Goal: Transaction & Acquisition: Book appointment/travel/reservation

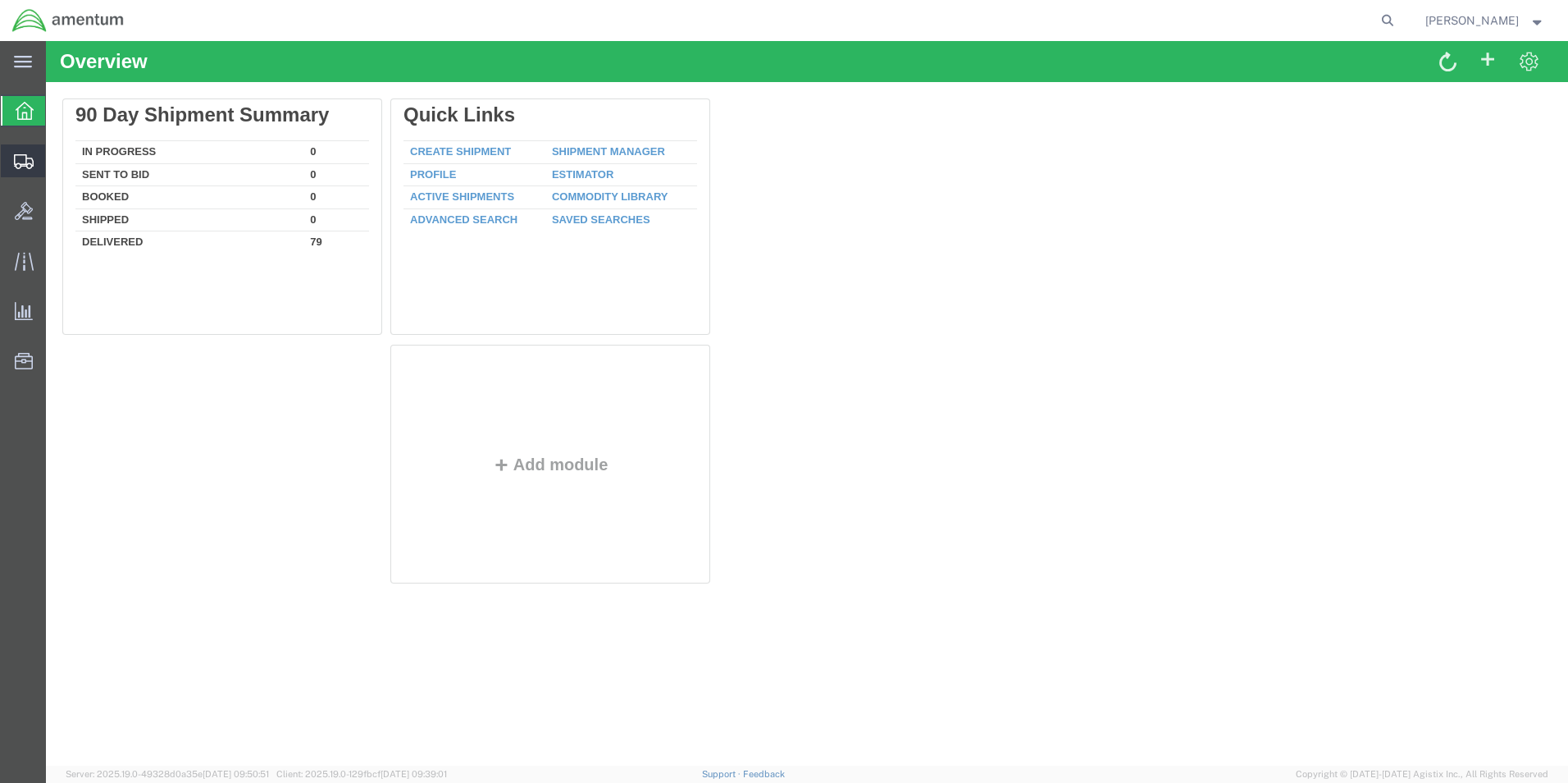
click at [0, 0] on span "Create Shipment" at bounding box center [0, 0] width 0 height 0
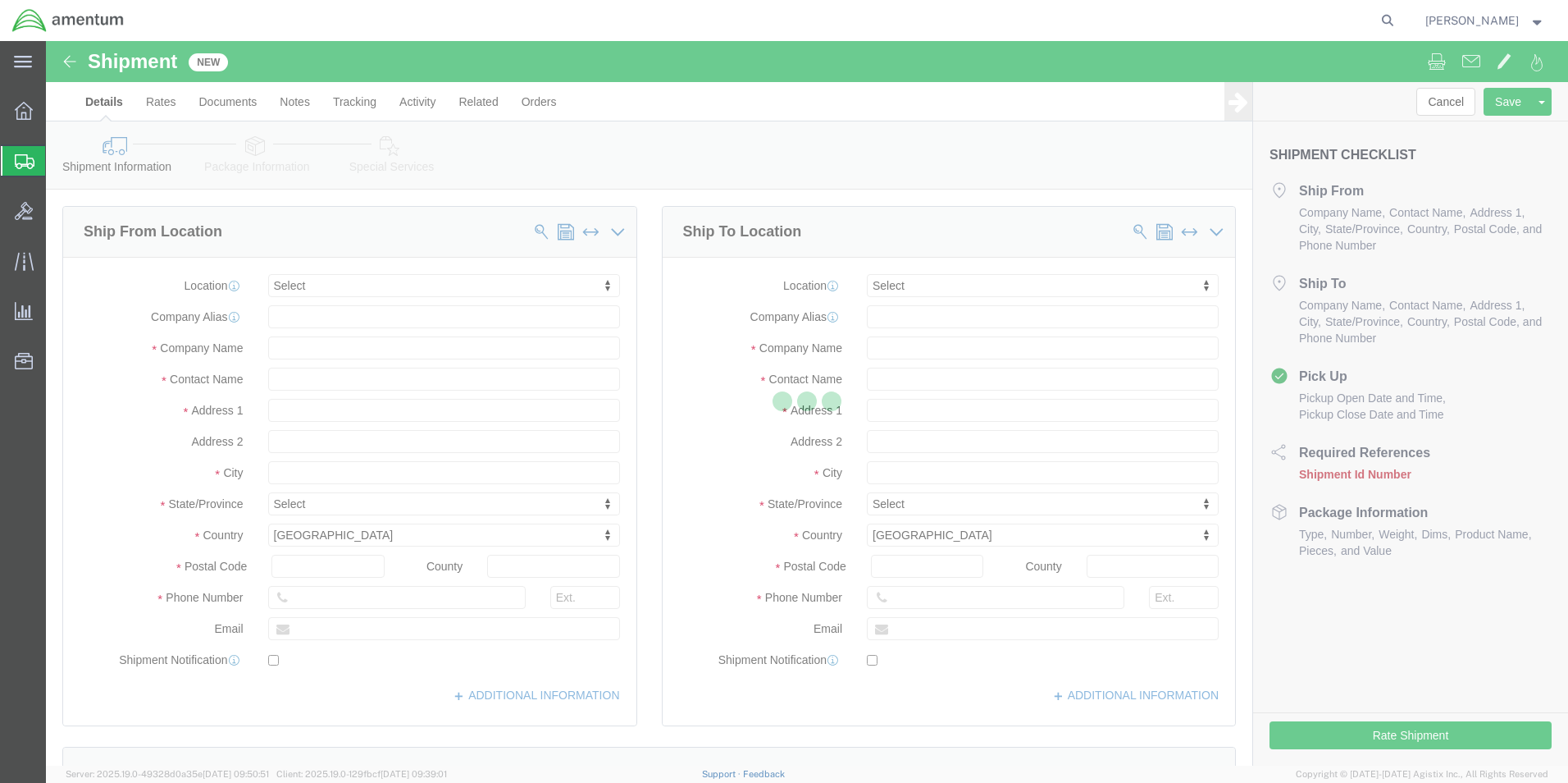
select select
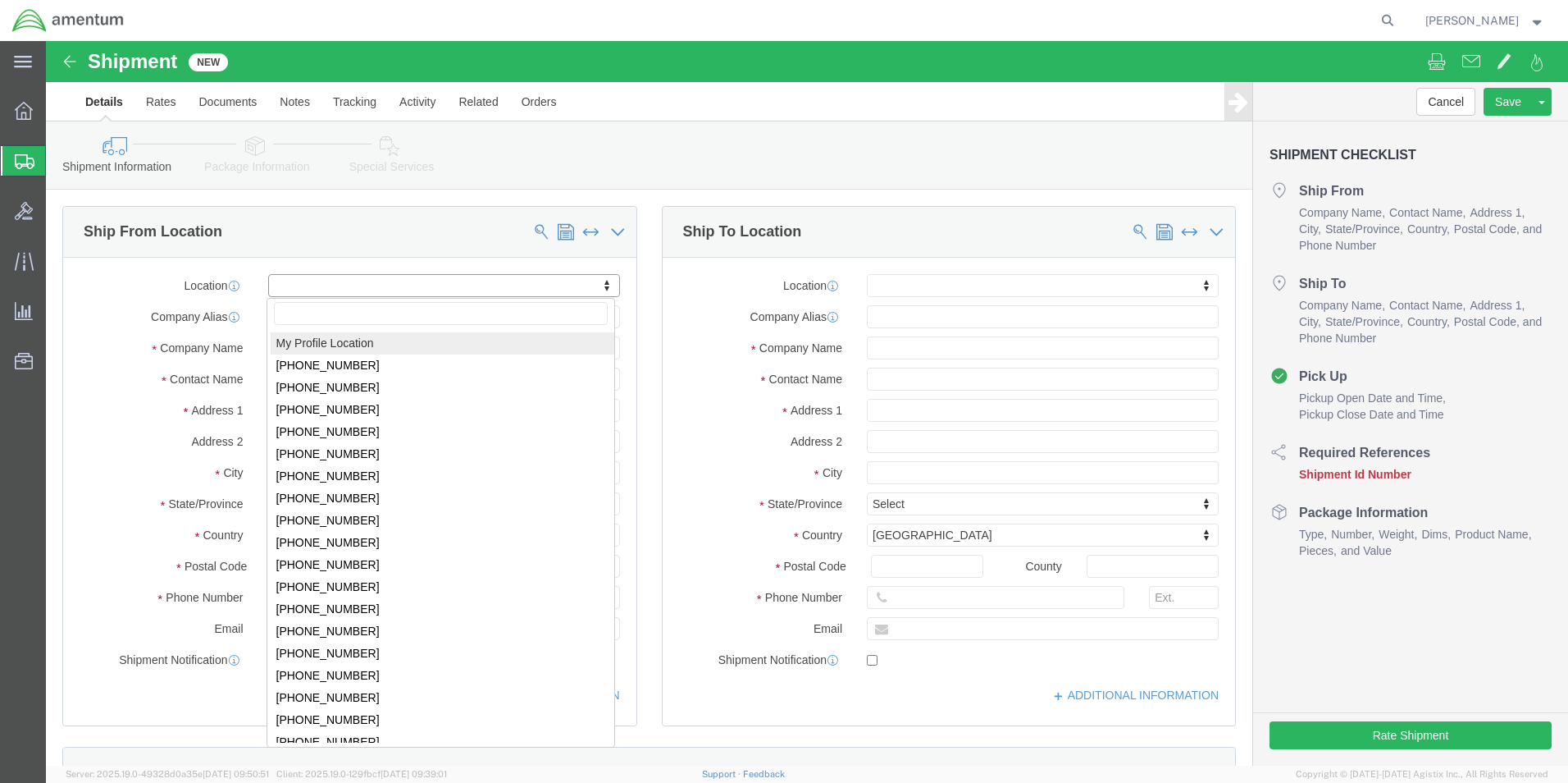
select select "MYPROFILE"
type input "[STREET_ADDRESS][PERSON_NAME]"
type input "RM#S-124, NAS PENSACOLA, T44CLS"
type input "32508"
type input "[PHONE_NUMBER]"
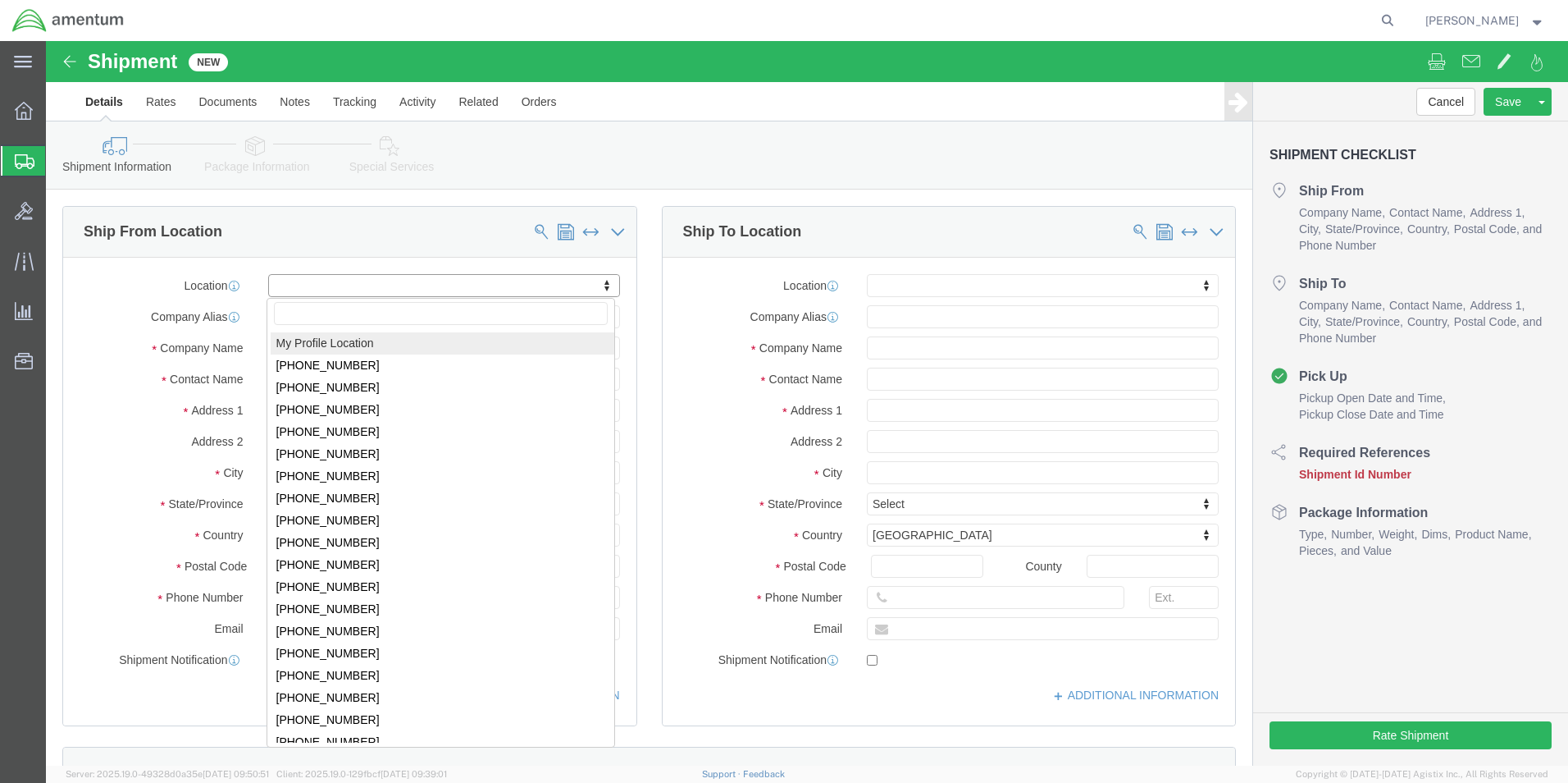
type input "[PERSON_NAME][EMAIL_ADDRESS][PERSON_NAME][DOMAIN_NAME]"
checkbox input "true"
type input "Amentum Services, Inc."
type input "[PERSON_NAME]"
type input "Pensacola"
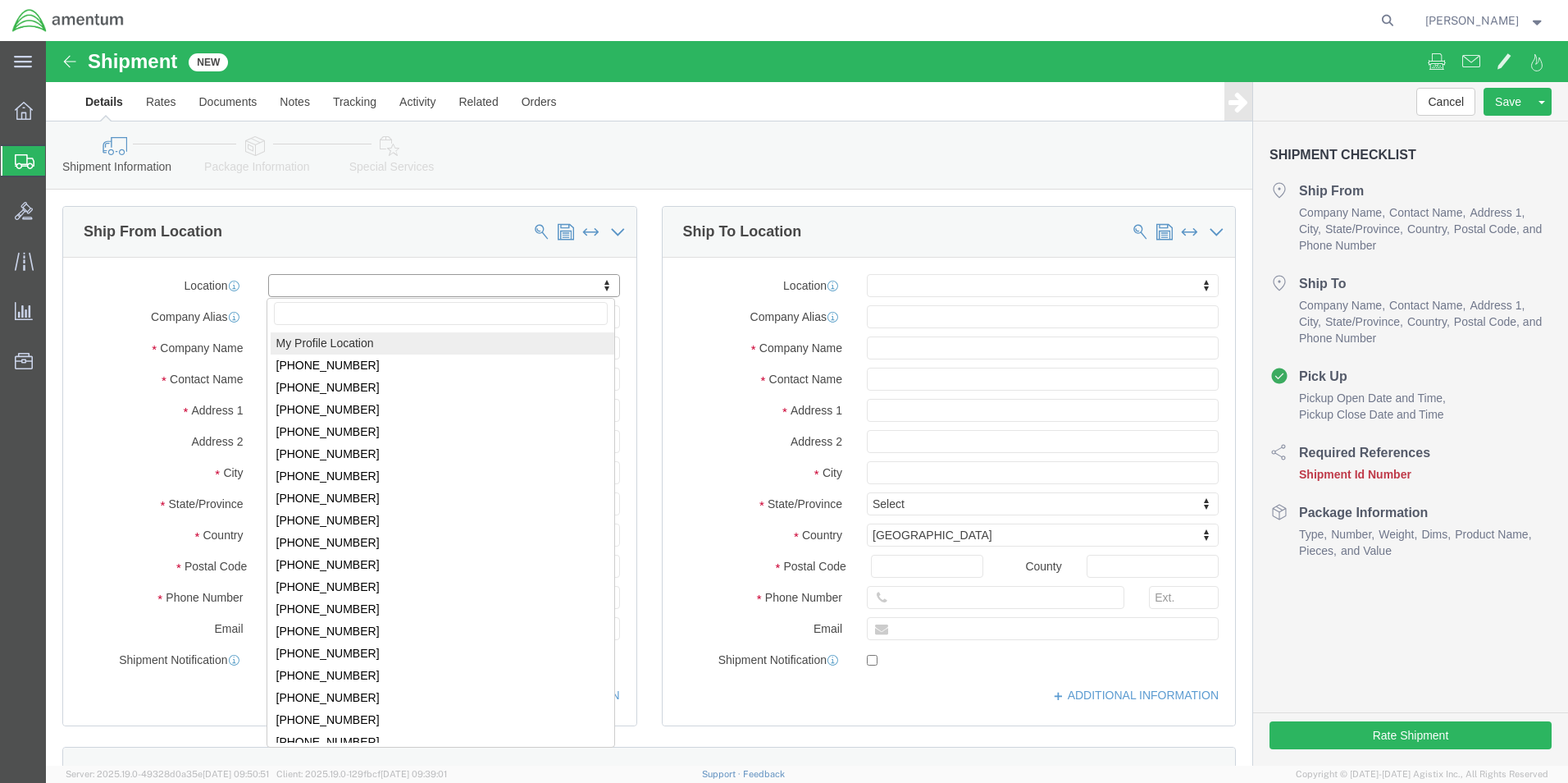
select select "FL"
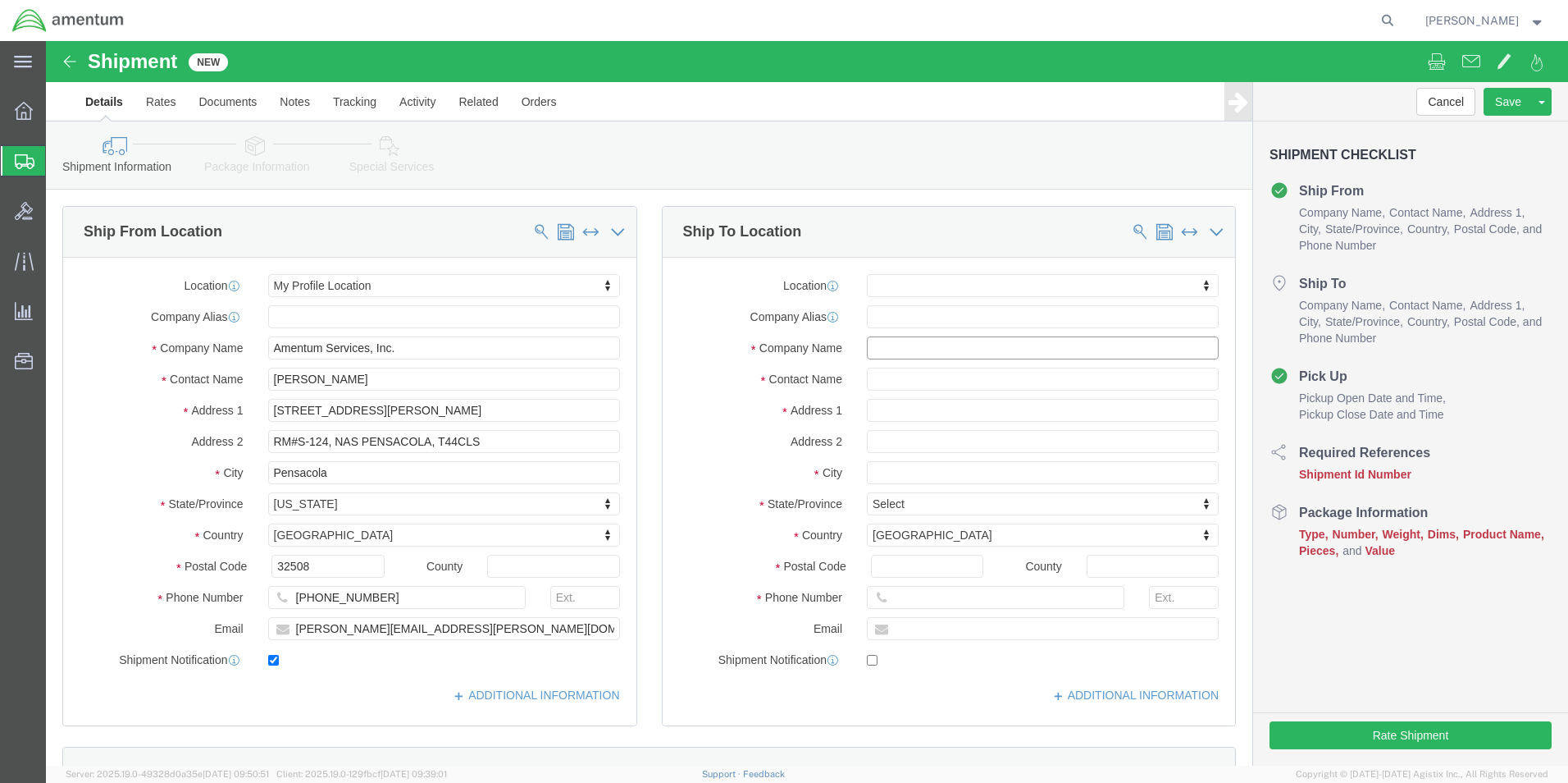
click input "text"
drag, startPoint x: 891, startPoint y: 308, endPoint x: 804, endPoint y: 306, distance: 87.0
click div "Amentum Amentum"
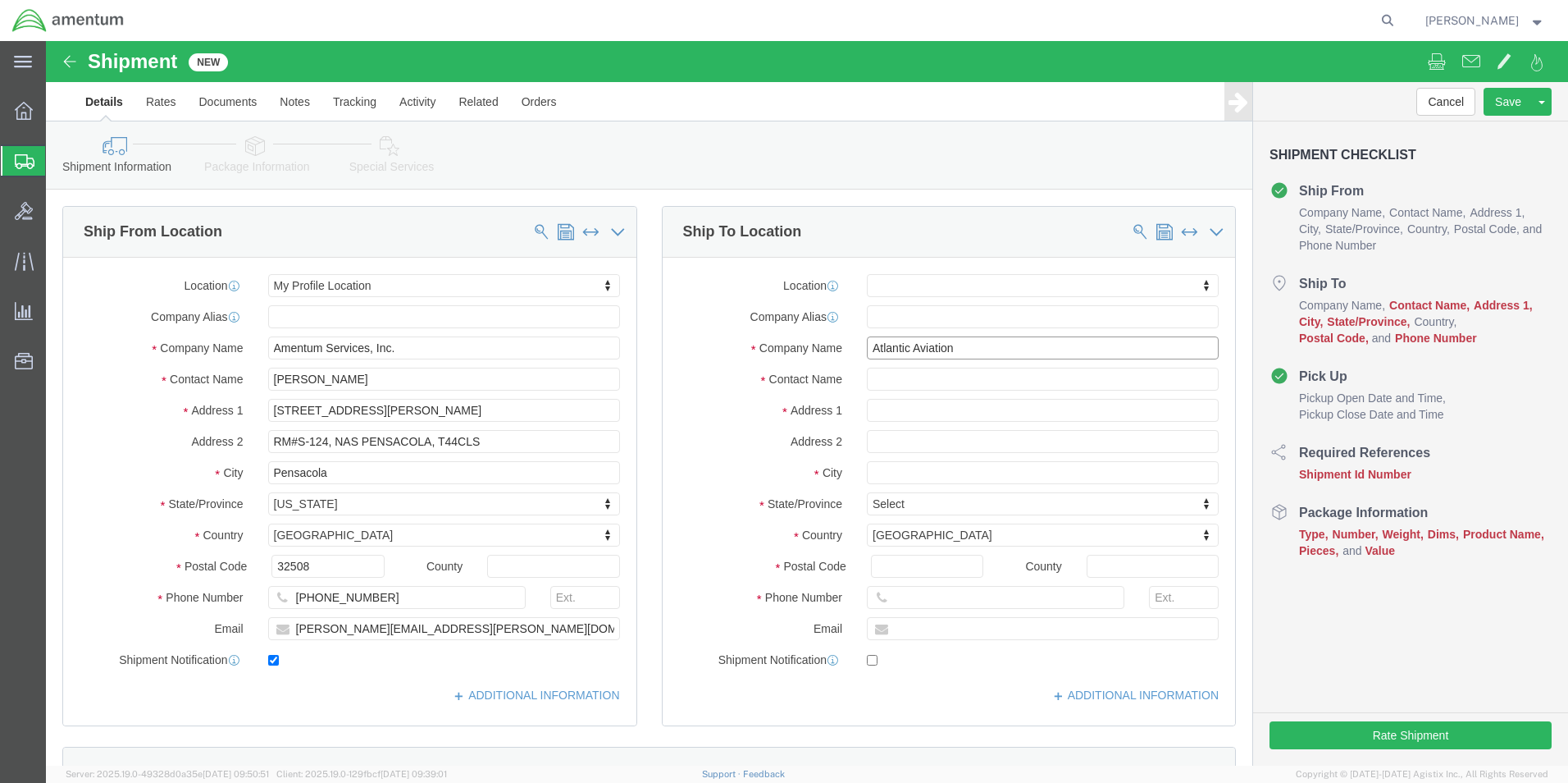
type input "Atlantic Aviation"
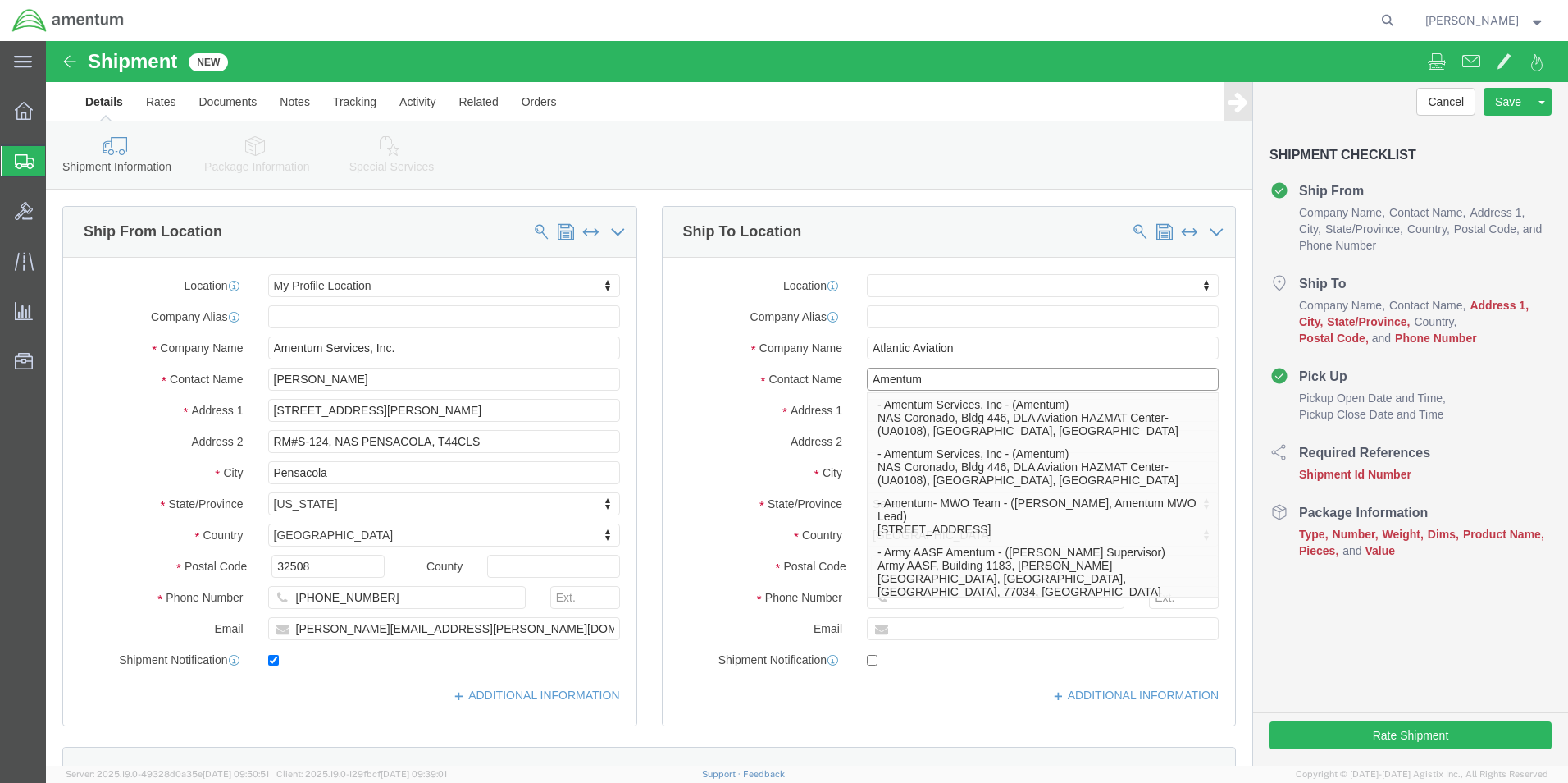
type input "Amentum"
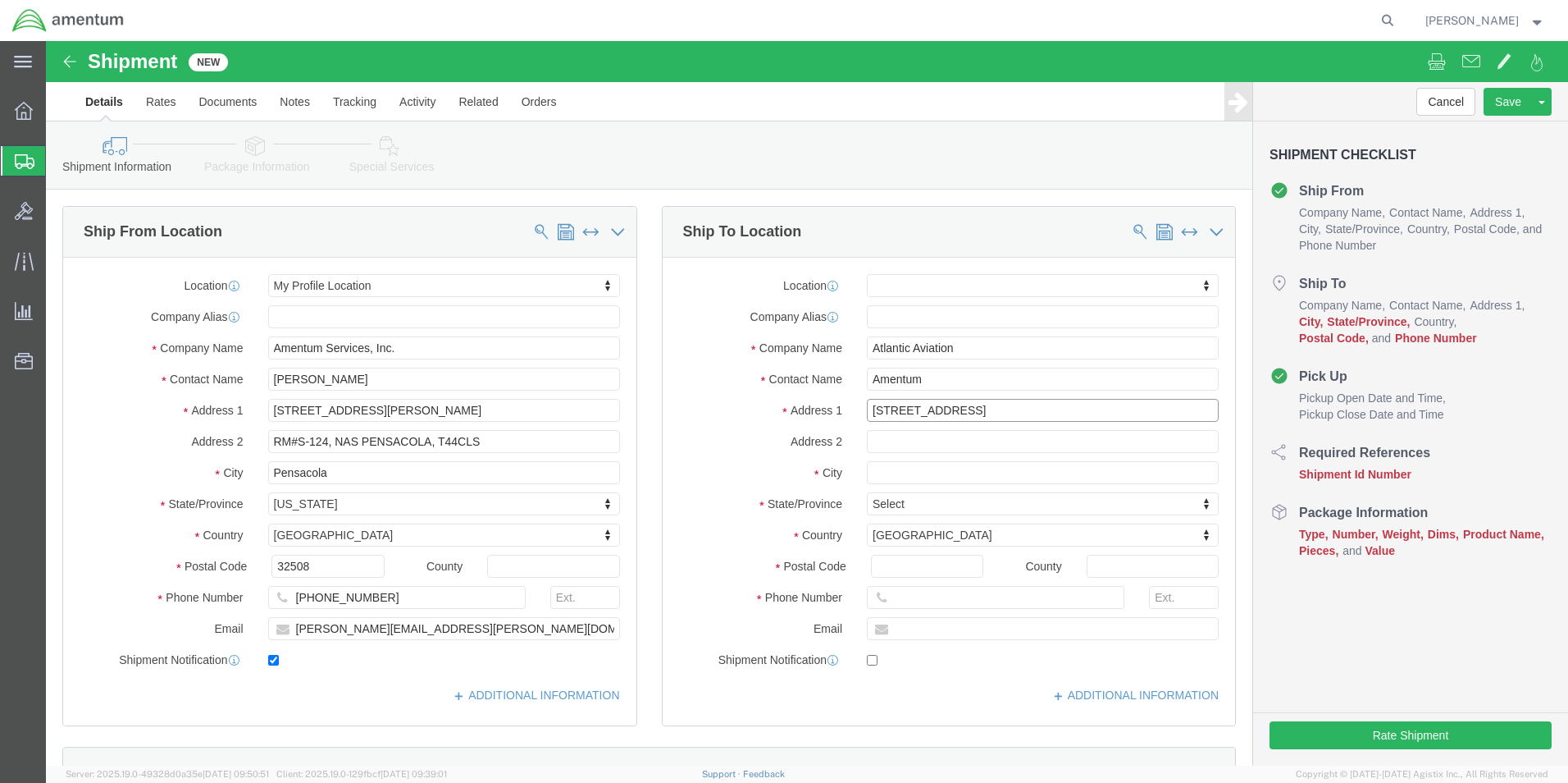
type input "[STREET_ADDRESS]"
select select
type input "Montrose"
select select
type input "C"
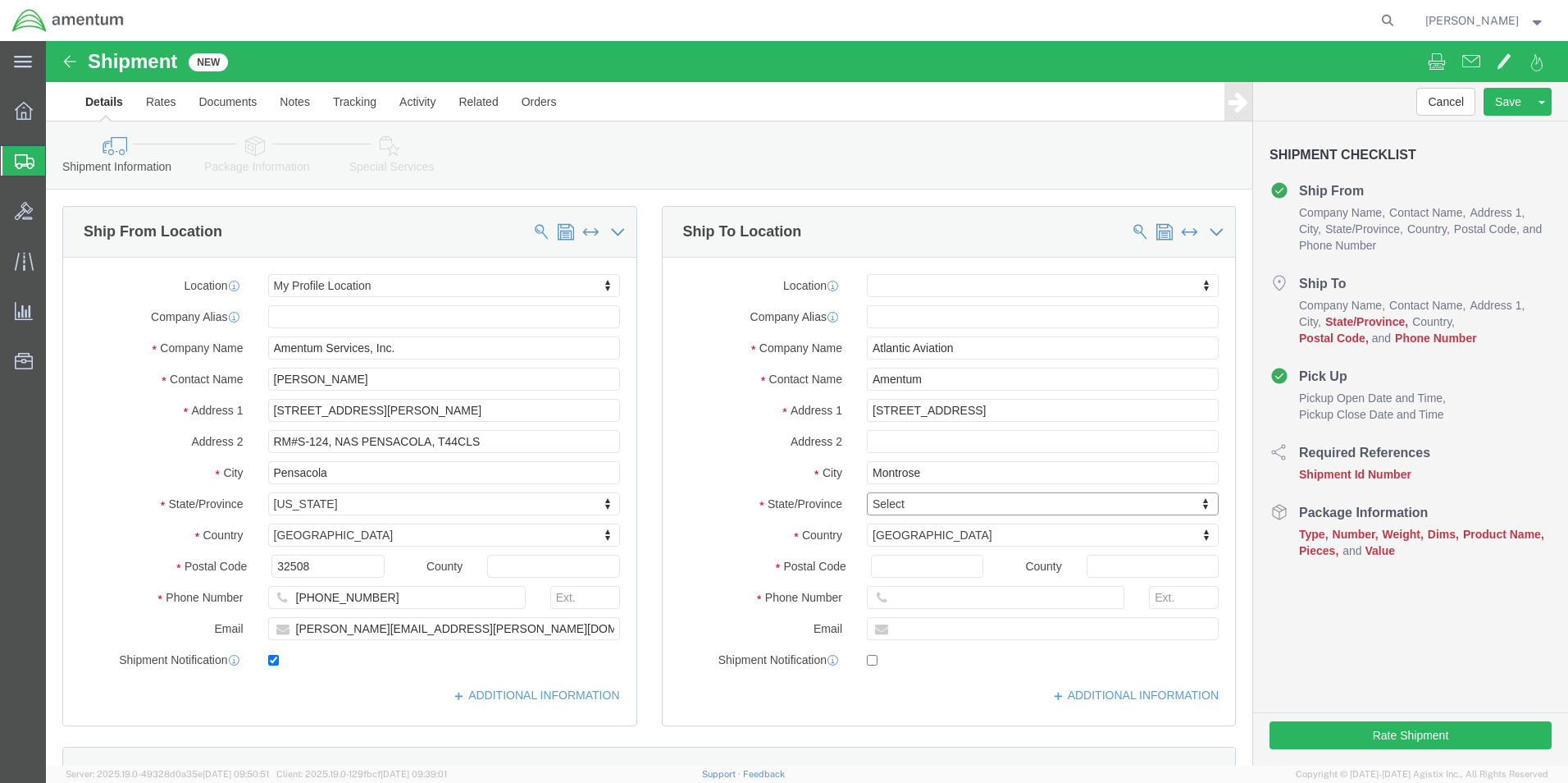
type input "C"
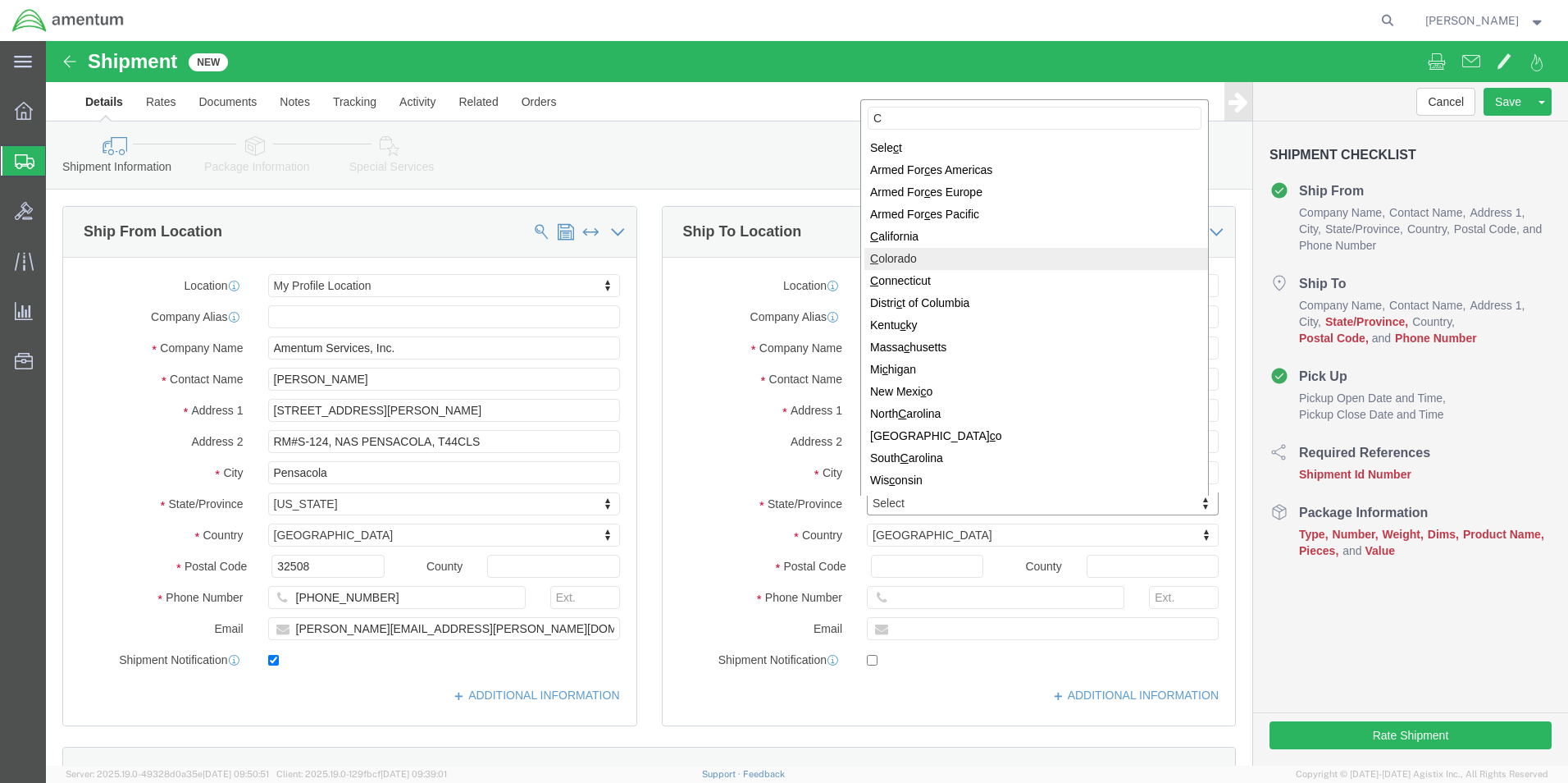
select select
select select "CO"
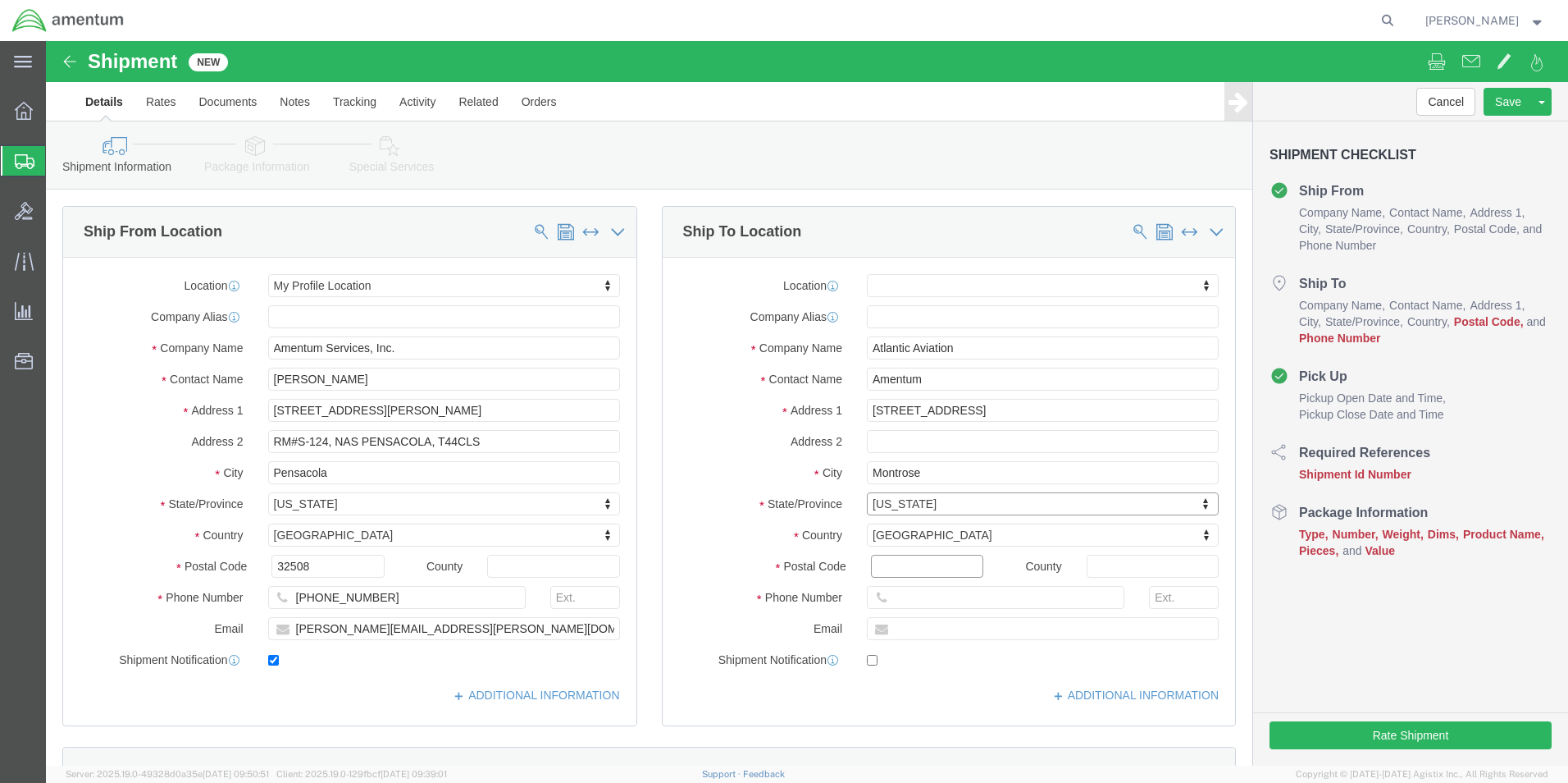
click input "Postal Code"
type input "81401"
select select
click input "text"
type input "[PHONE_NUMBER]"
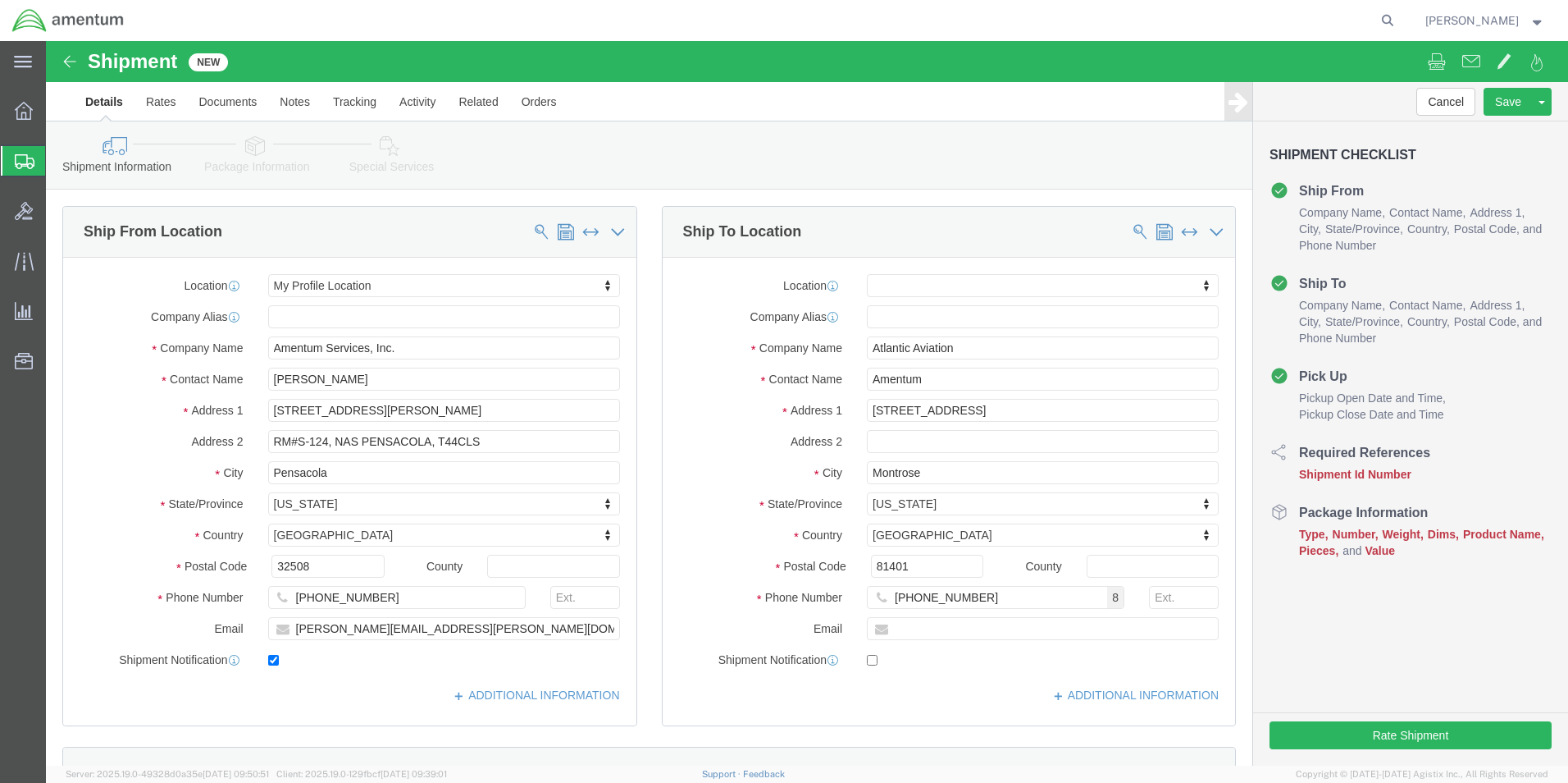
click label
click input "checkbox"
checkbox input "false"
click input "Amentum"
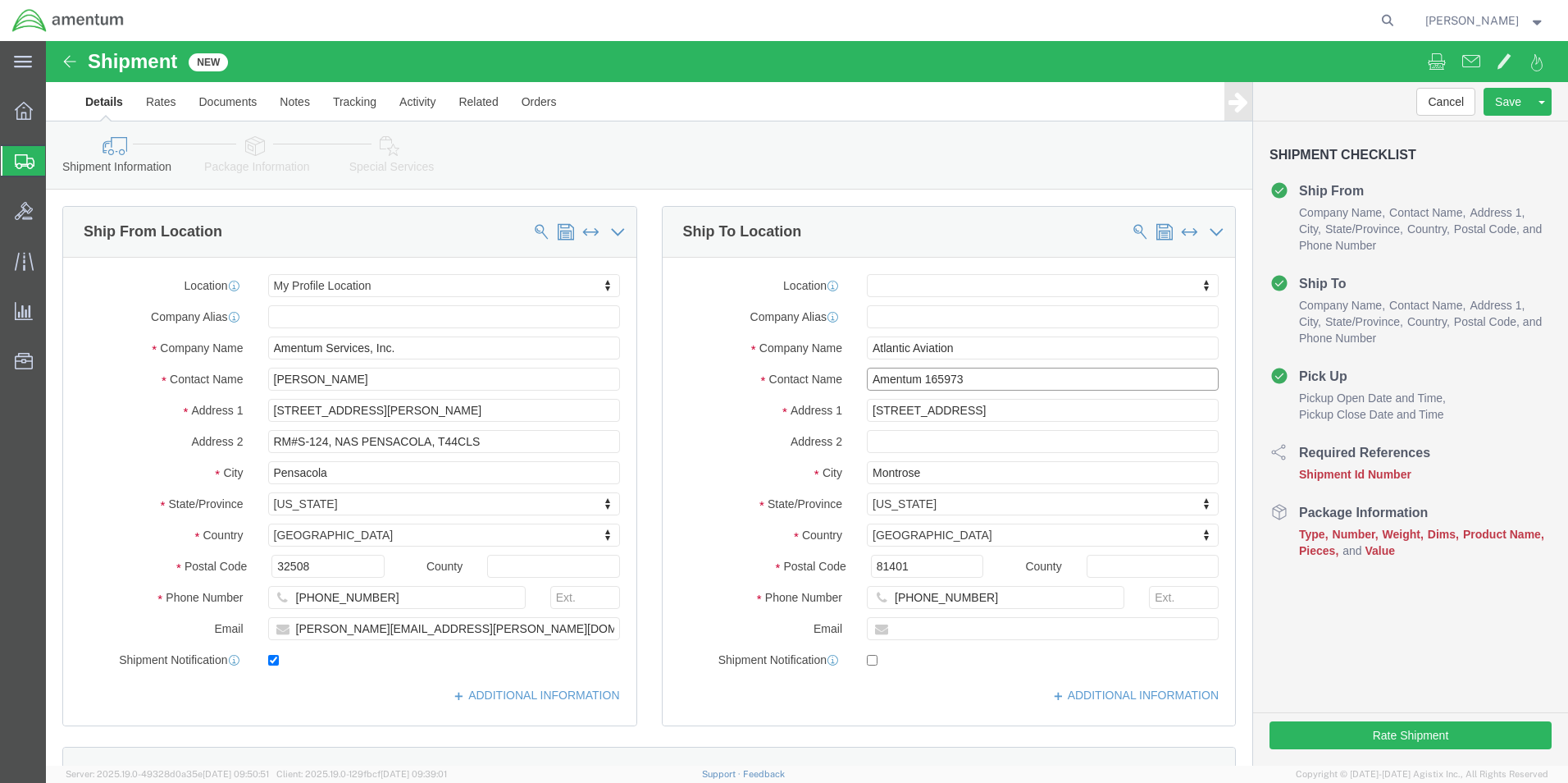
click input "Amentum 165973"
type input "Amentum T-6A Texan 165973"
click div "Address 1 2000 Airport Road"
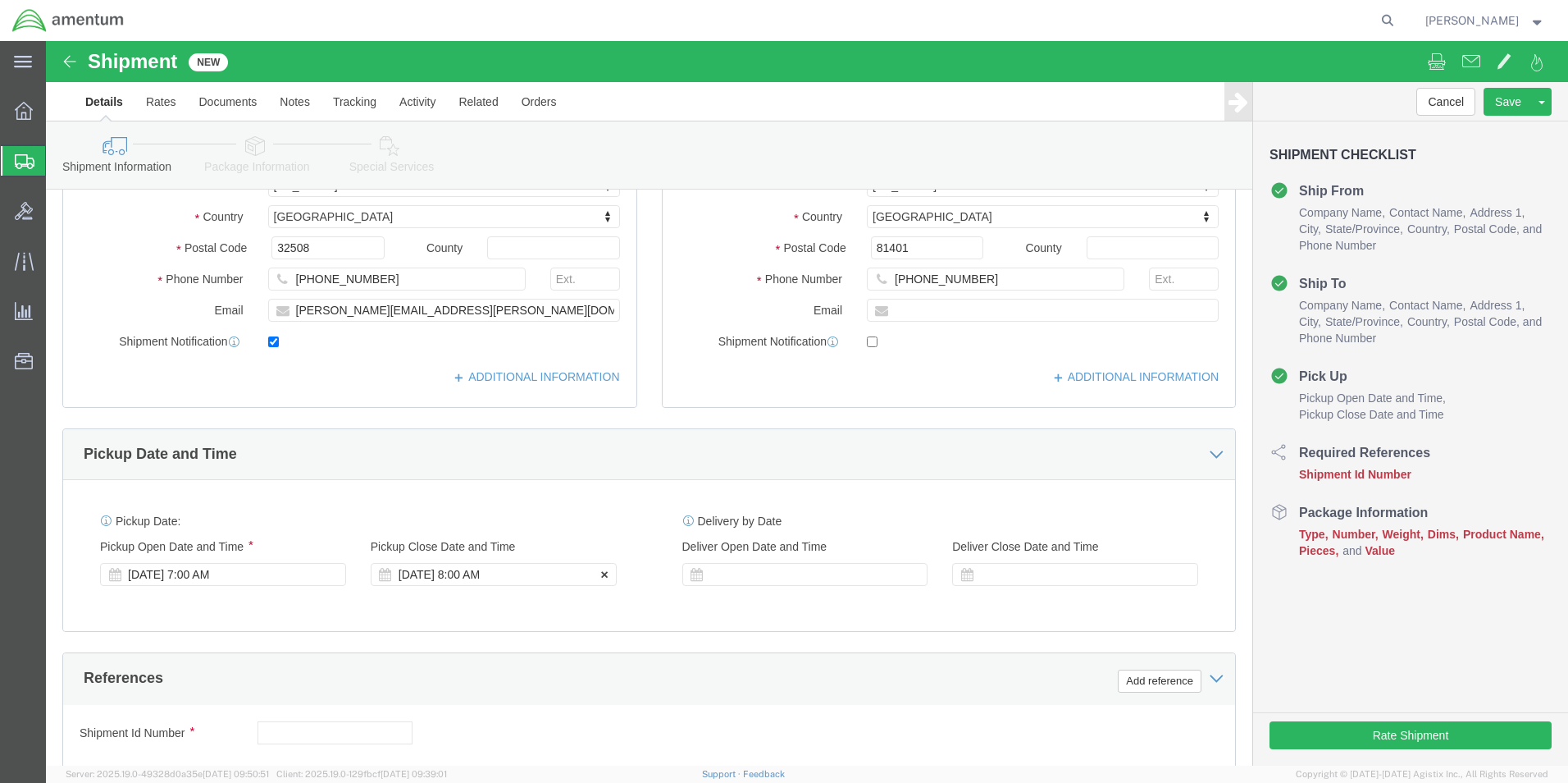
scroll to position [328, 0]
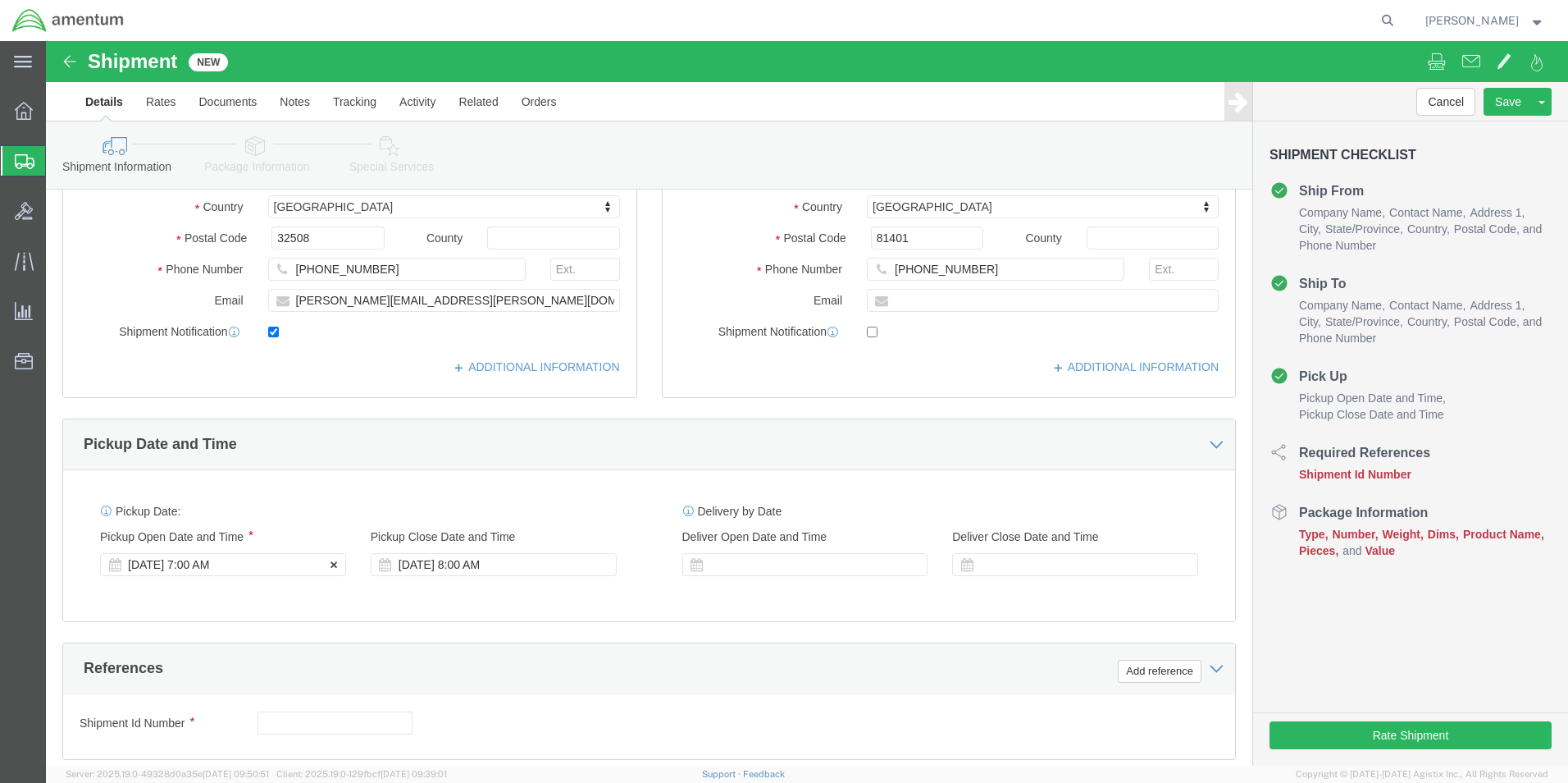
click div "[DATE] 7:00 AM"
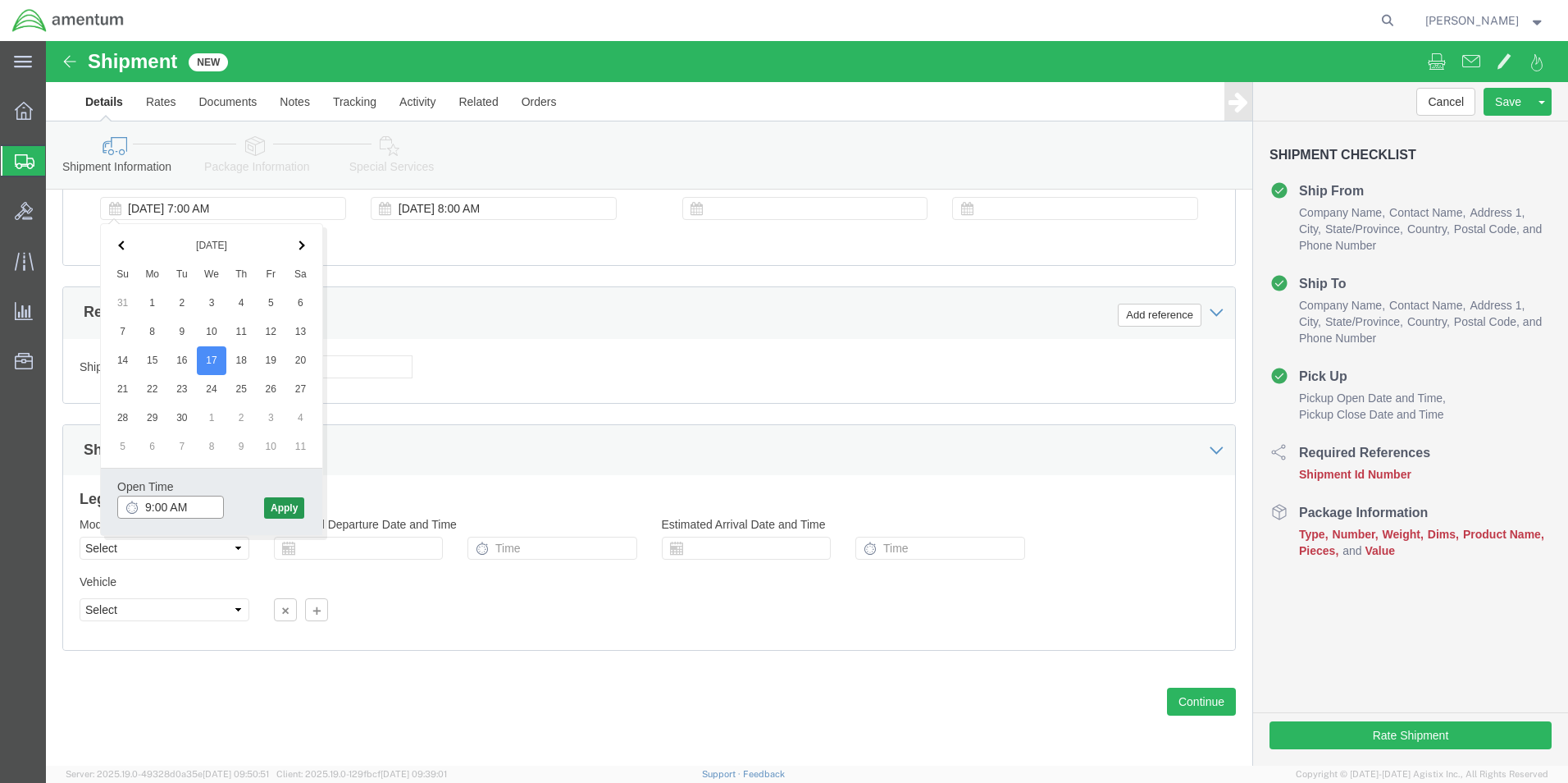
type input "9:00 AM"
click button "Apply"
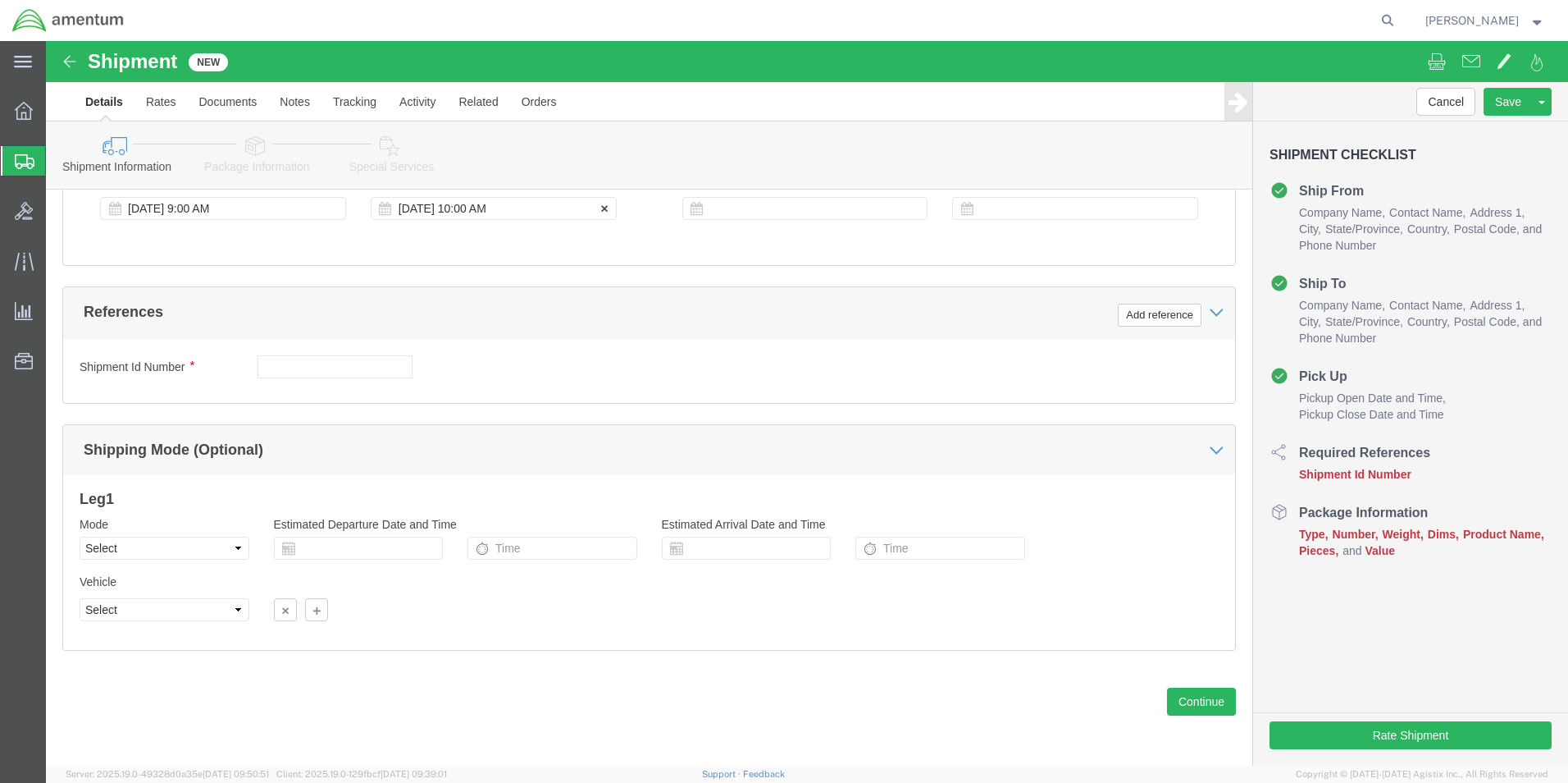
click div "Sep 17 2025 10:00 AM"
type input "11:00 AM"
click button "Apply"
click div
click input "12:00 PM"
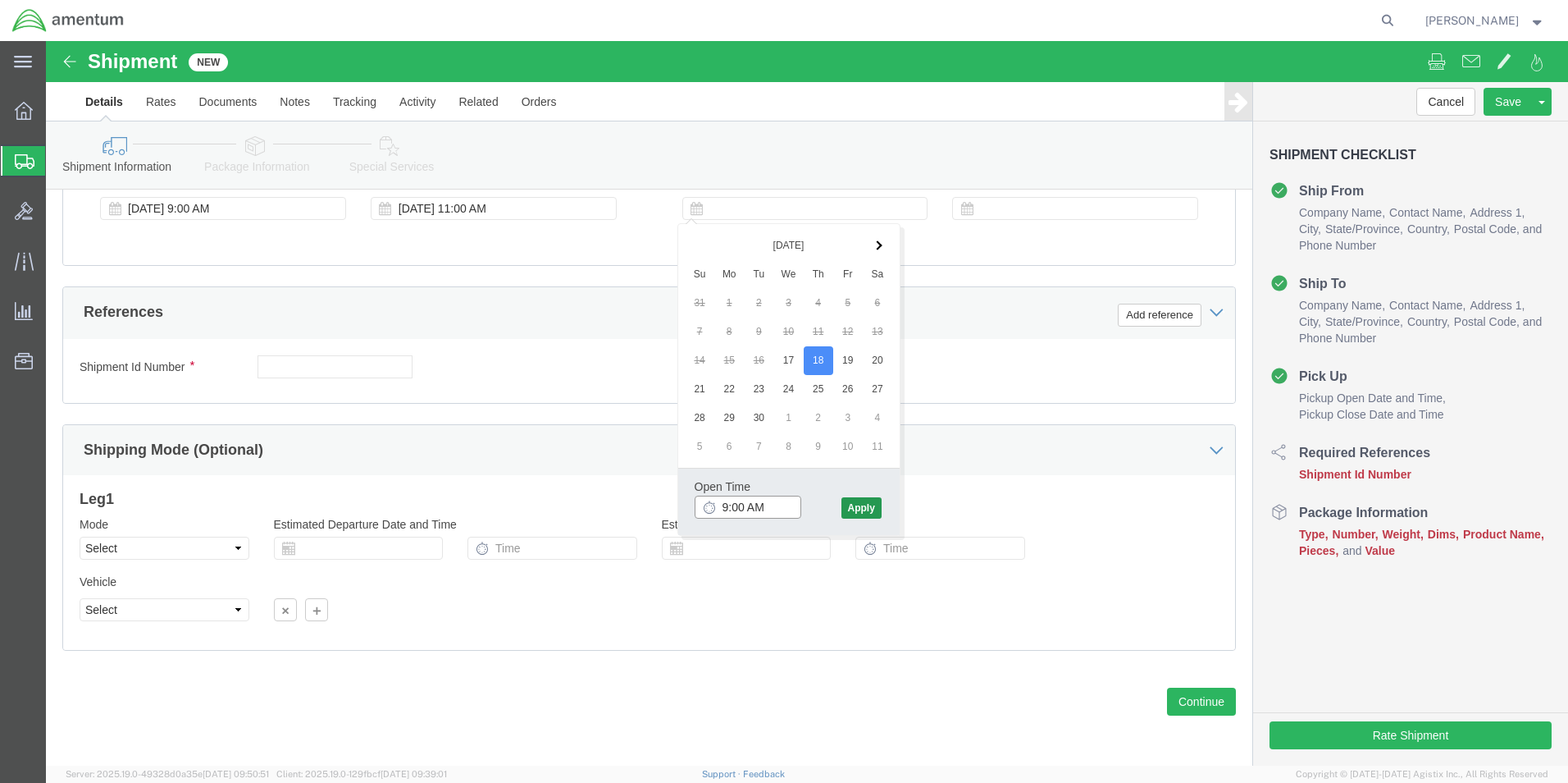
type input "9:00 AM"
click button "Apply"
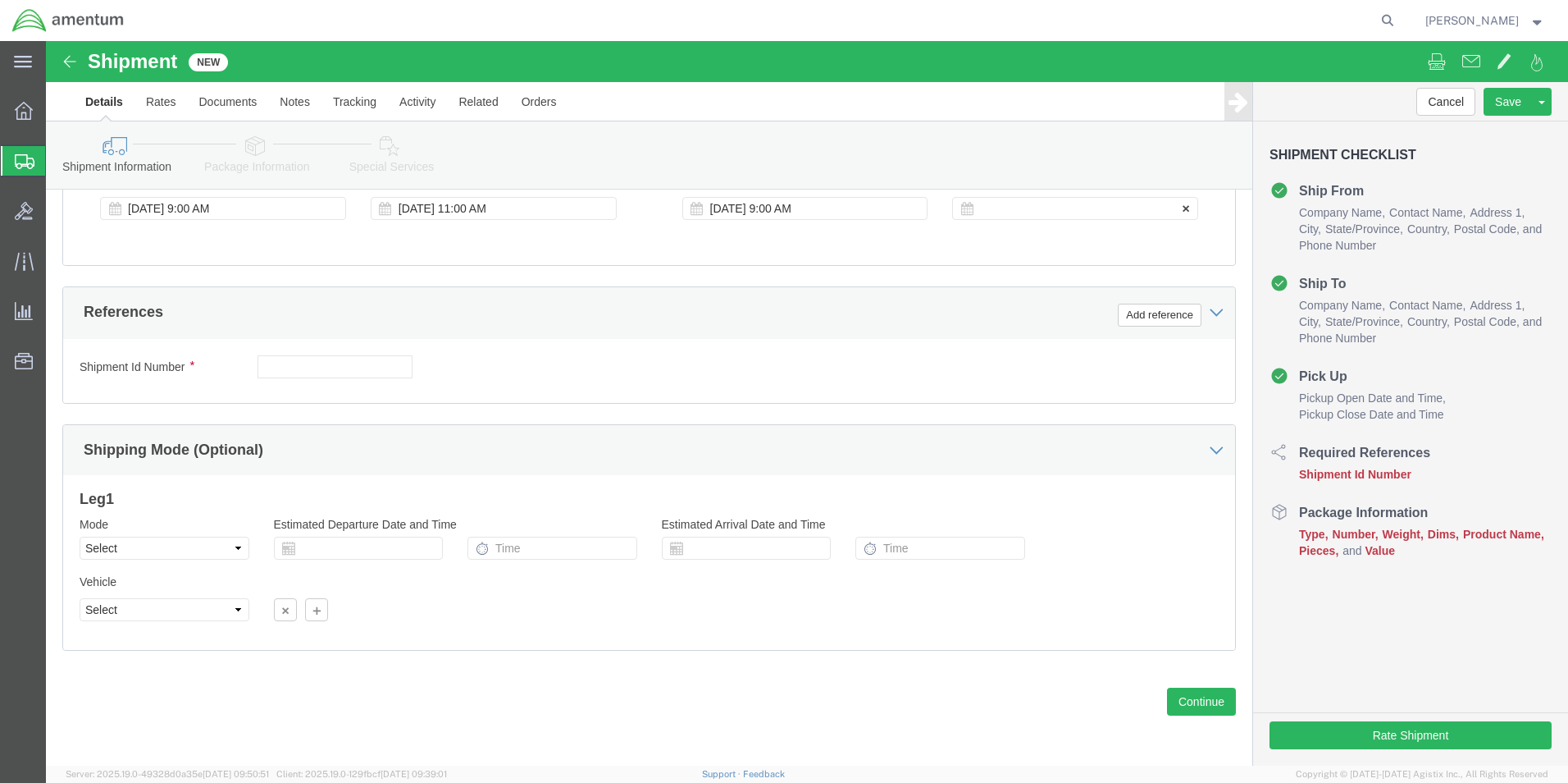
click div
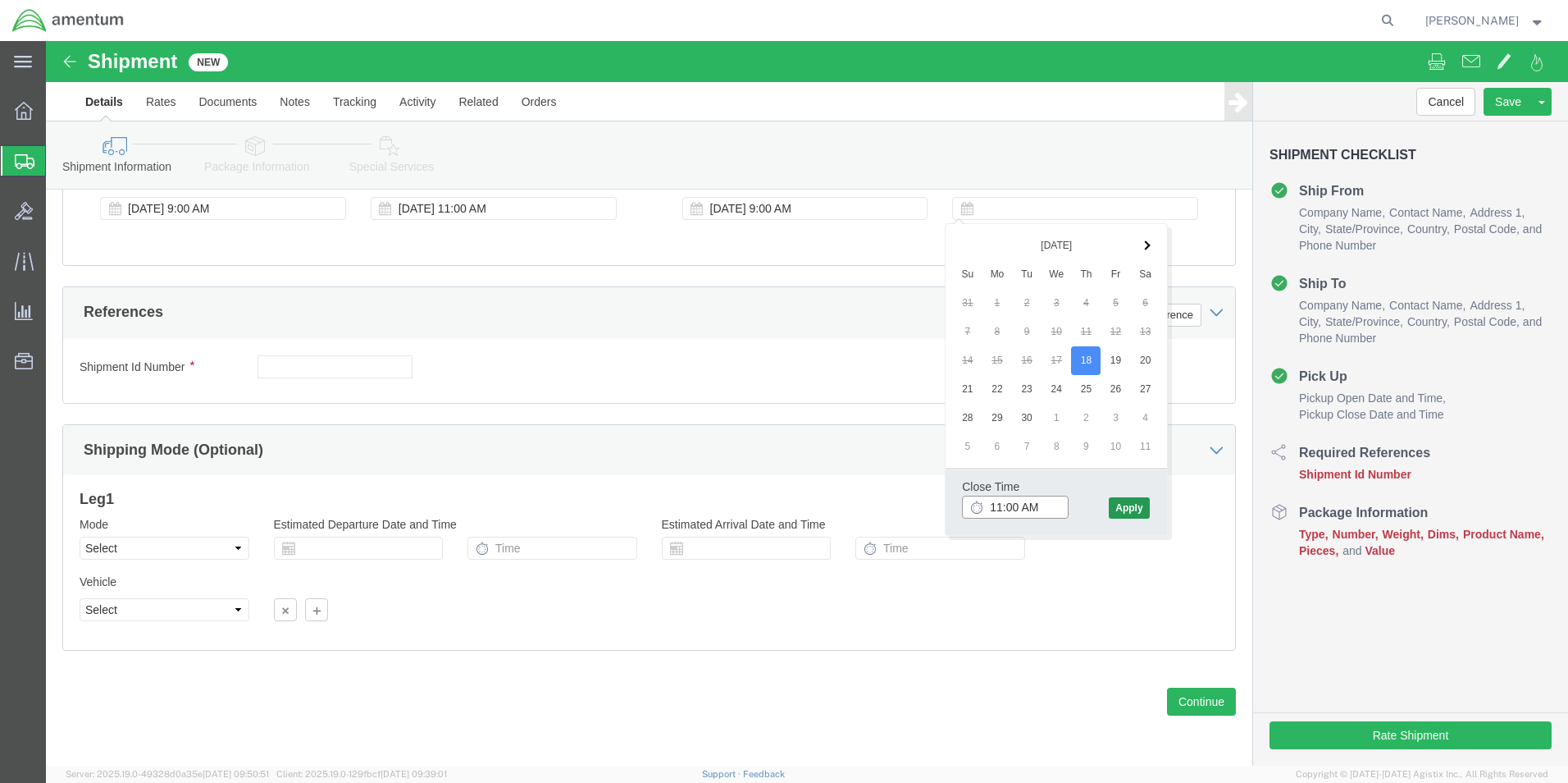
type input "11:00 AM"
click button "Apply"
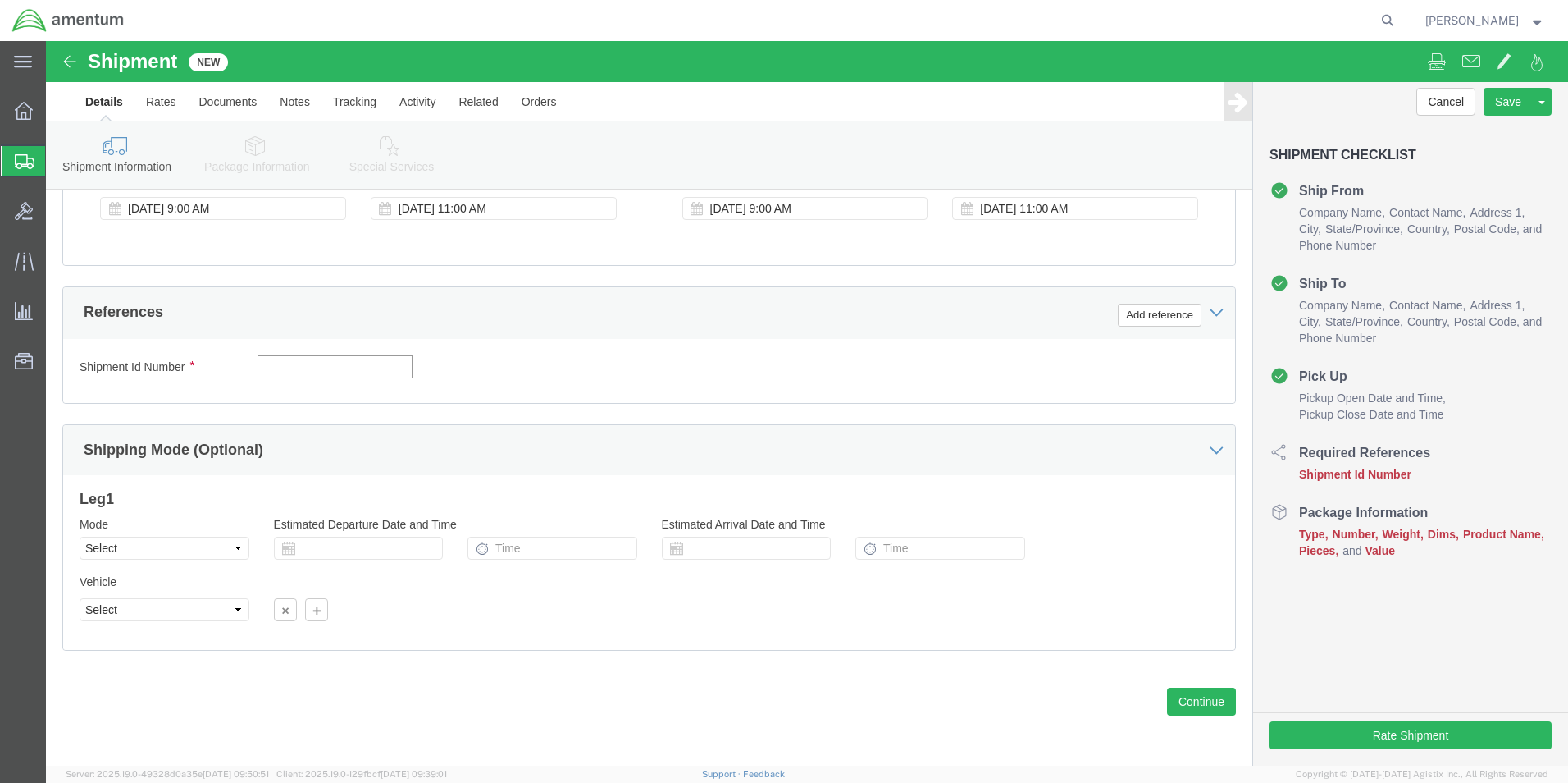
click input "text"
type input "620052600001"
click button "Add reference"
click select "Select Account Type Activity ID Airline Appointment Number ASN Batch Request # …"
select select "CUSTREF"
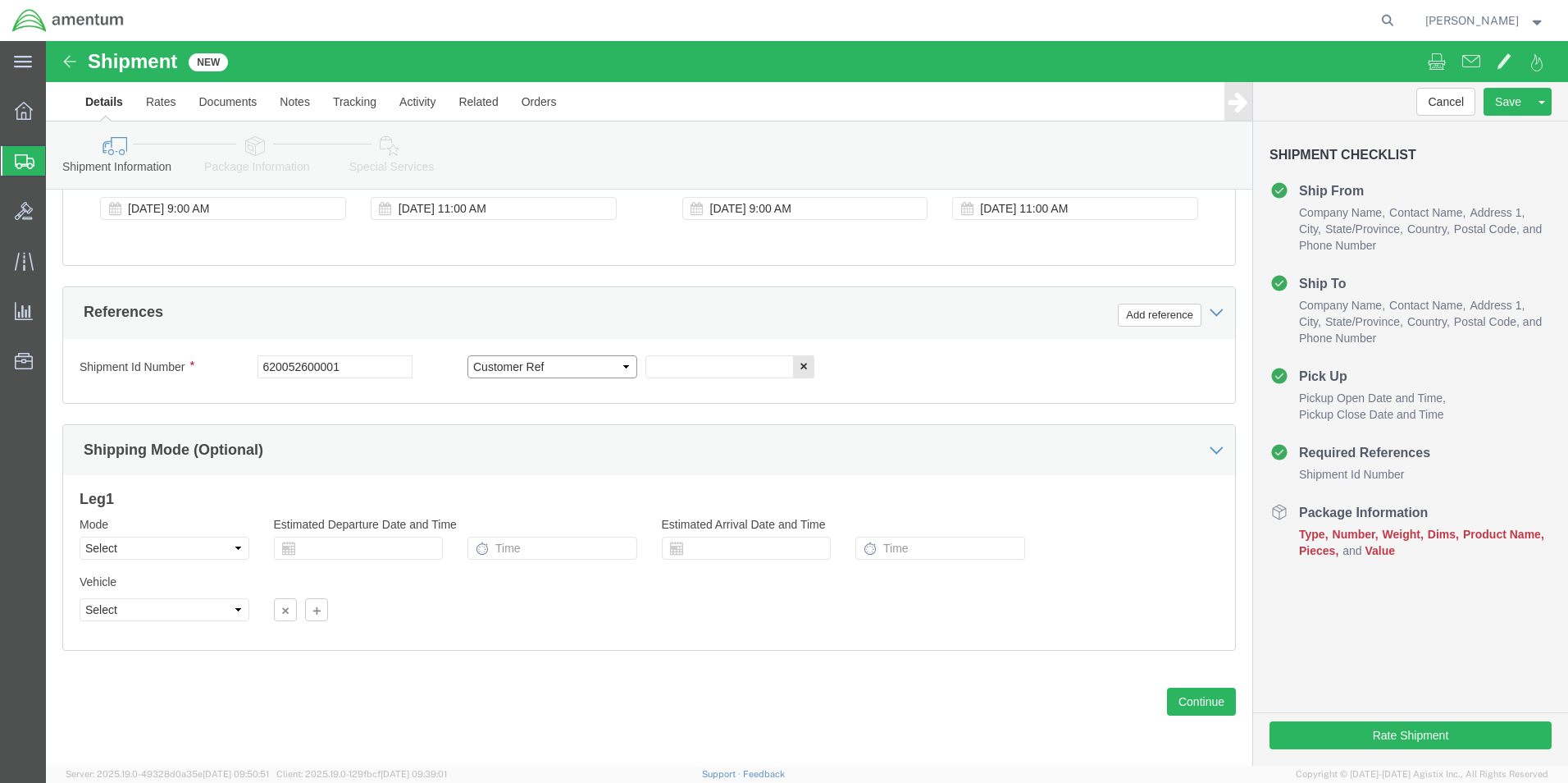
click select "Select Account Type Activity ID Airline Appointment Number ASN Batch Request # …"
click input "text"
type input "T-6A Texan 165973"
click button "Add reference"
click input "text"
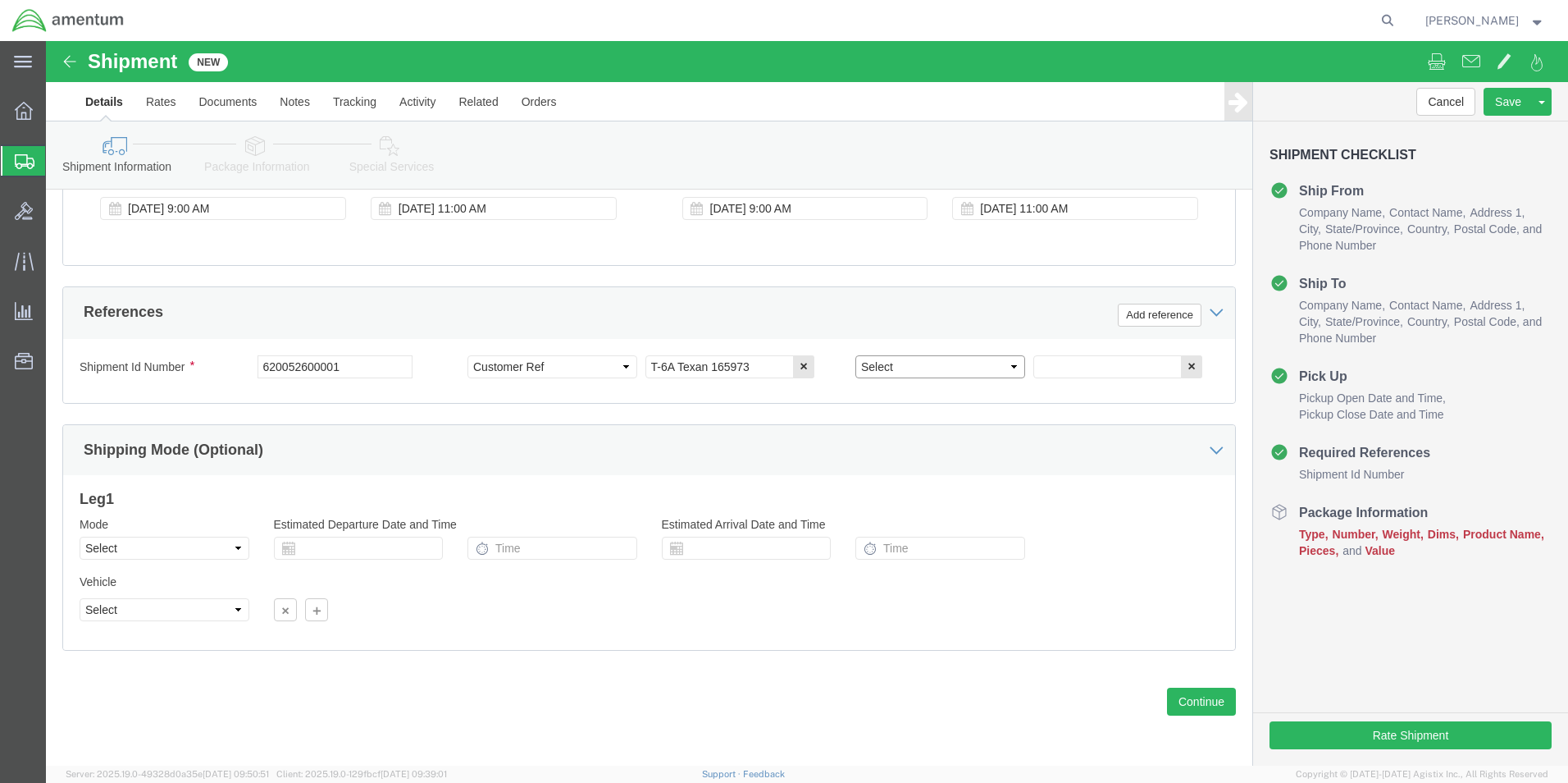
click select "Select Account Type Activity ID Airline Appointment Number ASN Batch Request # …"
select select "PROJNUM"
click select "Select Account Type Activity ID Airline Appointment Number ASN Batch Request # …"
click input "text"
paste input "6097.5.149.01.C.FR.0.23P.E00"
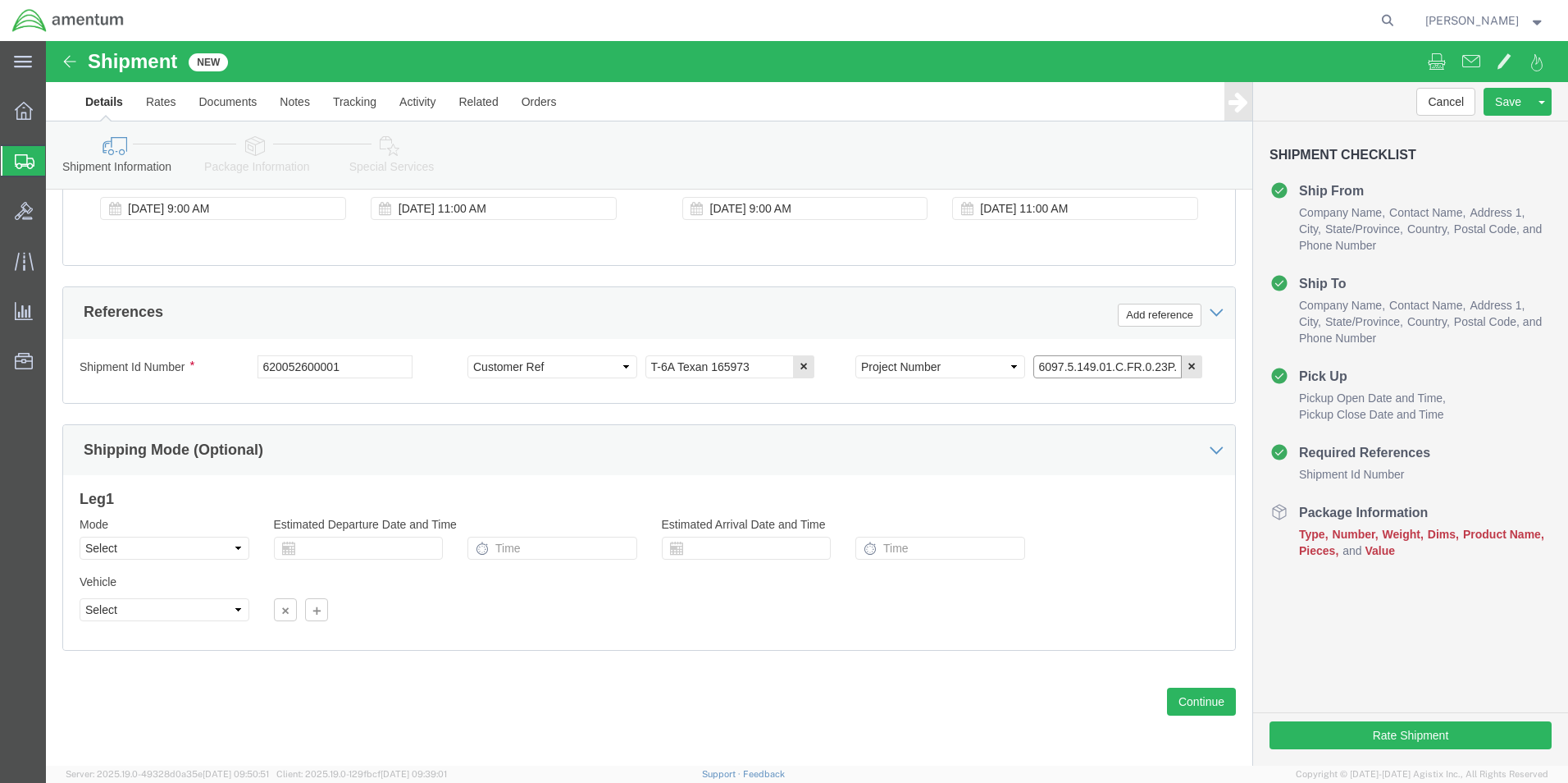
scroll to position [0, 23]
type input "6097.5.149.01.C.FR.0.23P.E00"
click h3 "Leg 1"
click button "Continue"
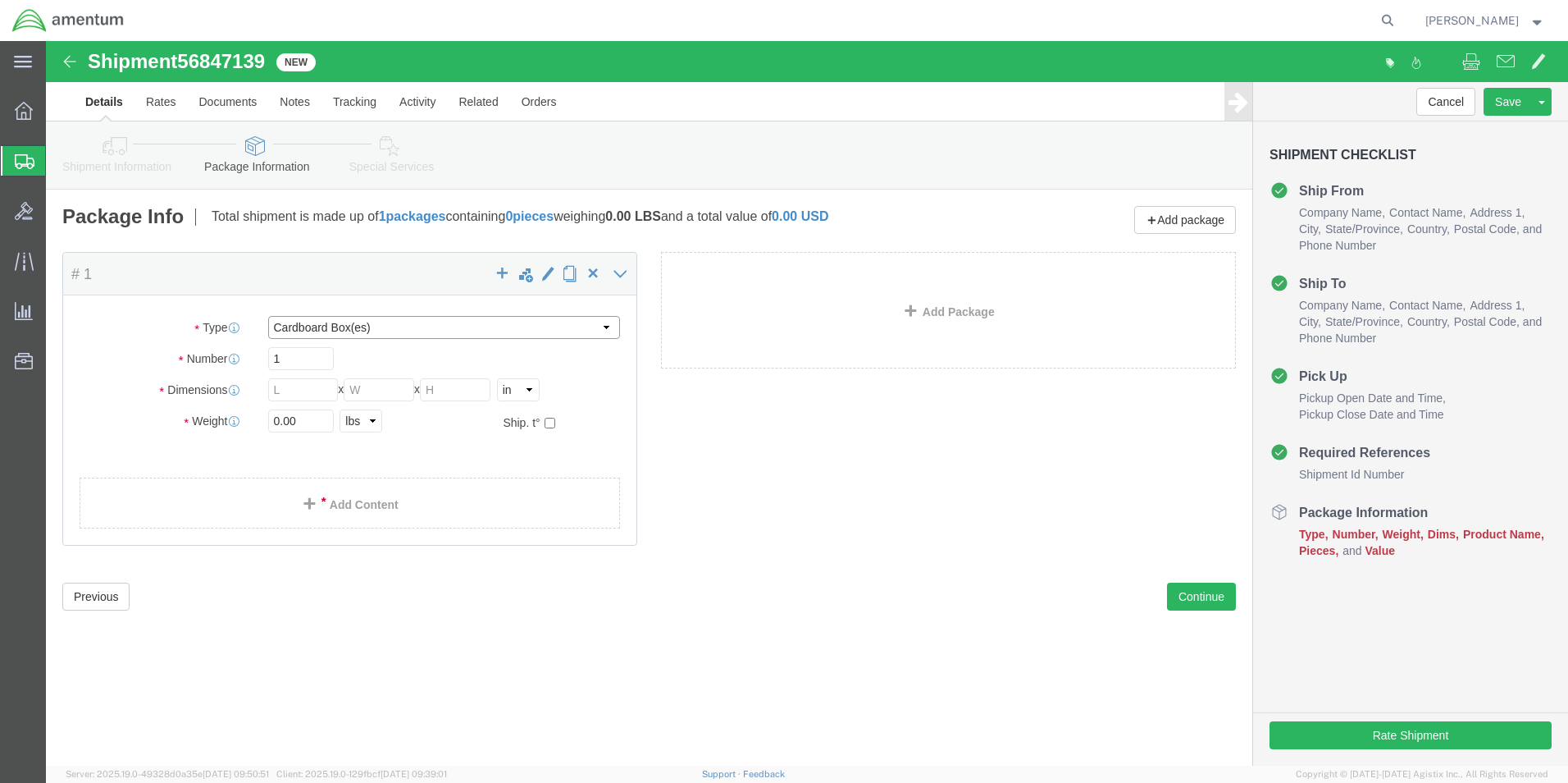
click select "Select BCK Boxes Bale(s) Basket(s) Bolt(s) Bottle(s) Buckets Bulk Bundle(s) Can…"
select select "CASE"
click select "Select BCK Boxes Bale(s) Basket(s) Bolt(s) Bottle(s) Buckets Bulk Bundle(s) Can…"
click input "text"
type input "30"
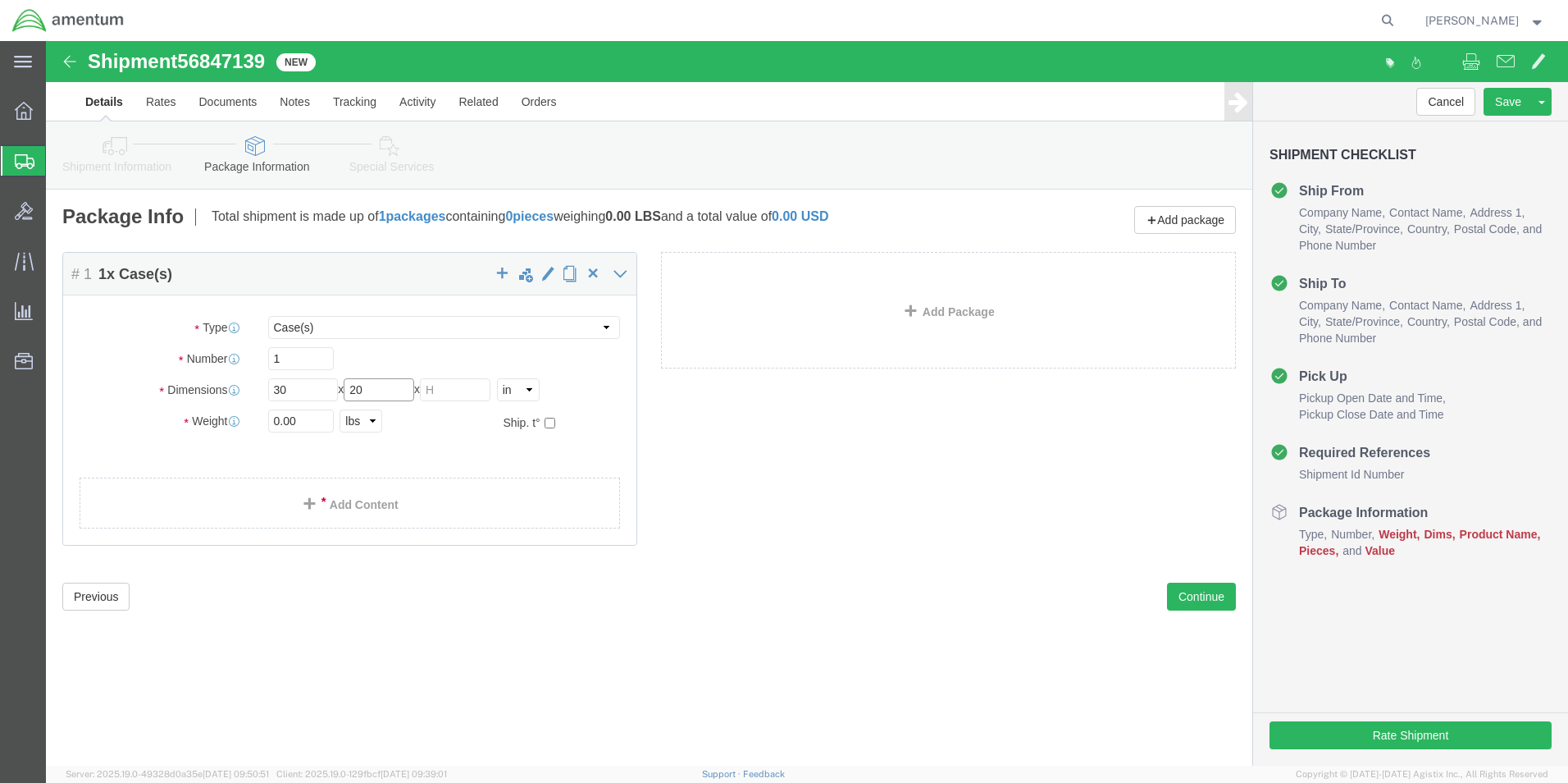
type input "20"
type input "12"
type input "64"
click span
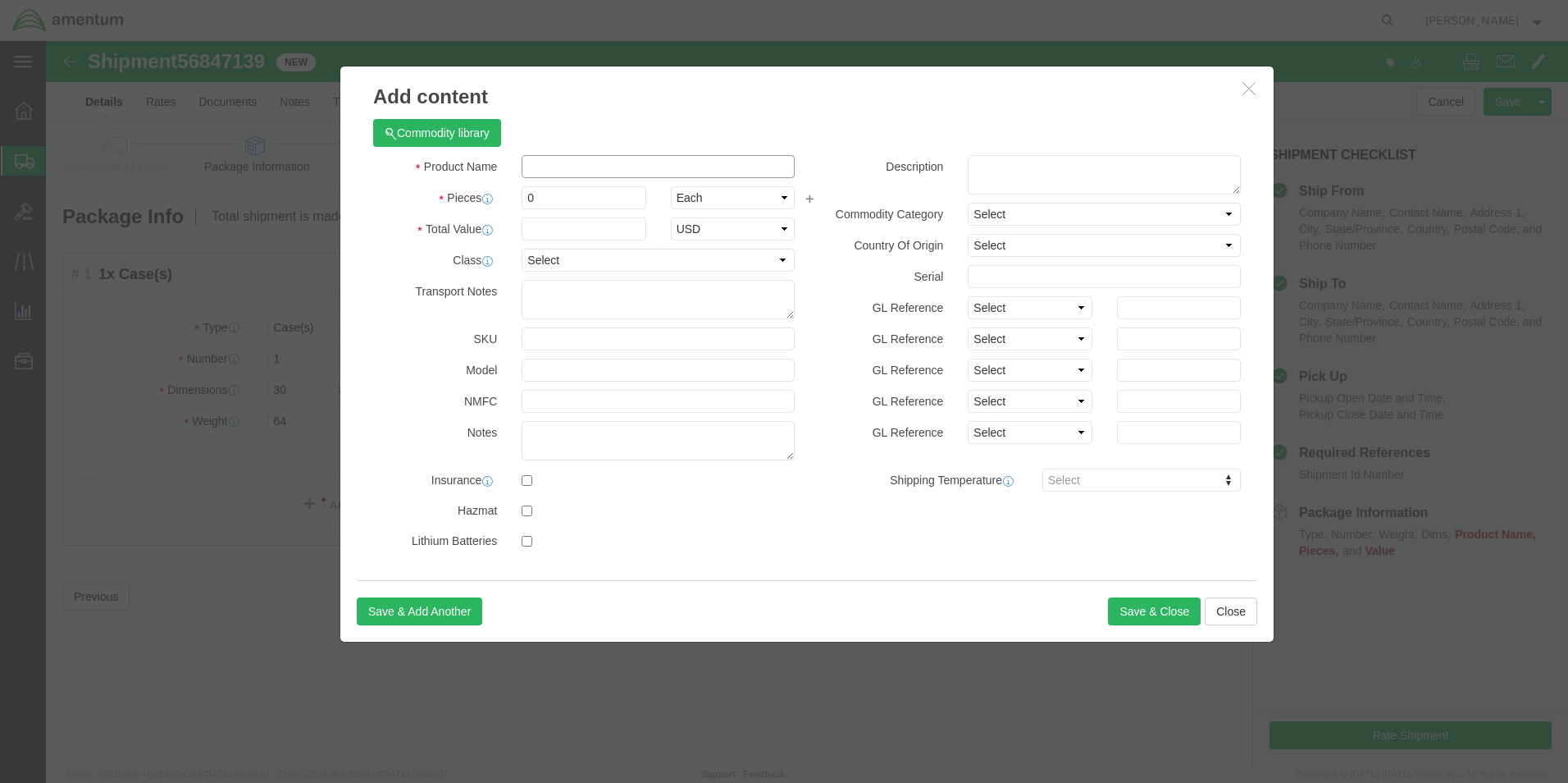
click input "text"
type input "Aircraft Tools & Parts"
type input "7"
click input "text"
type input "5000"
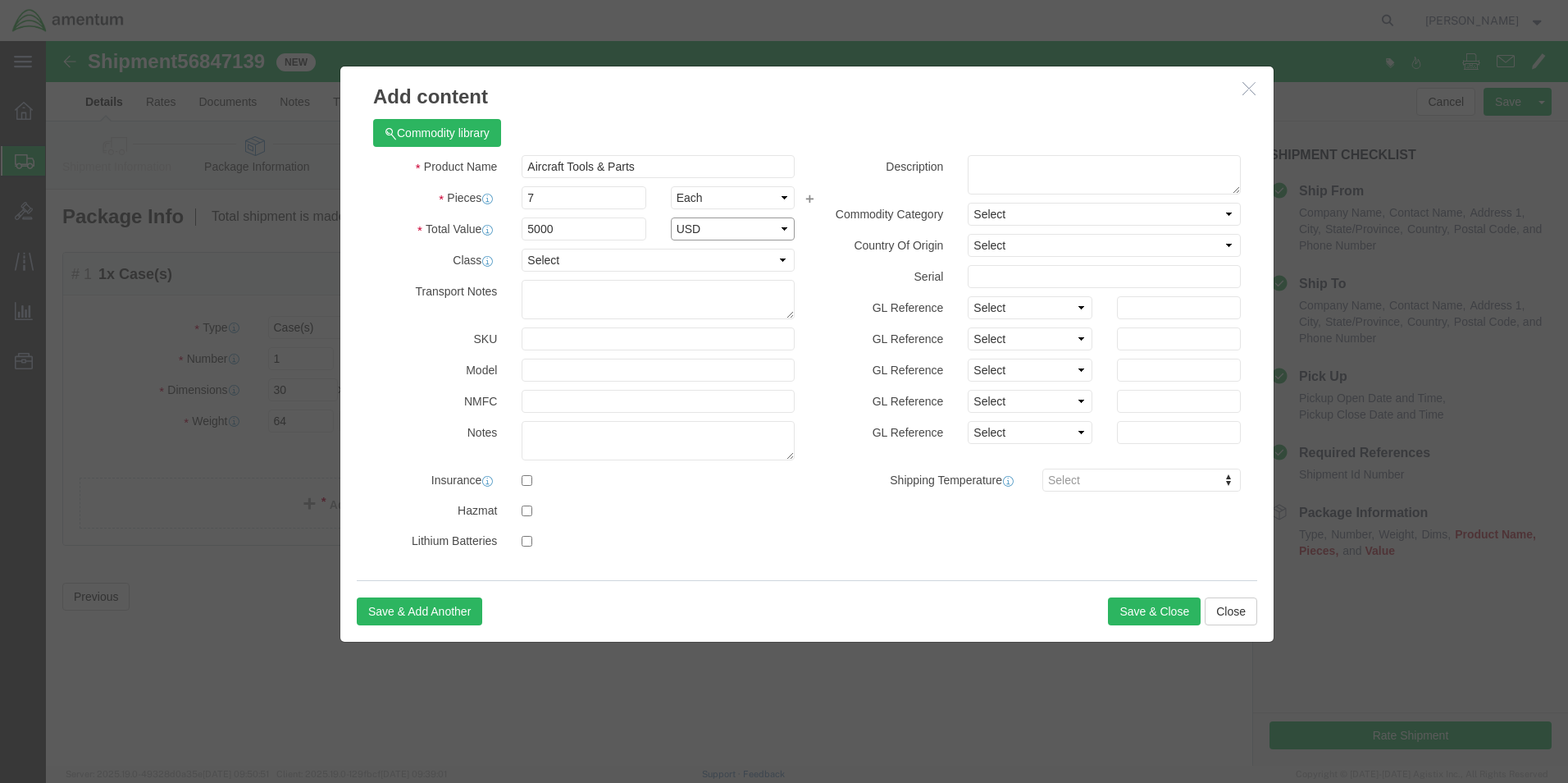
select select "USD"
click select "Select 50 55 60 65 70 85 92.5 100 125 175 250 300 400"
select select "70"
click select "Select 50 55 60 65 70 85 92.5 100 125 175 250 300 400"
click div "SKU"
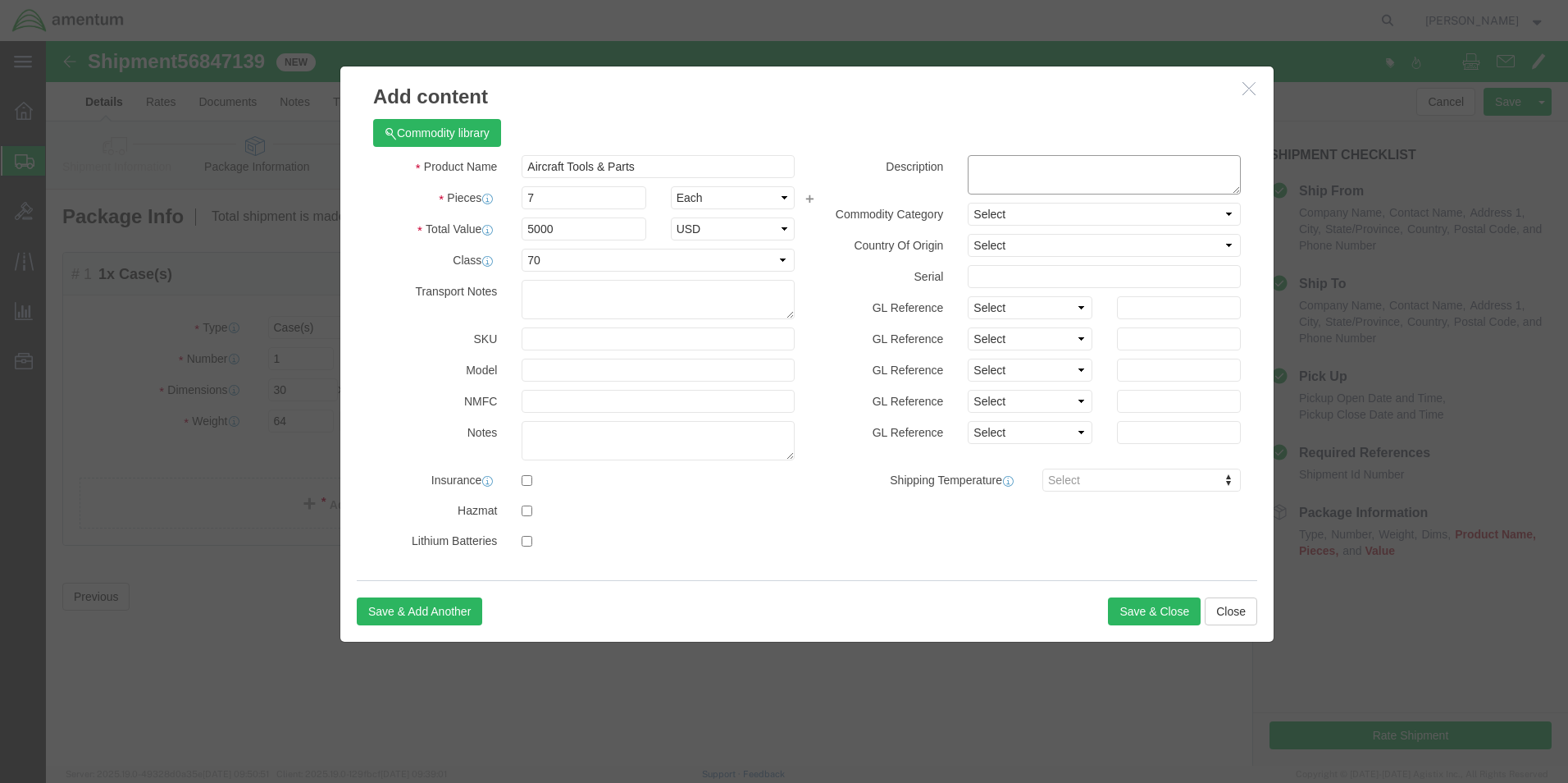
click textarea
type textarea "Pelican Case"
click div "Product Name Aircraft Tools & Parts Aircraft T Pieces 7 Select Bag Barrels 100B…"
click button "Save & Close"
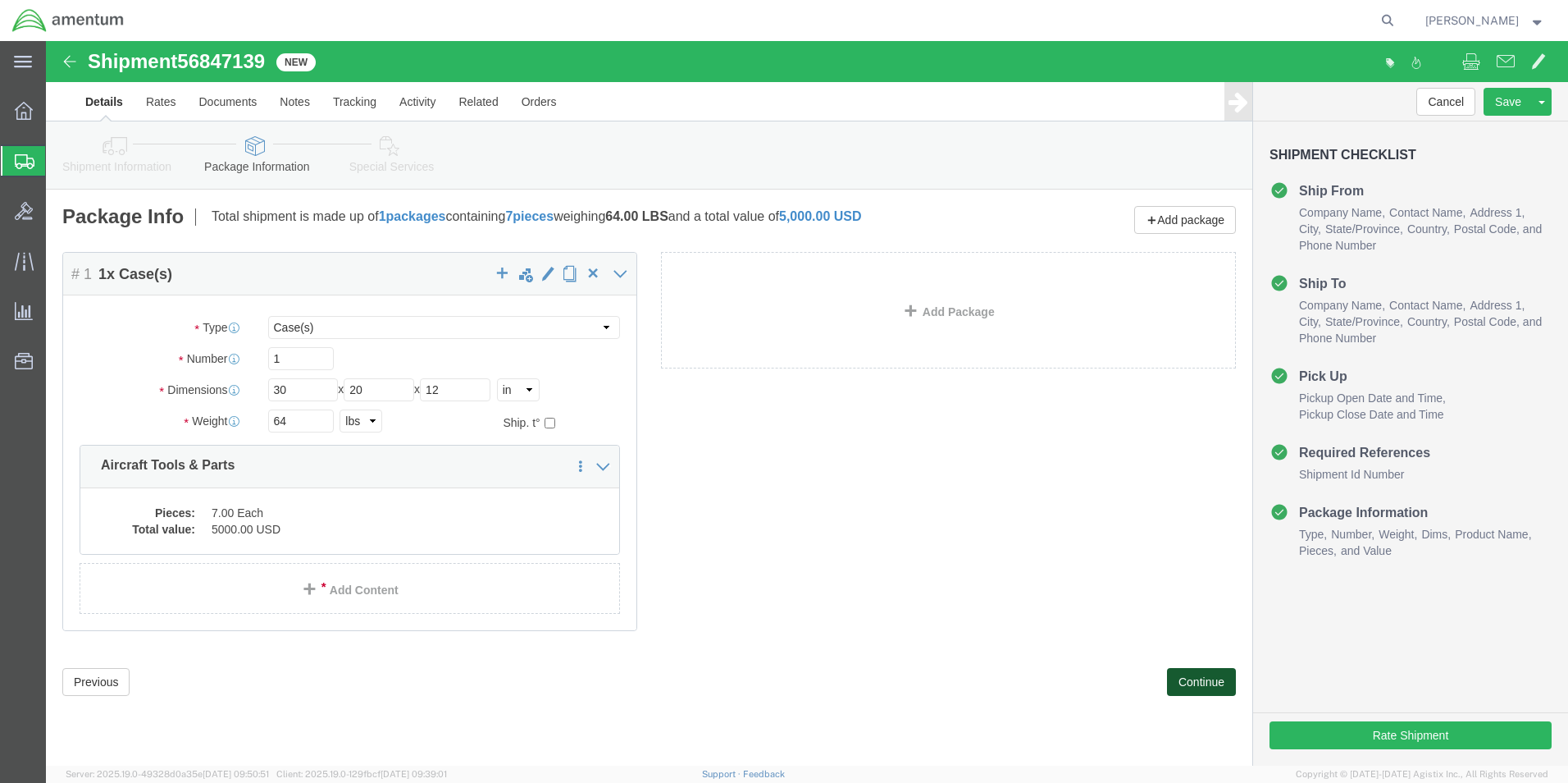
click button "Continue"
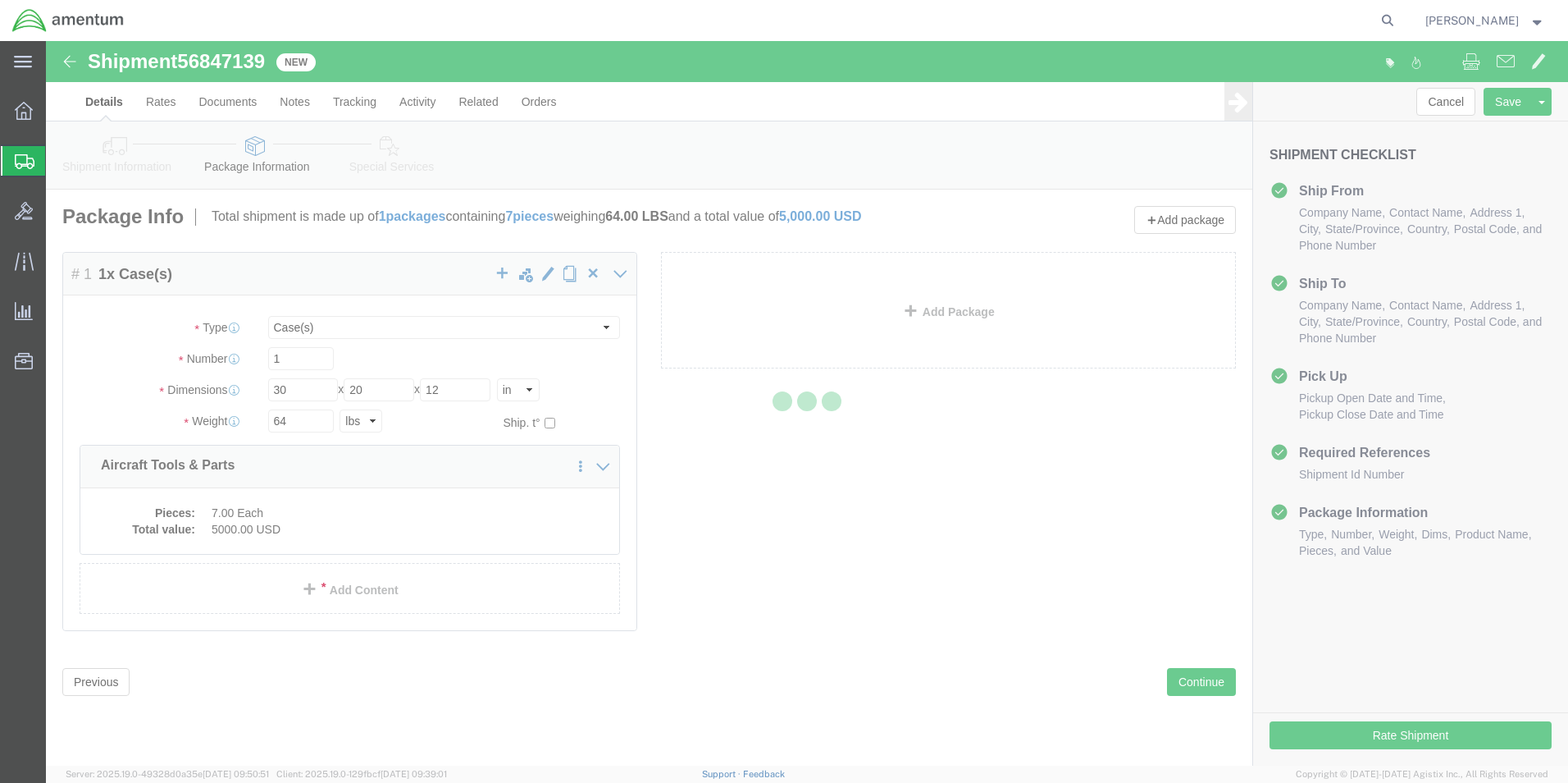
select select
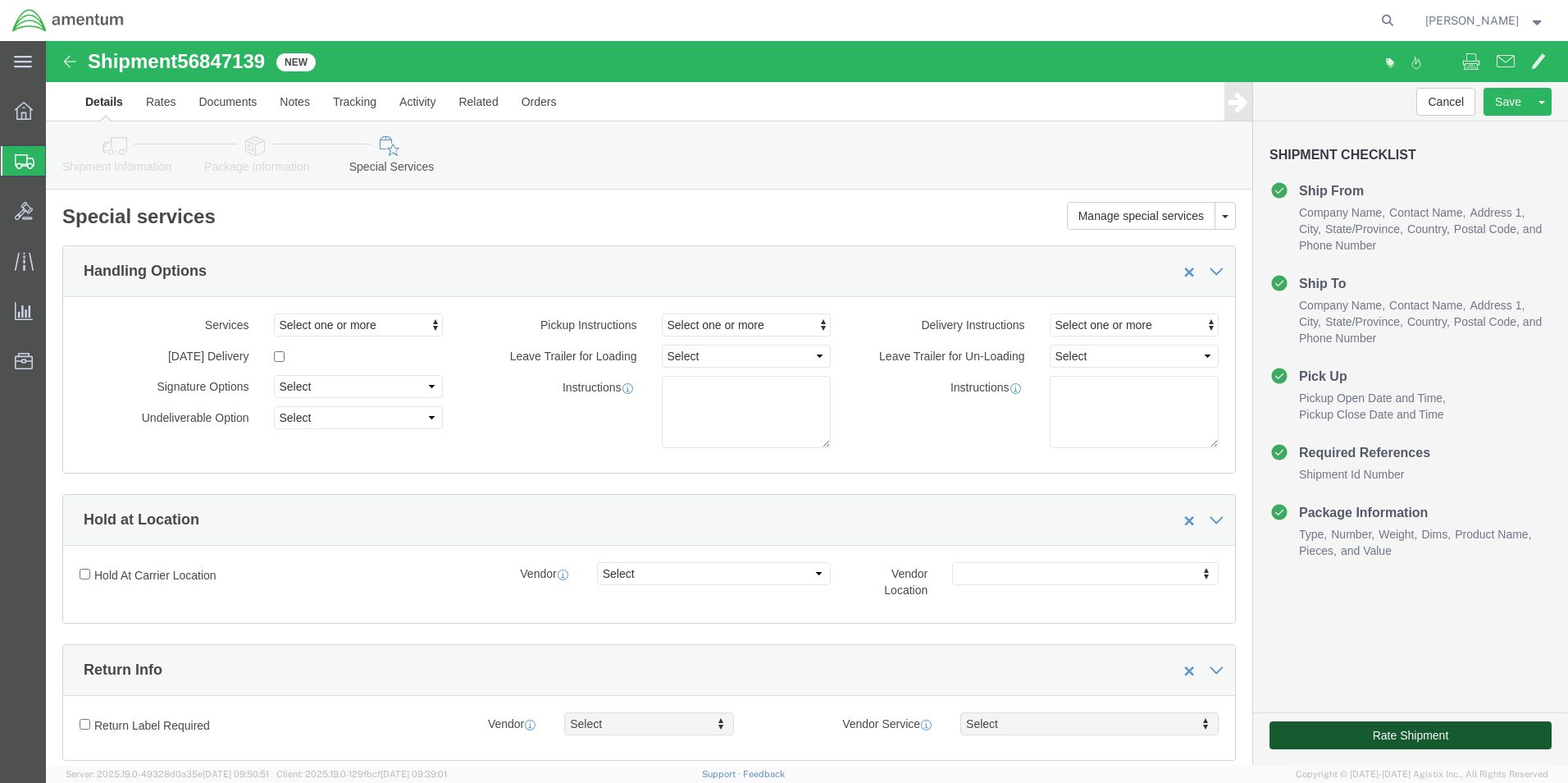
click button "Rate Shipment"
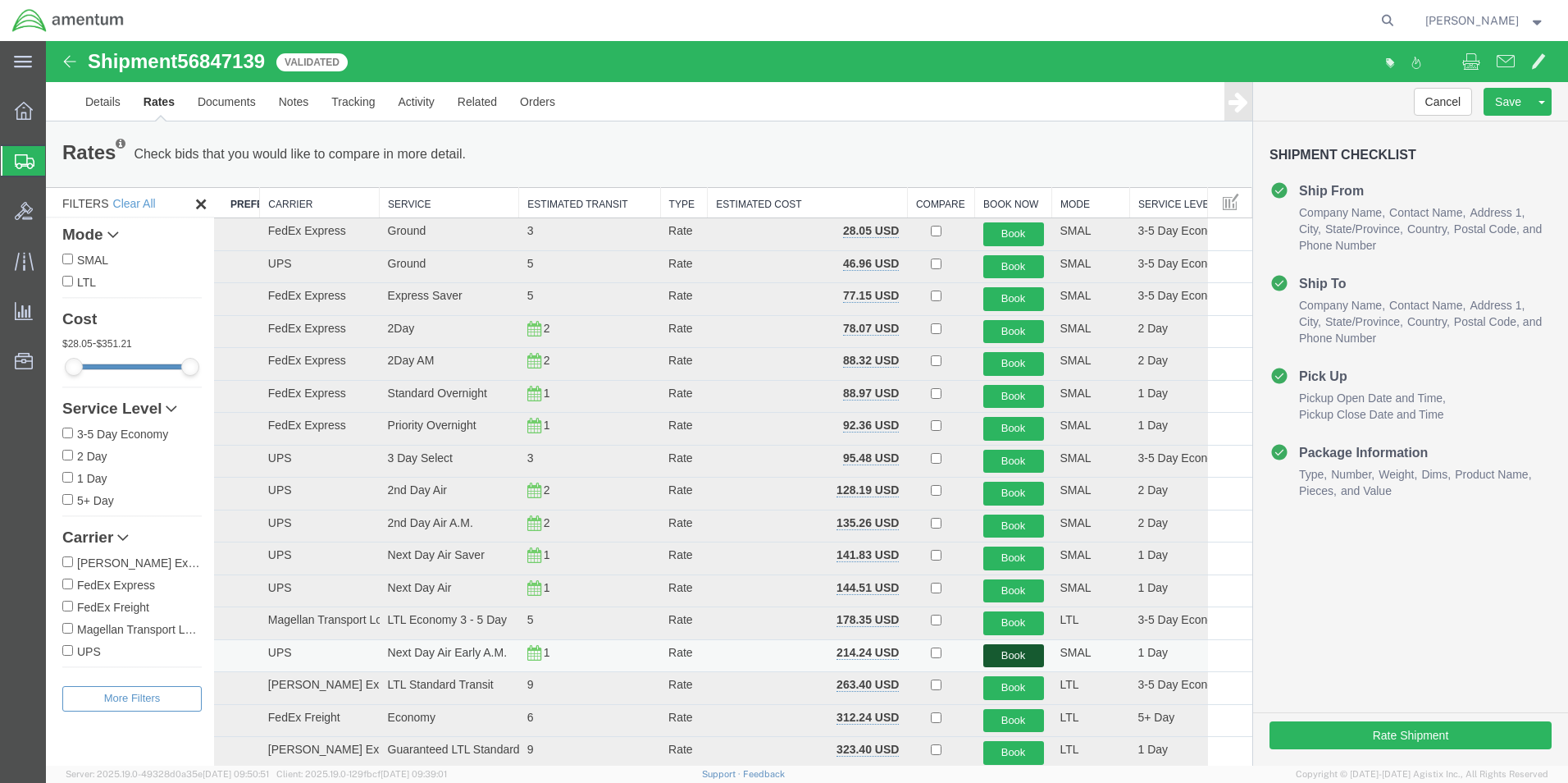
click at [1009, 657] on button "Book" at bounding box center [1013, 656] width 61 height 24
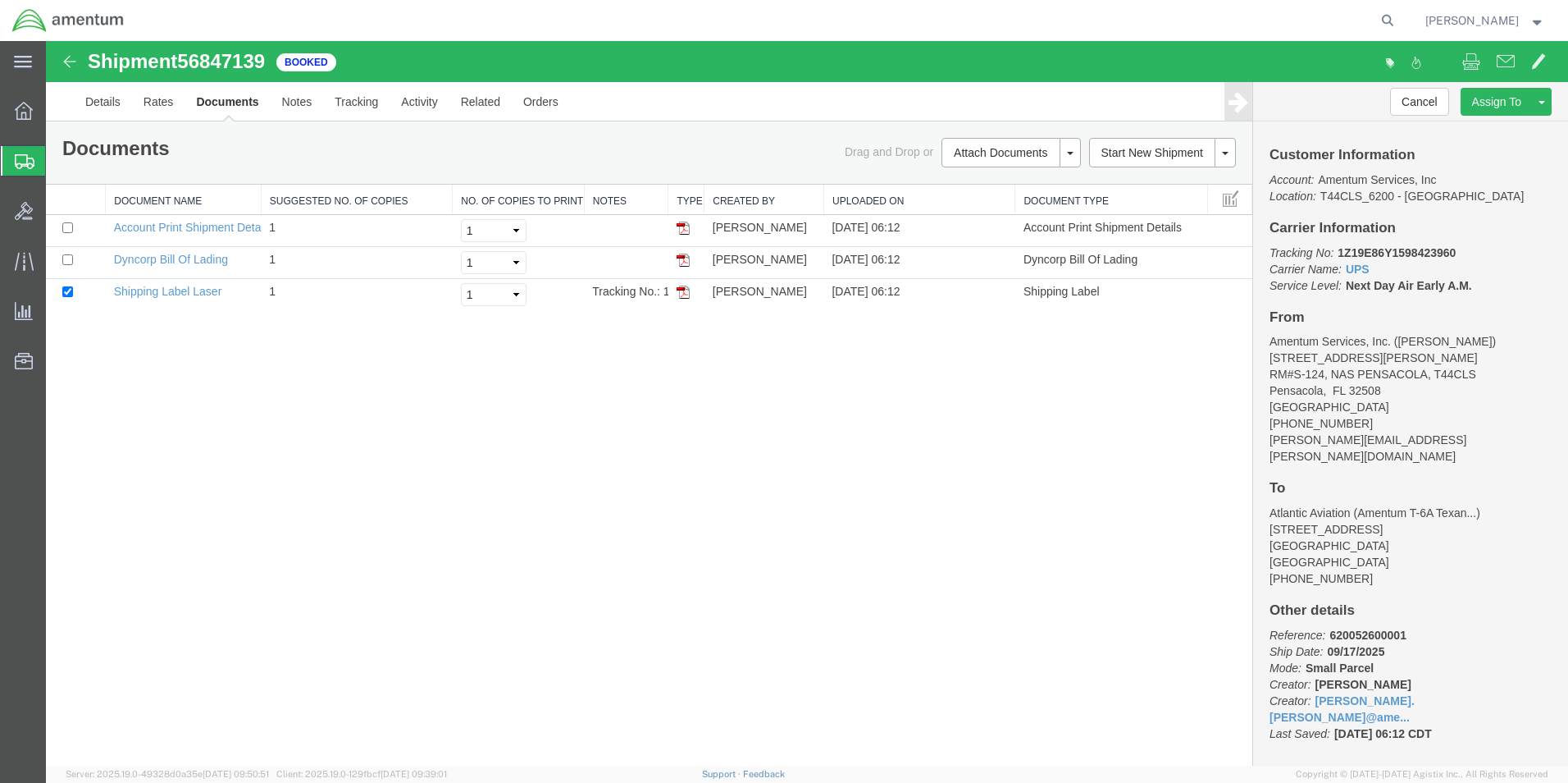
drag, startPoint x: 688, startPoint y: 291, endPoint x: 795, endPoint y: 469, distance: 207.7
click at [688, 291] on img at bounding box center [683, 292] width 13 height 13
click at [109, 101] on link "Details" at bounding box center [102, 102] width 58 height 39
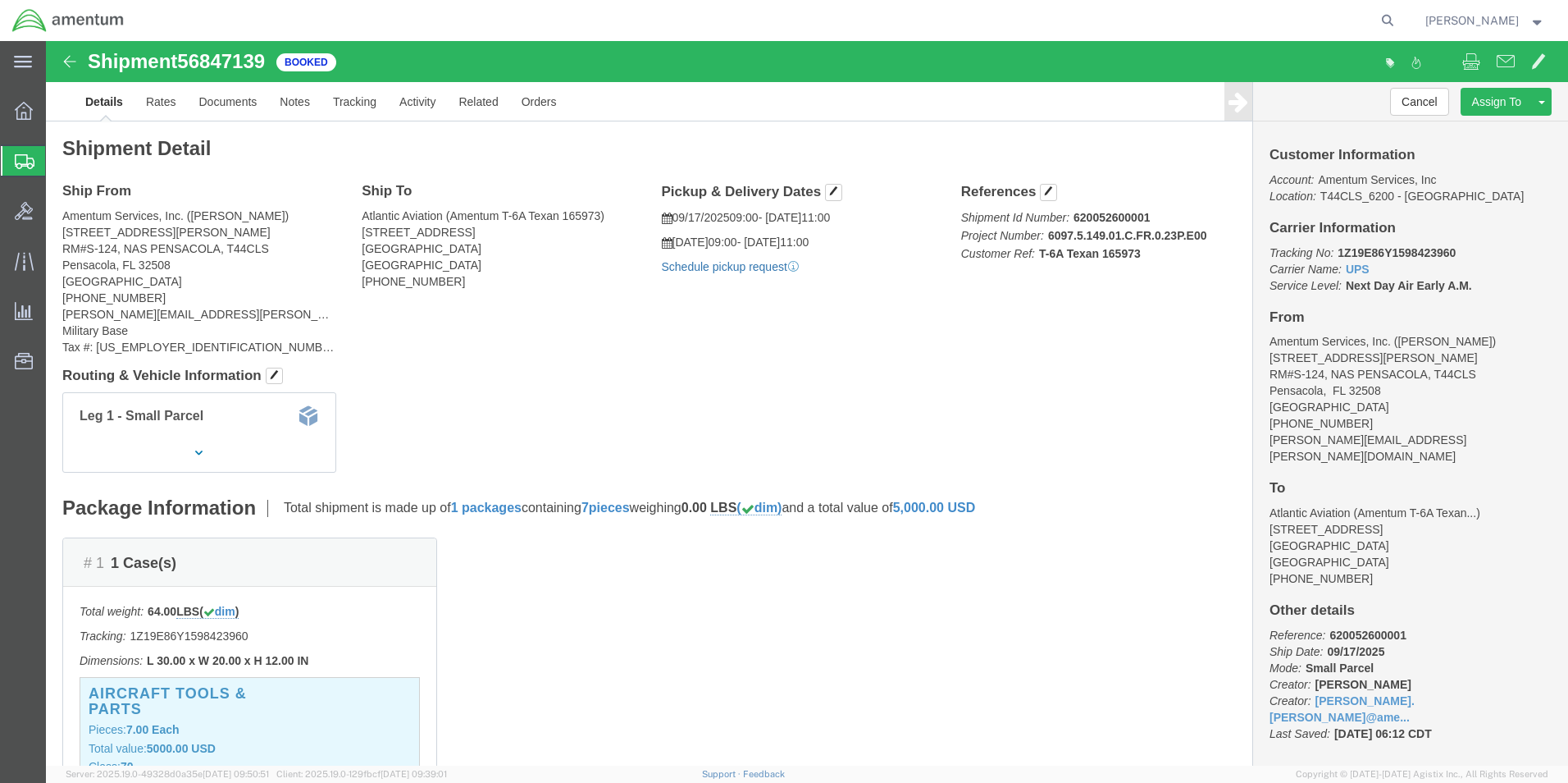
click link "Schedule pickup request"
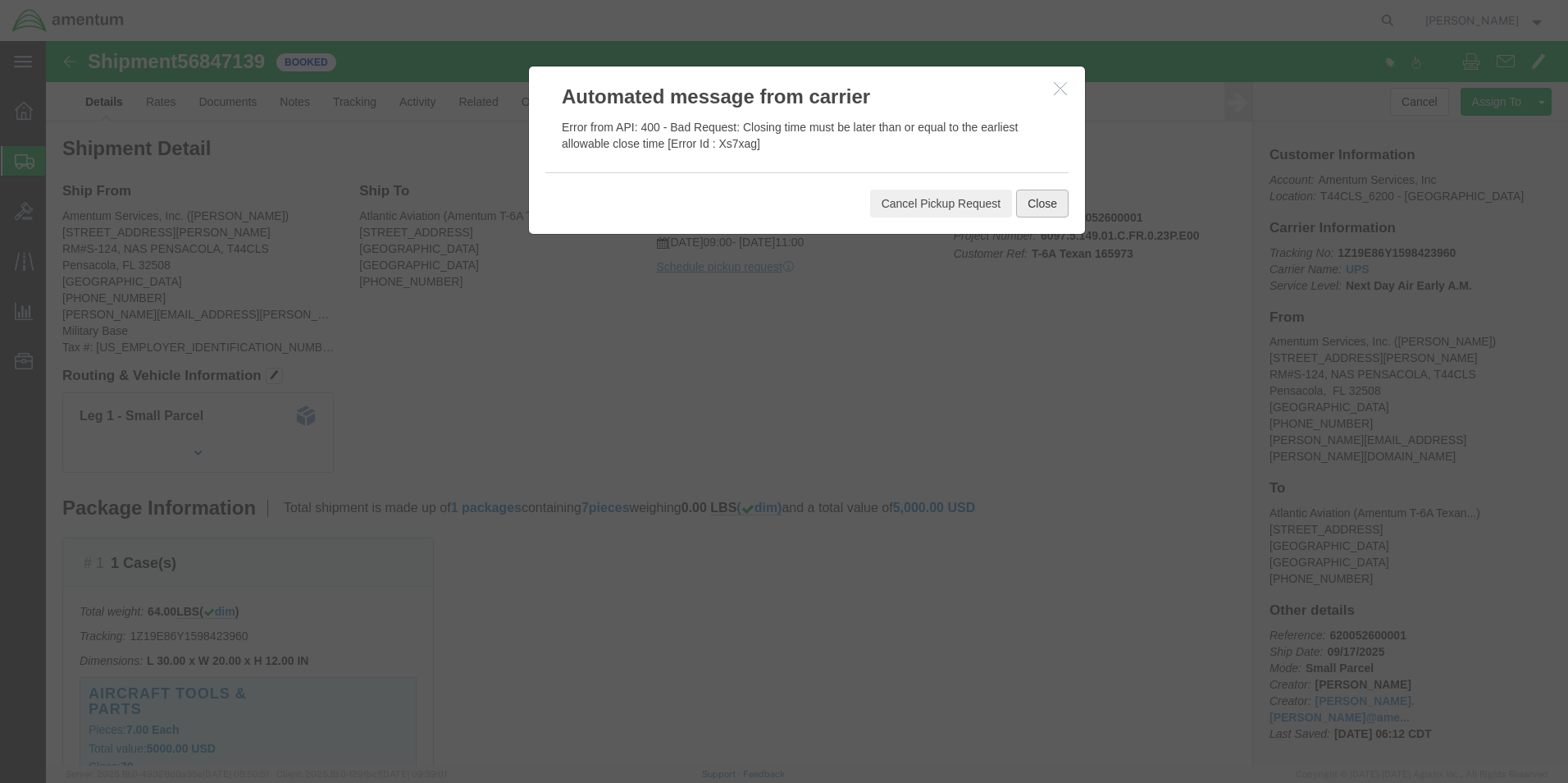
click button "Close"
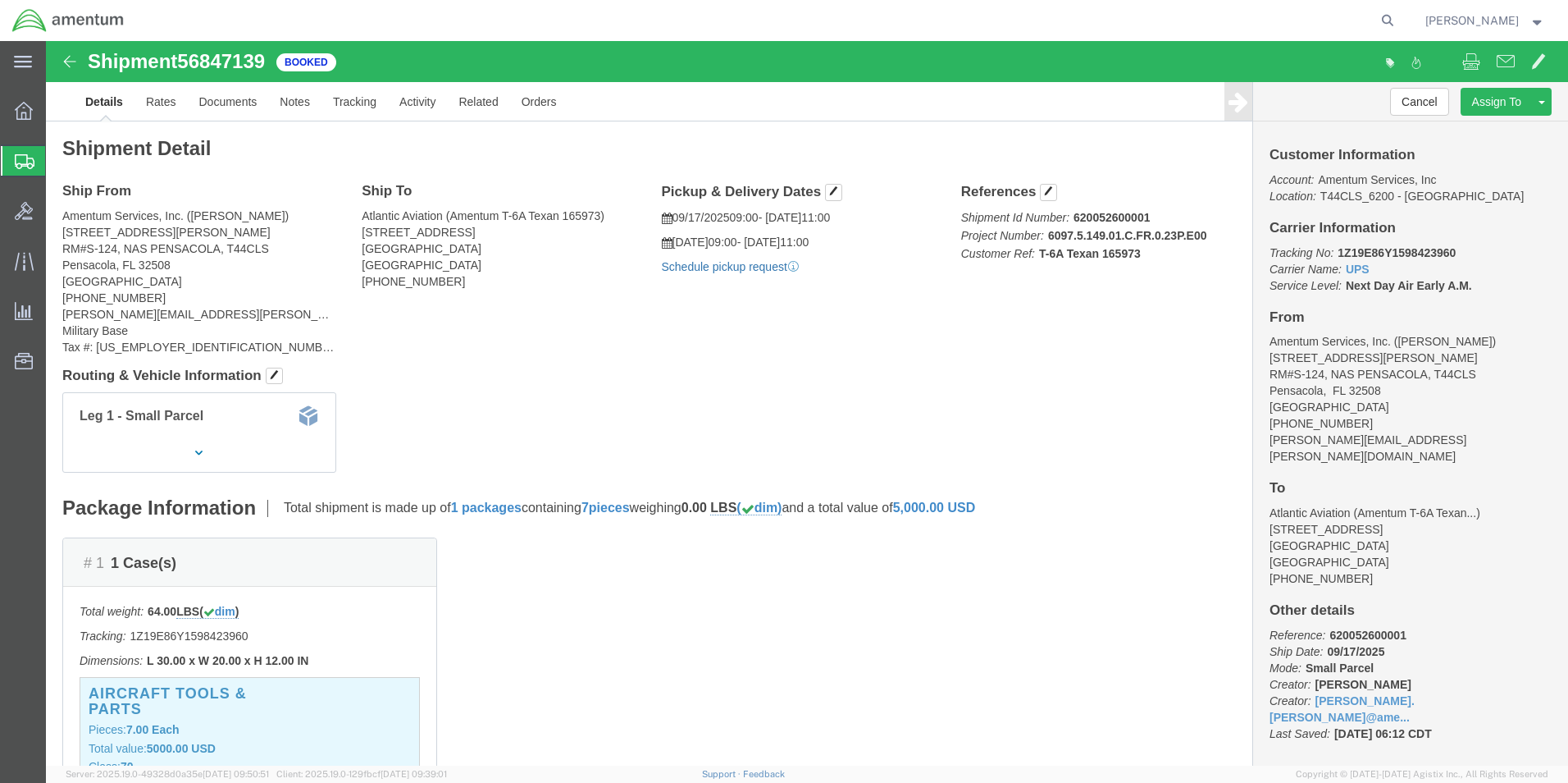
click link "Schedule pickup request"
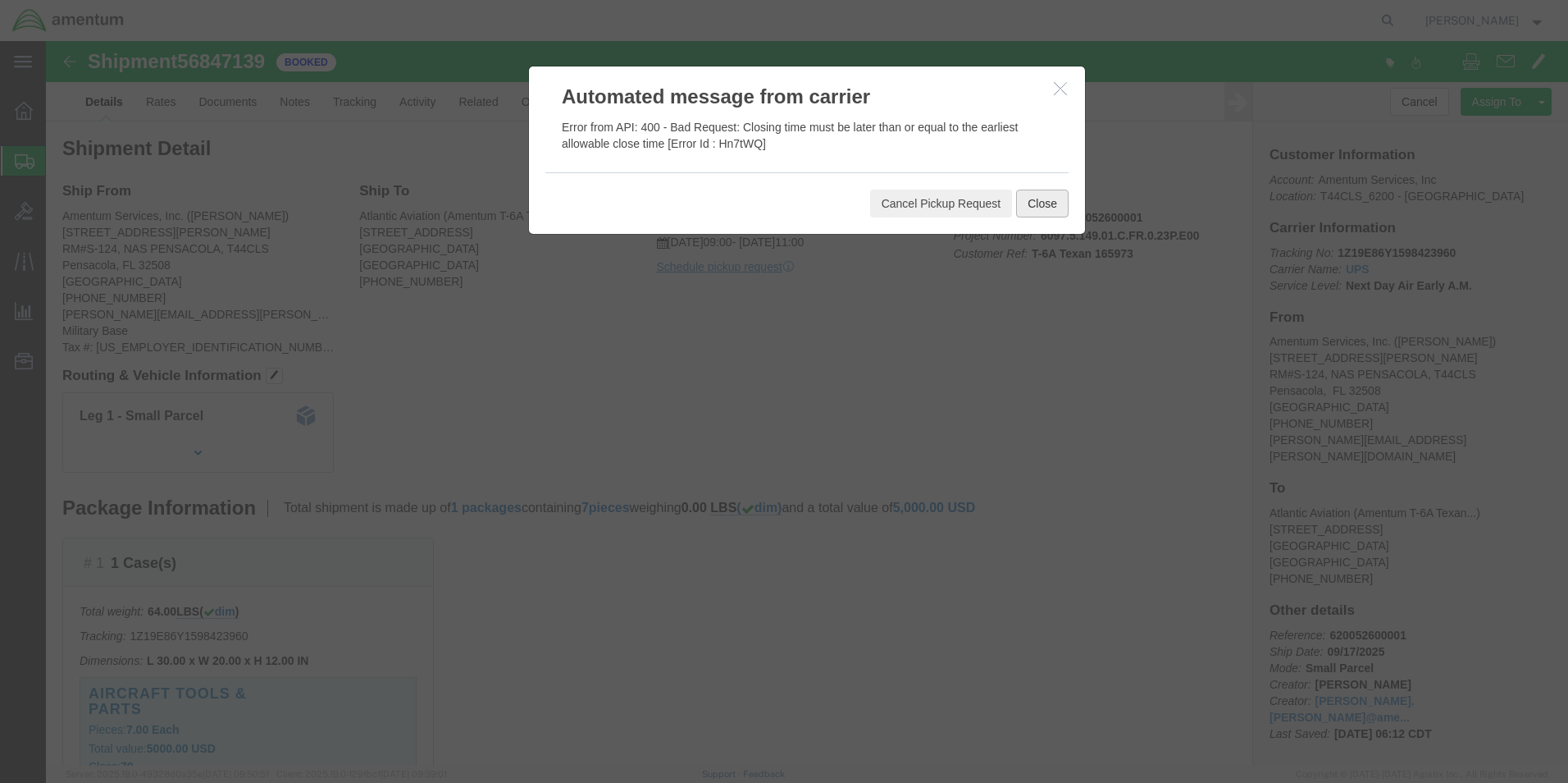
click button "Close"
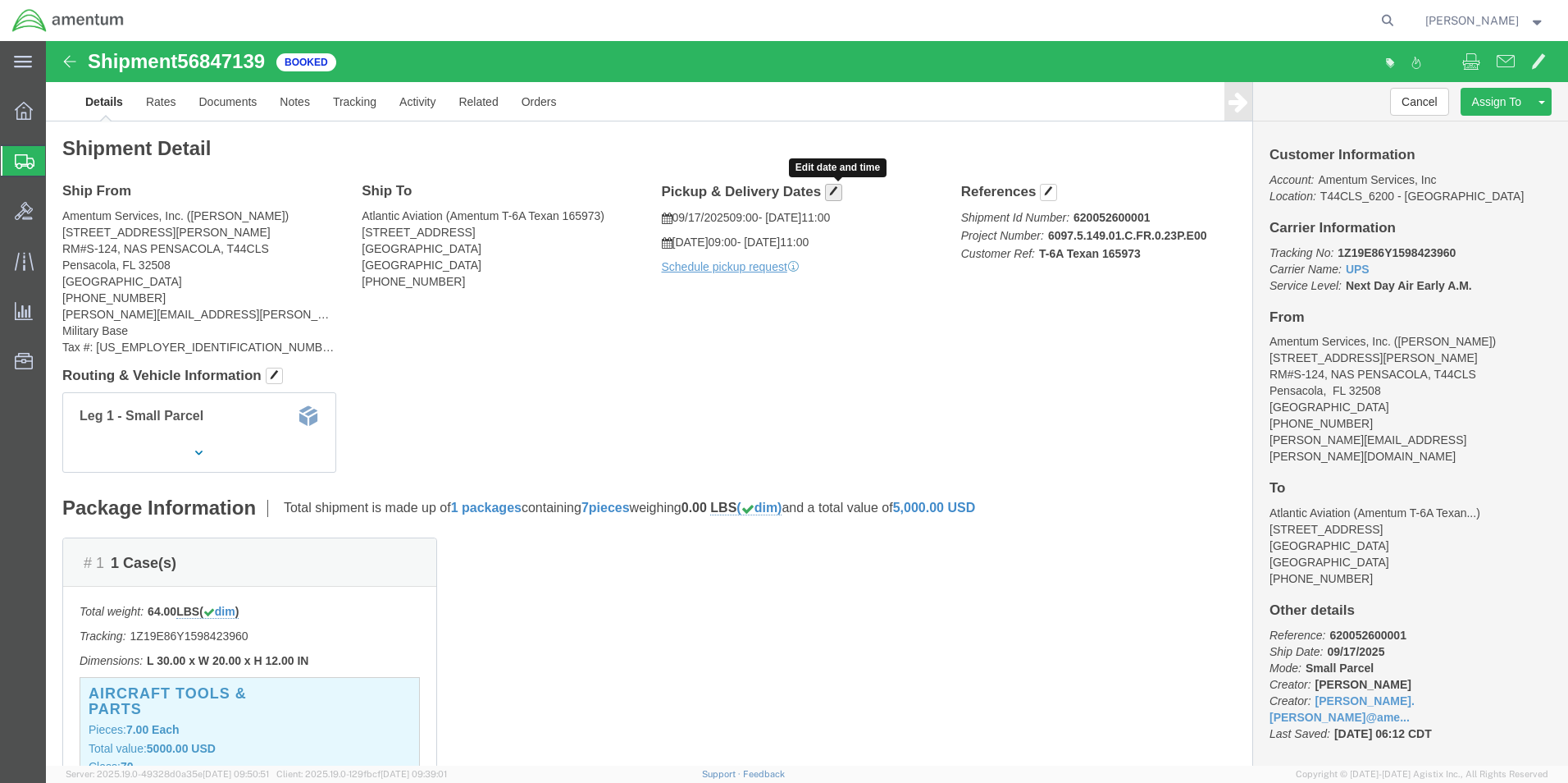
click button "button"
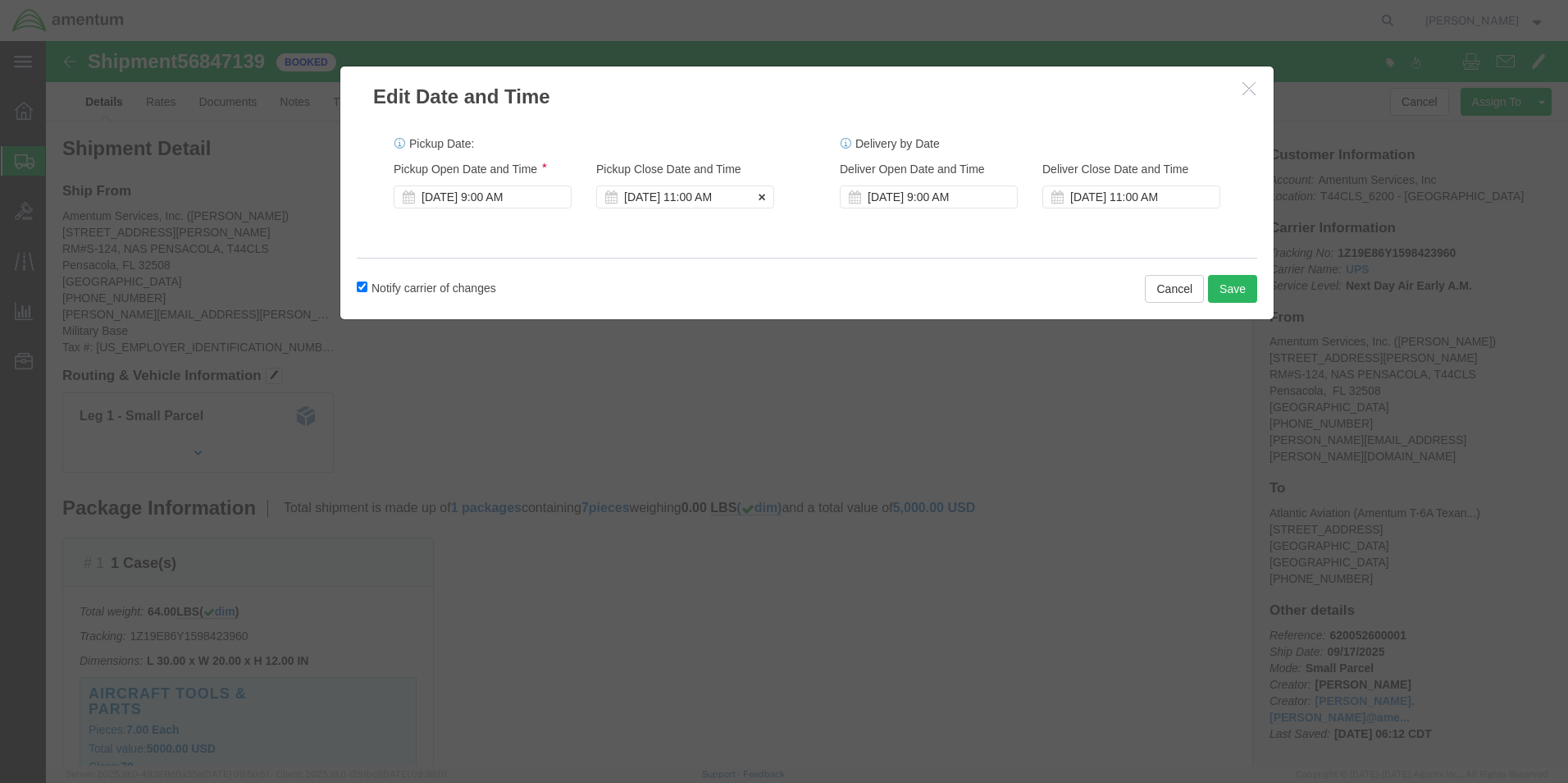
click div "Sep 17 2025 11:00 AM"
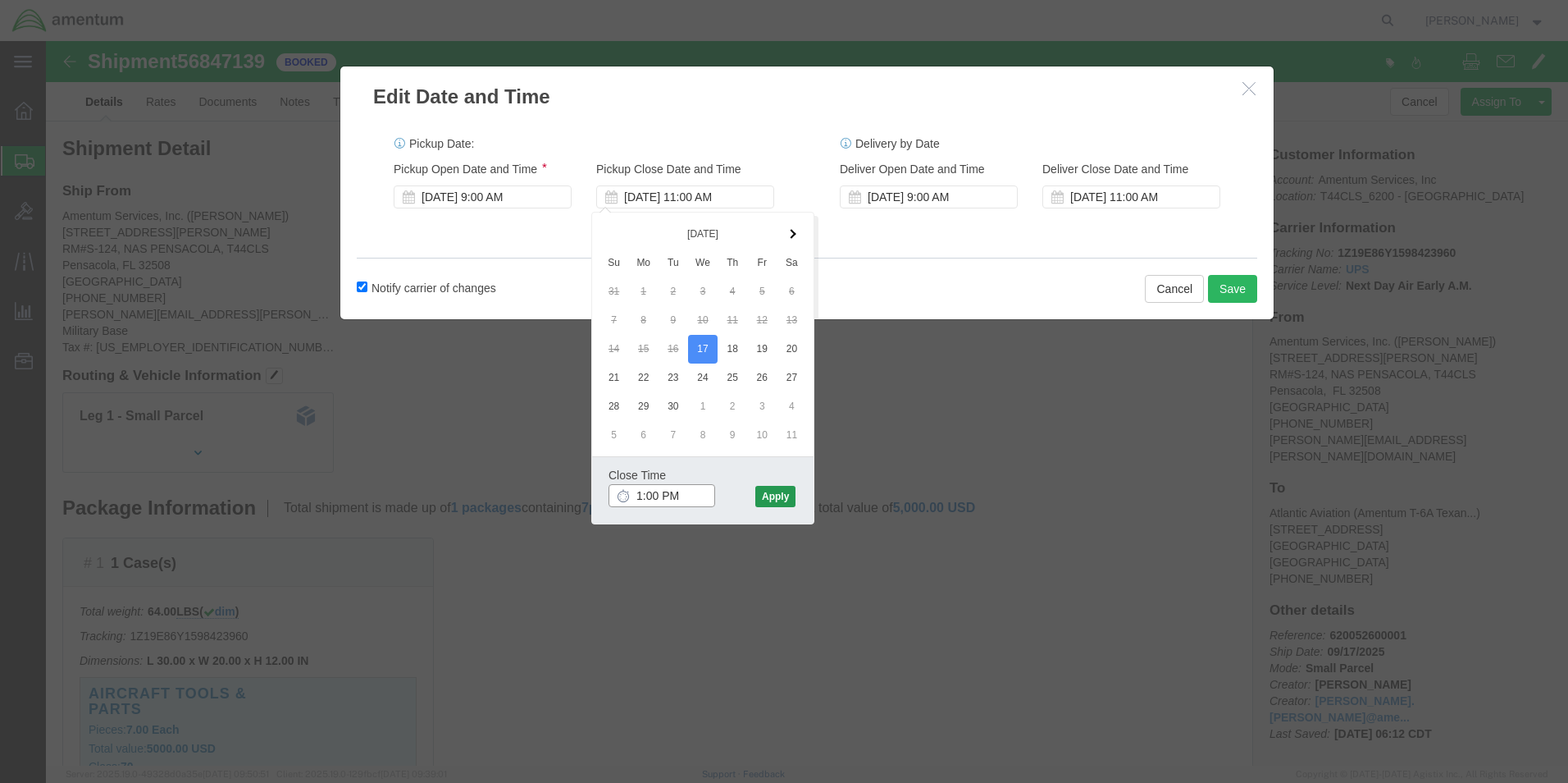
type input "1:00 PM"
click button "Apply"
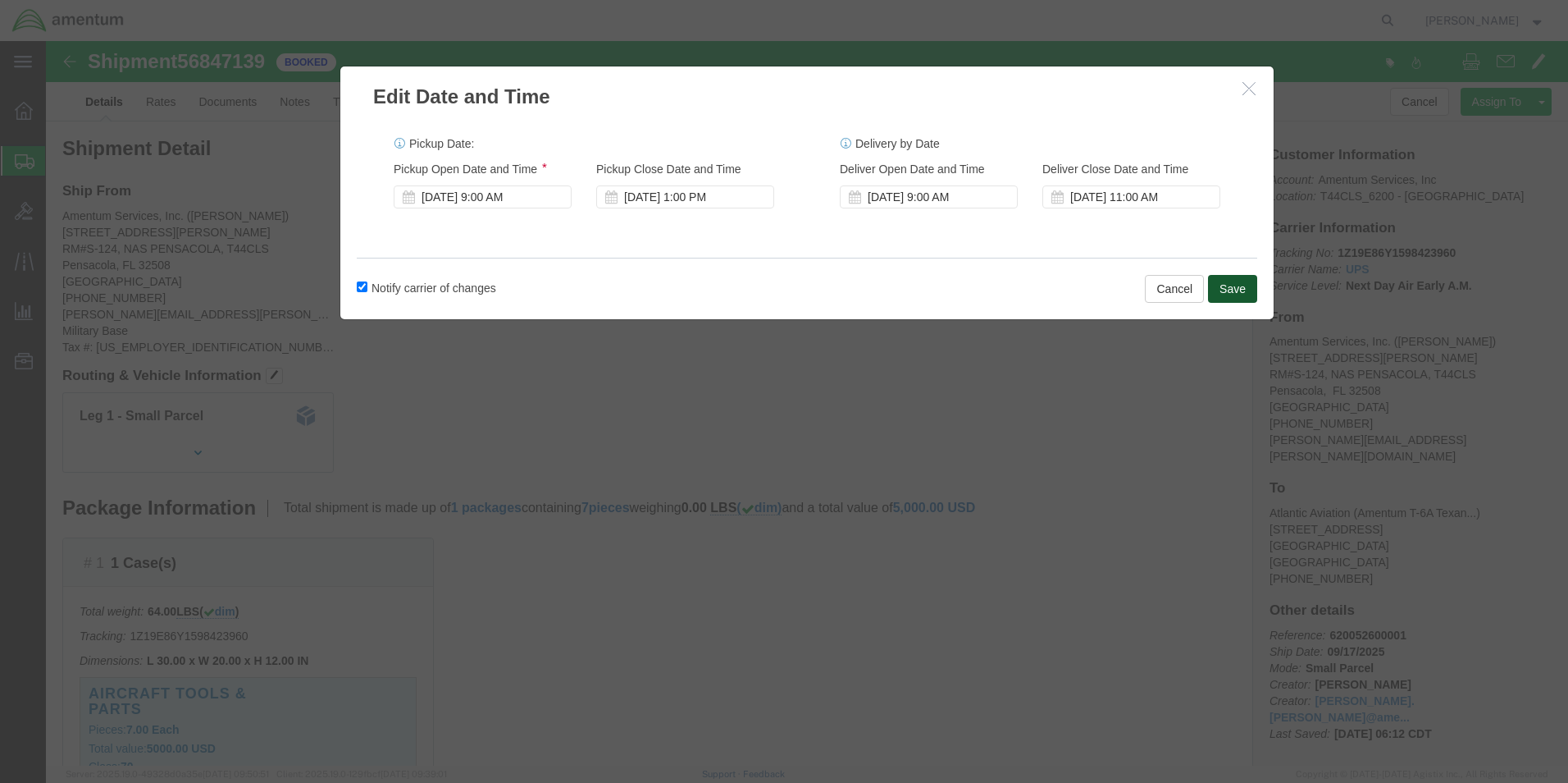
click button "Save"
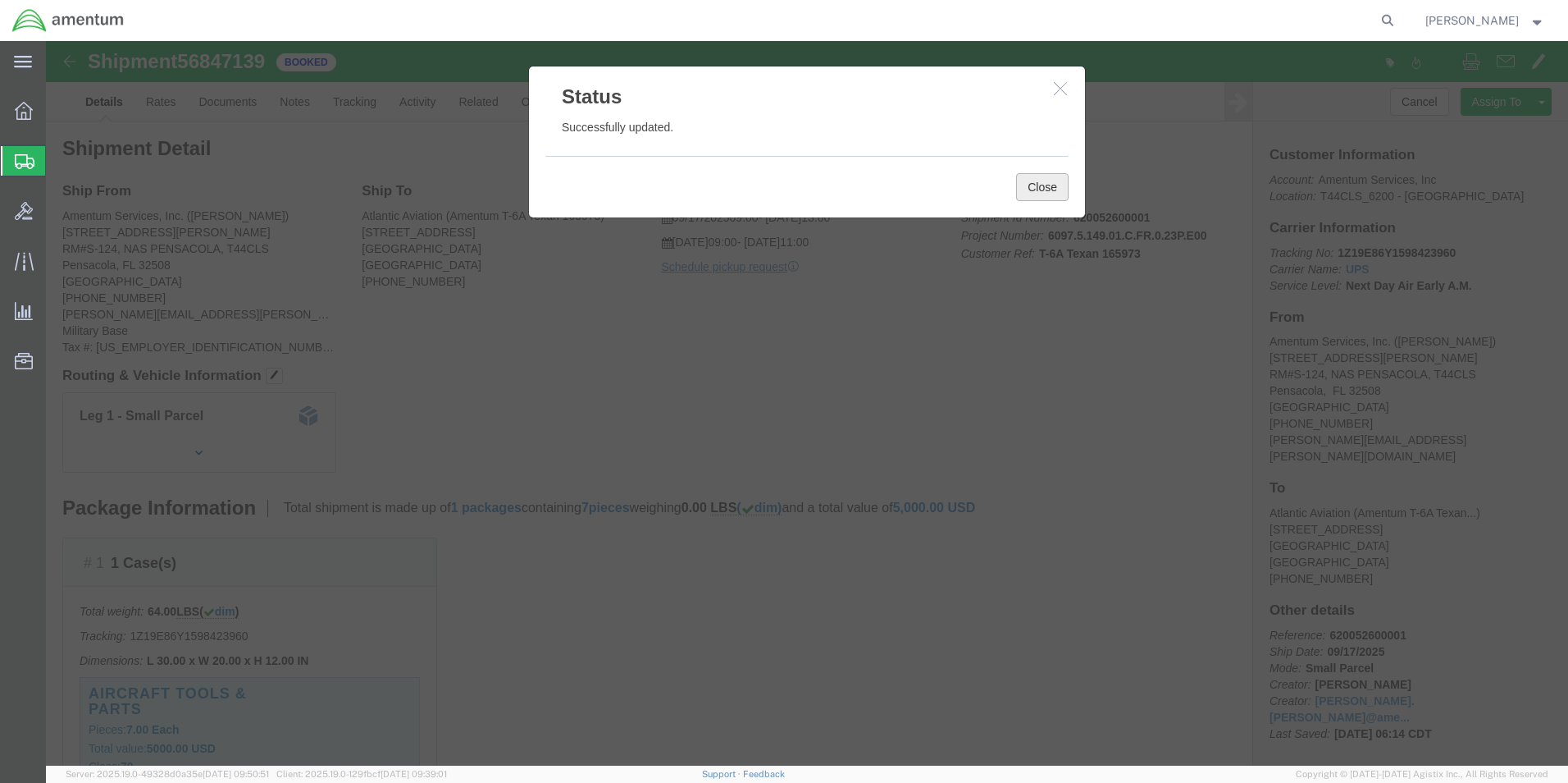
click button "Close"
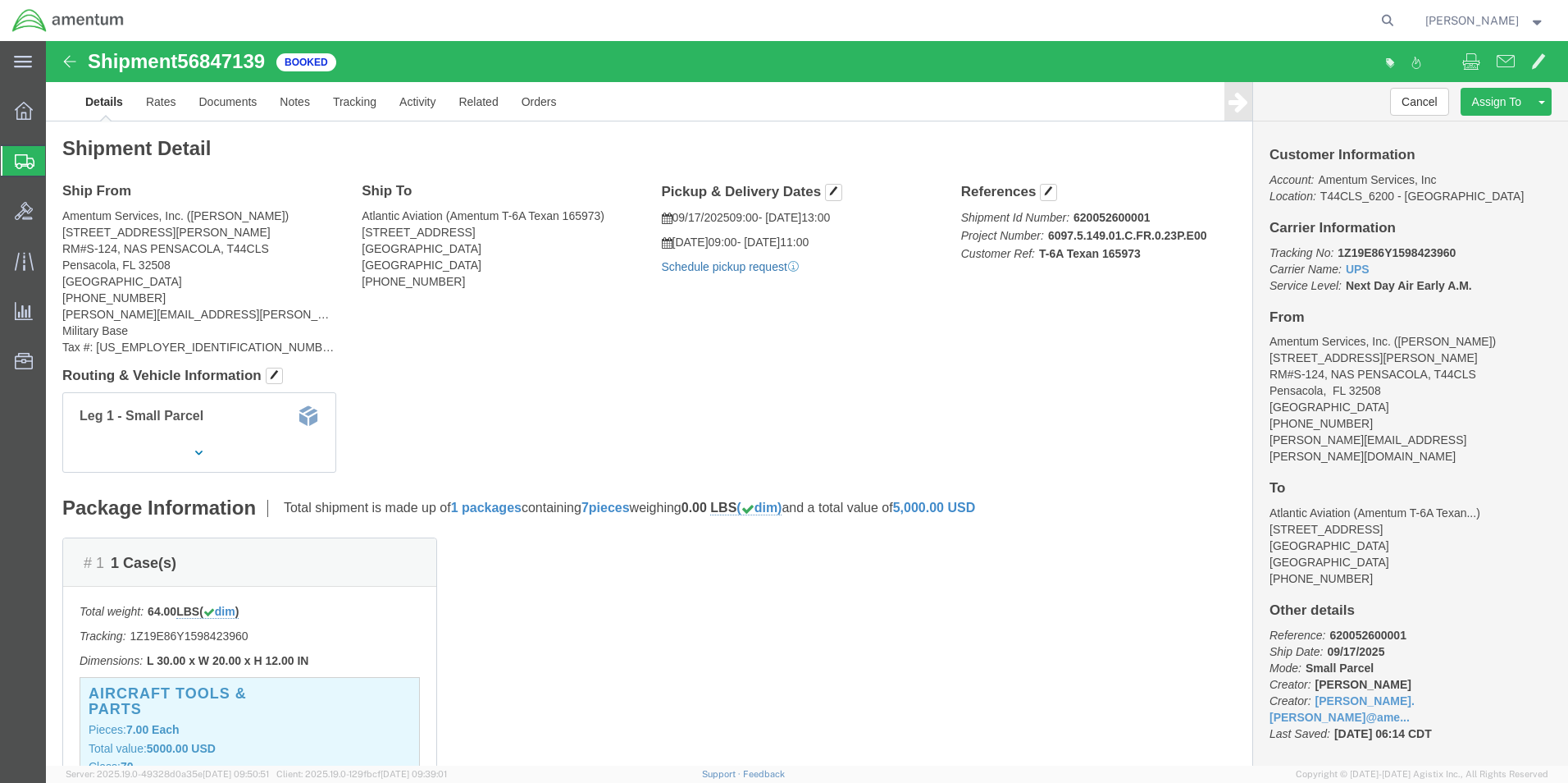
click link "Schedule pickup request"
click link "Details"
drag, startPoint x: 1214, startPoint y: 457, endPoint x: 1413, endPoint y: 460, distance: 199.0
click address "Atlantic Aviation ( Amentum T-6A Texan... ) 2000 Airport Road Montrose, CO 8140…"
drag, startPoint x: 1413, startPoint y: 460, endPoint x: 1395, endPoint y: 453, distance: 19.3
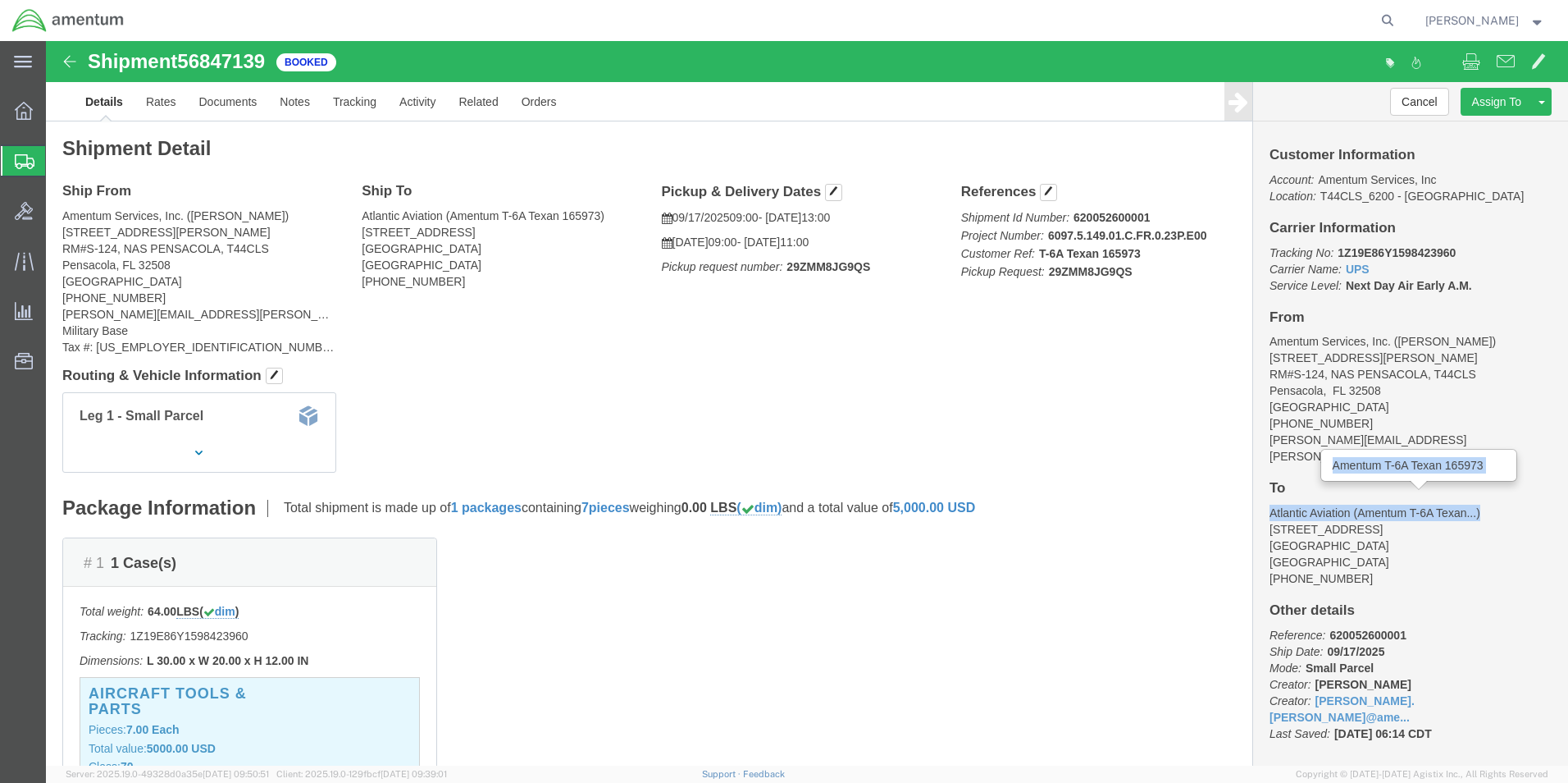
copy address "Atlantic Aviation ( Amentum T-6A Texan..."
drag, startPoint x: 1220, startPoint y: 474, endPoint x: 1306, endPoint y: 476, distance: 86.0
click address "Atlantic Aviation ( Amentum T-6A Texan... ) 2000 Airport Road Montrose, CO 8140…"
drag, startPoint x: 1306, startPoint y: 476, endPoint x: 1283, endPoint y: 472, distance: 23.3
copy address "[STREET_ADDRESS]"
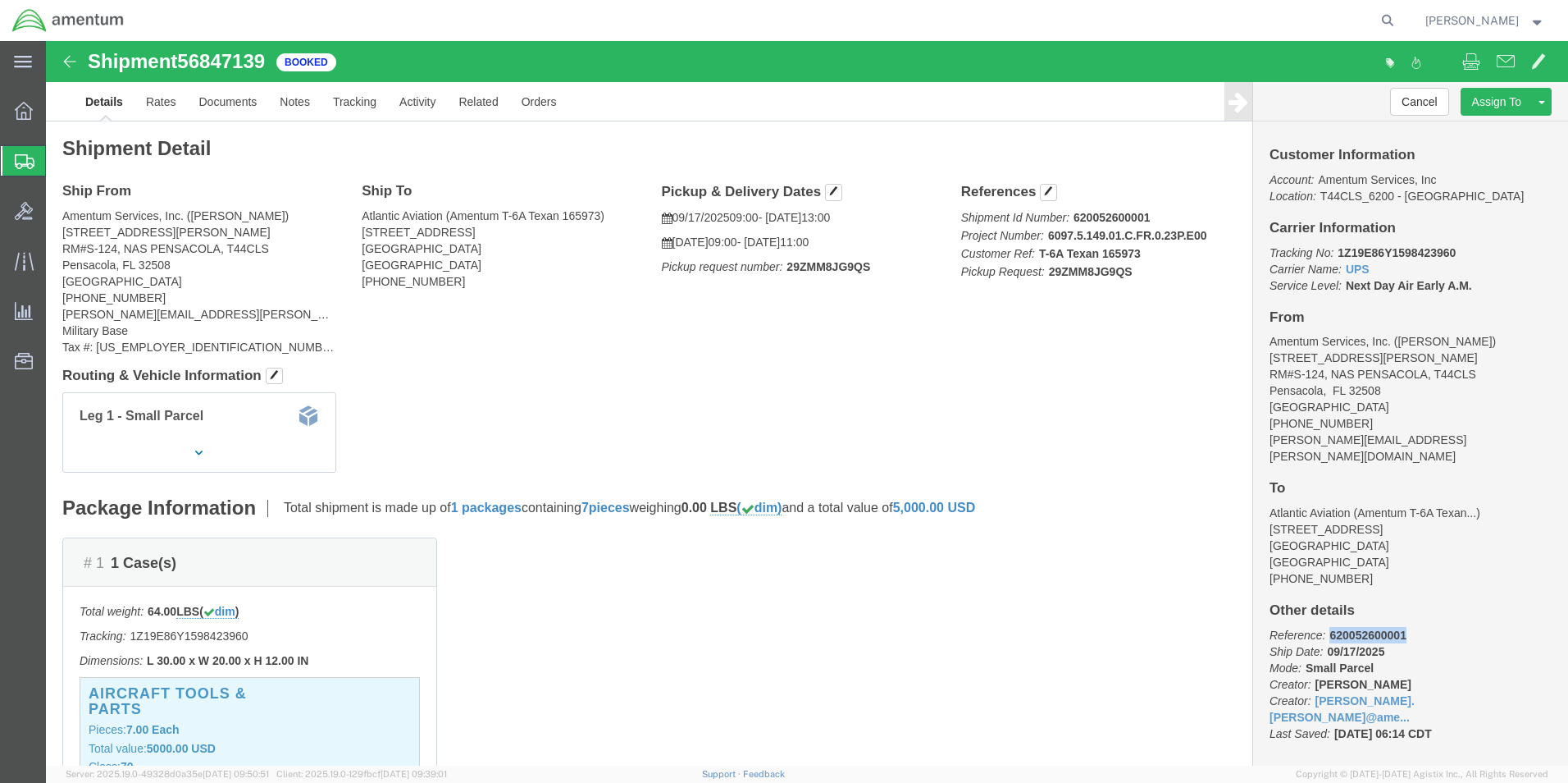
drag, startPoint x: 1348, startPoint y: 582, endPoint x: 1274, endPoint y: 582, distance: 74.0
click b "620052600001"
copy b "620052600001"
drag, startPoint x: 996, startPoint y: 194, endPoint x: 1159, endPoint y: 194, distance: 163.0
click p "Shipment Id Number: 620052600001 Project Number: 6097.5.149.01.C.FR.0.23P.E00 C…"
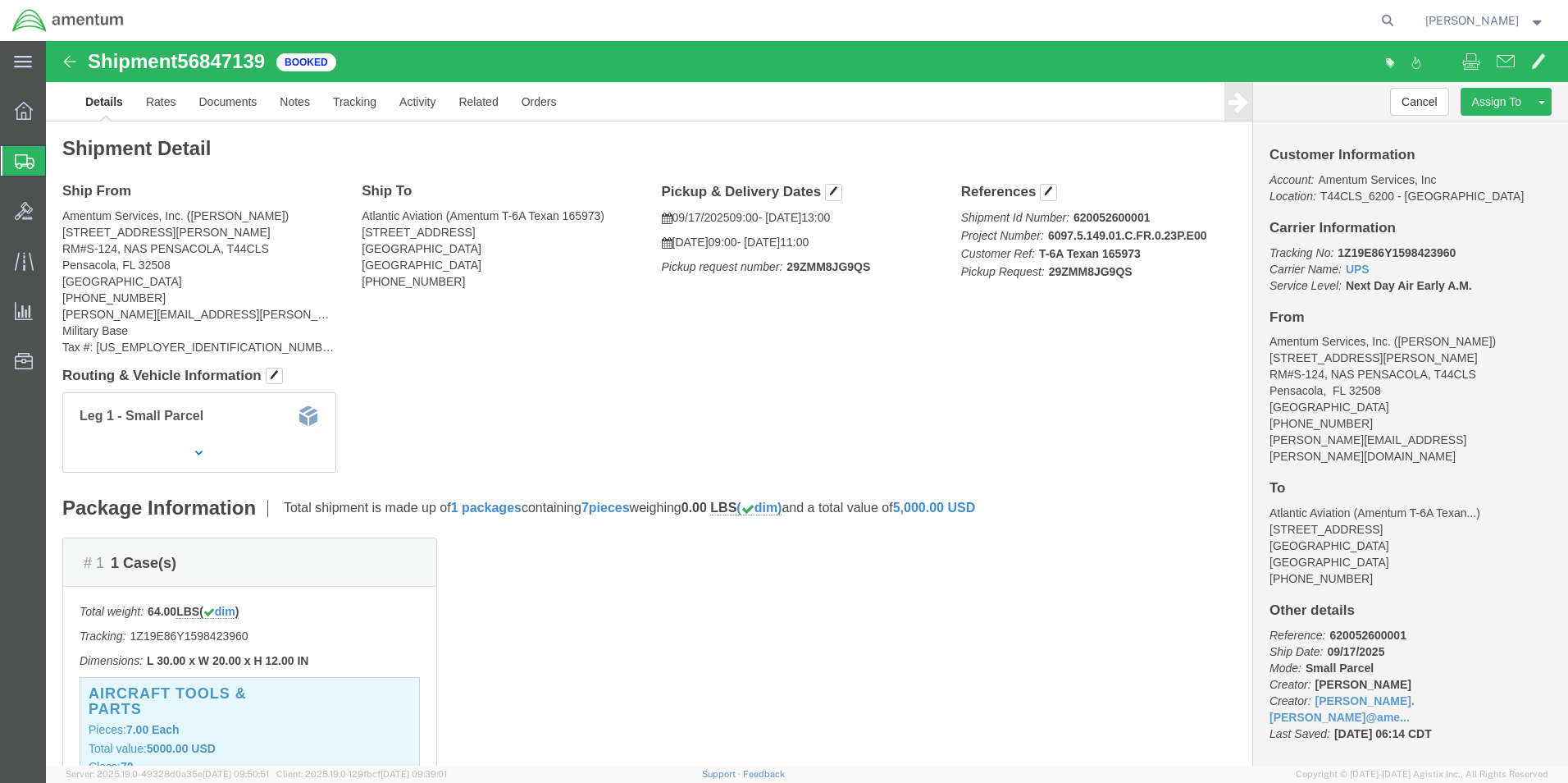
drag, startPoint x: 1159, startPoint y: 195, endPoint x: 1140, endPoint y: 195, distance: 19.0
drag, startPoint x: 1140, startPoint y: 195, endPoint x: 1152, endPoint y: 190, distance: 13.0
click b "6097.5.149.01.C.FR.0.23P.E00"
drag, startPoint x: 1152, startPoint y: 190, endPoint x: 1125, endPoint y: 192, distance: 27.1
drag, startPoint x: 1125, startPoint y: 192, endPoint x: 1009, endPoint y: 195, distance: 116.0
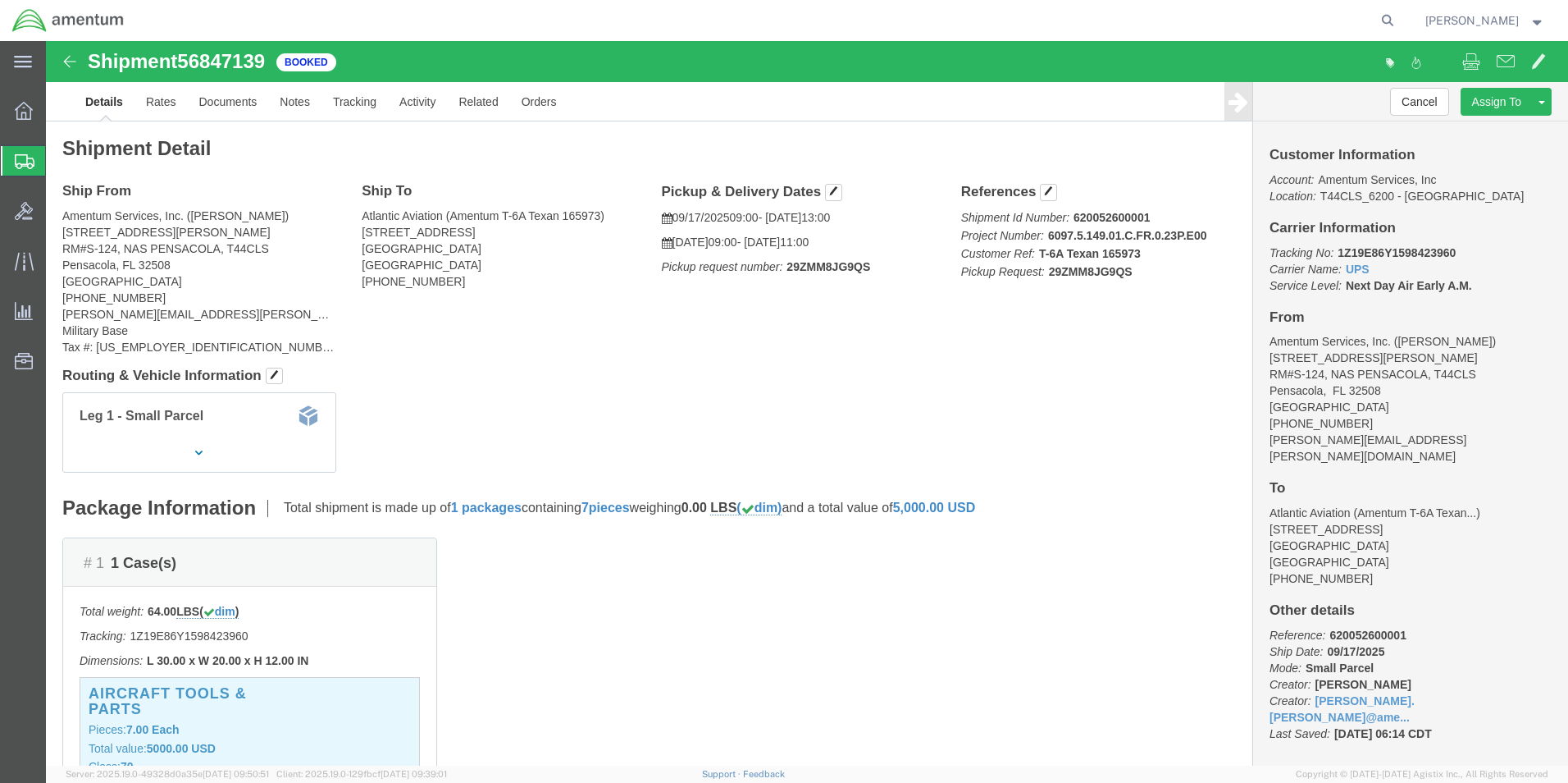
click b "6097.5.149.01.C.FR.0.23P.E00"
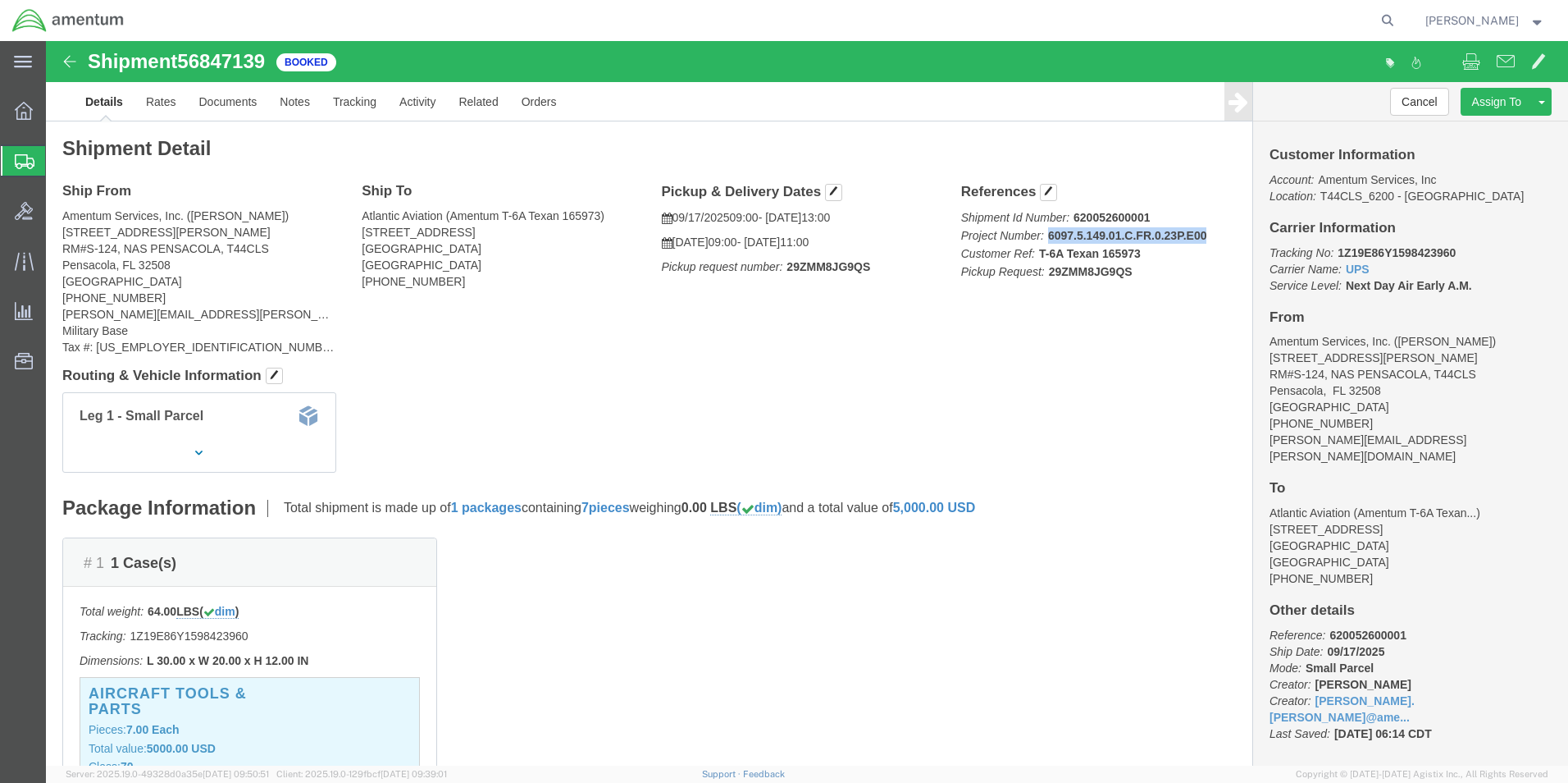
drag, startPoint x: 996, startPoint y: 195, endPoint x: 1152, endPoint y: 199, distance: 156.1
click b "6097.5.149.01.C.FR.0.23P.E00"
copy b "6097.5.149.01.C.FR.0.23P.E00"
click link "Rates"
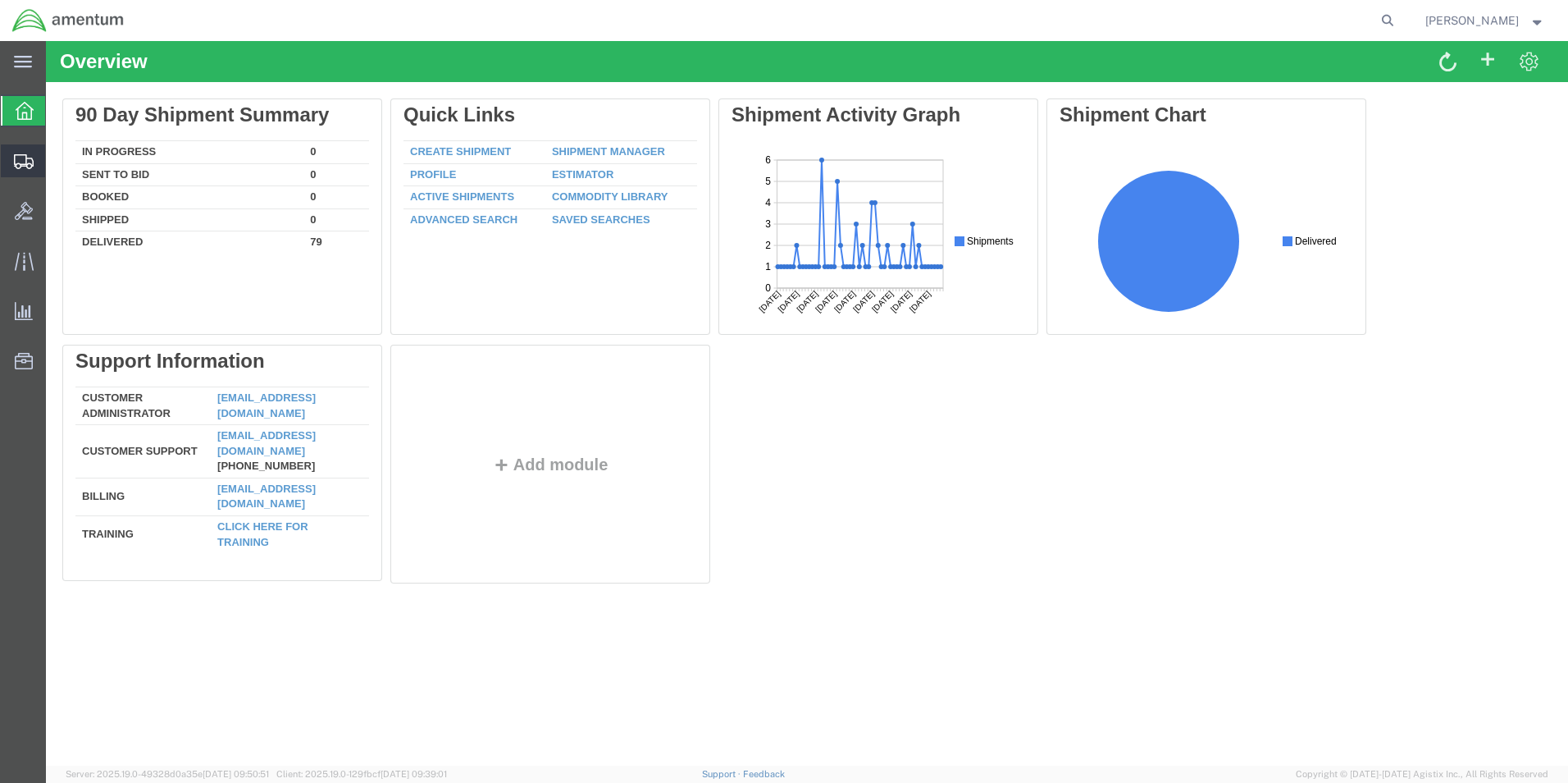
click at [0, 0] on span "Create Shipment" at bounding box center [0, 0] width 0 height 0
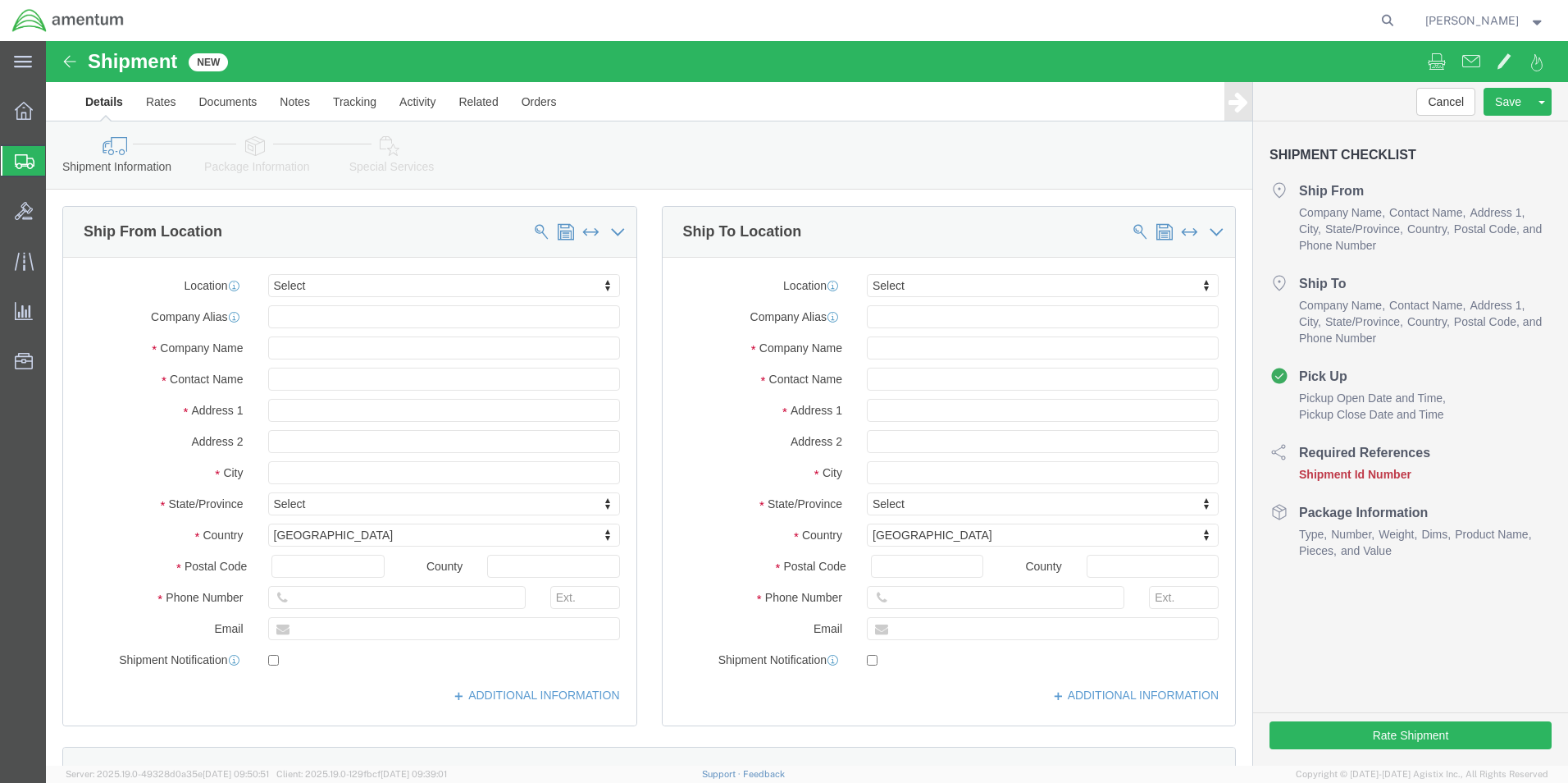
select select
paste input "Atlantic Aviation (Amentum T-6A Texan..."
click input "text"
drag, startPoint x: 435, startPoint y: 304, endPoint x: 328, endPoint y: 307, distance: 107.0
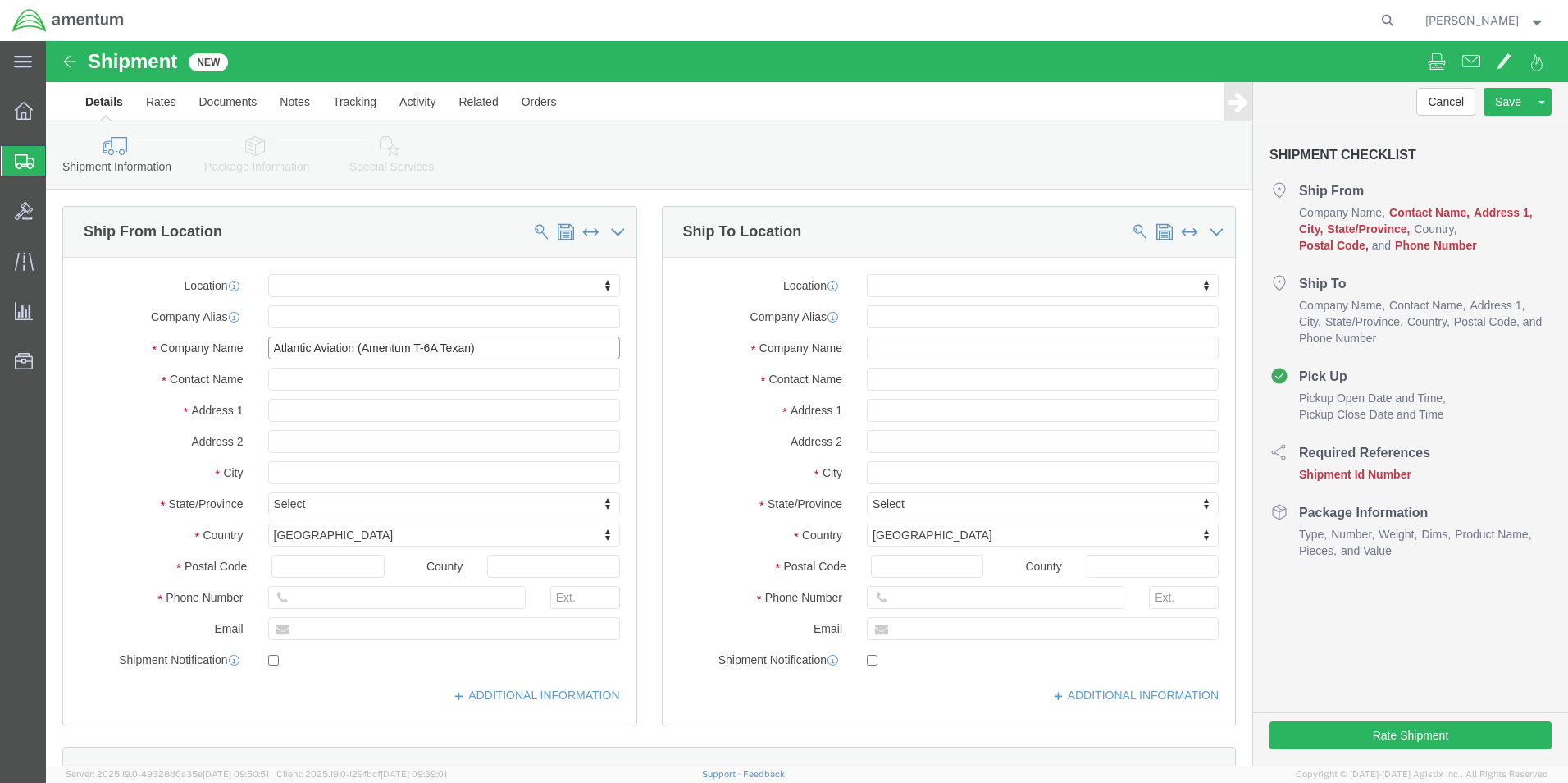
click input "Atlantic Aviation (Amentum T-6A Texan)"
type input "Atlantic Aviation"
paste input "(Amentum T-6A Texan)"
type input "(Amentum T-6A Texan)"
paste input "[STREET_ADDRESS]"
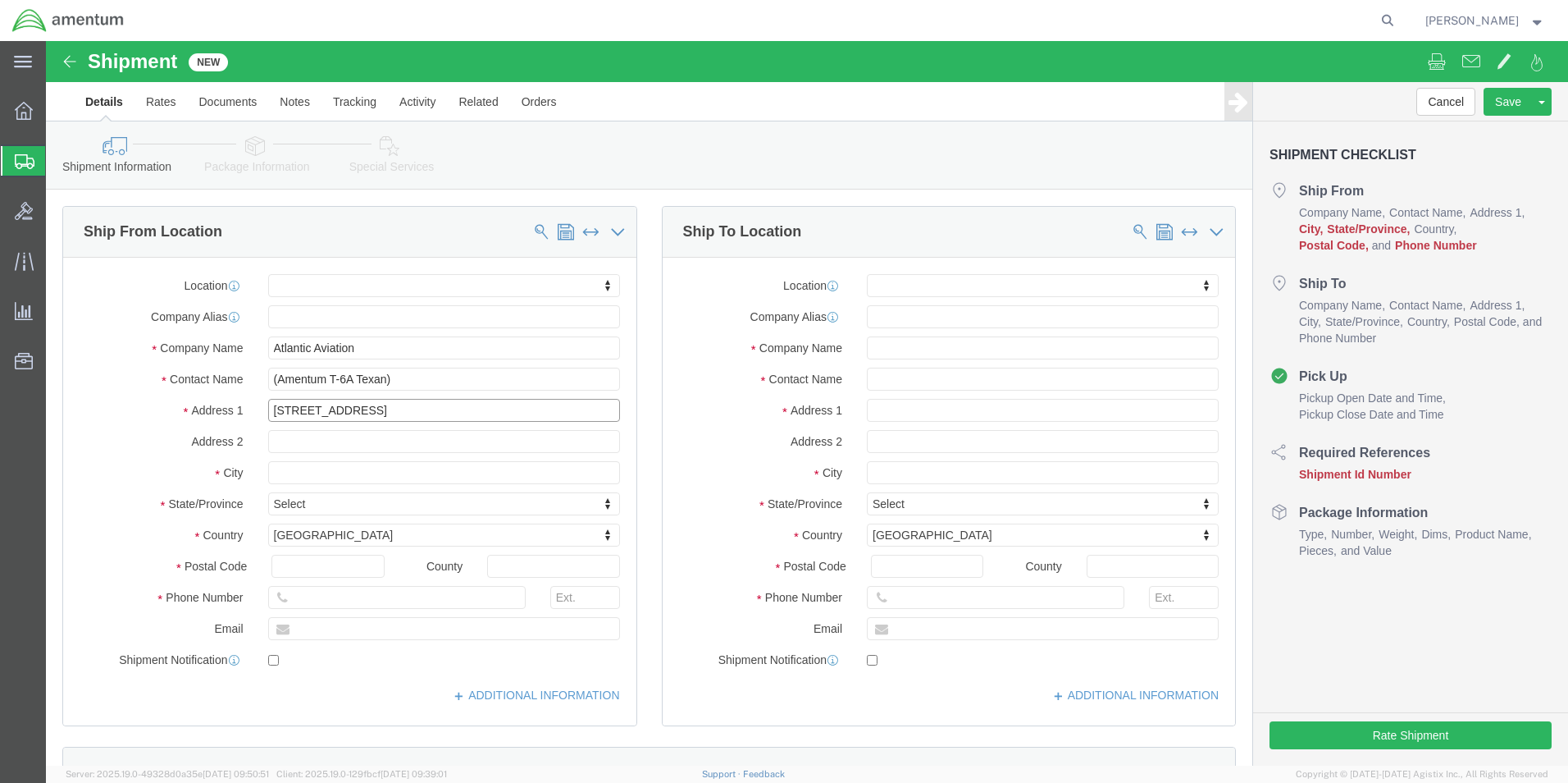
type input "[STREET_ADDRESS]"
select select
click input "text"
type input "Montrose"
select select
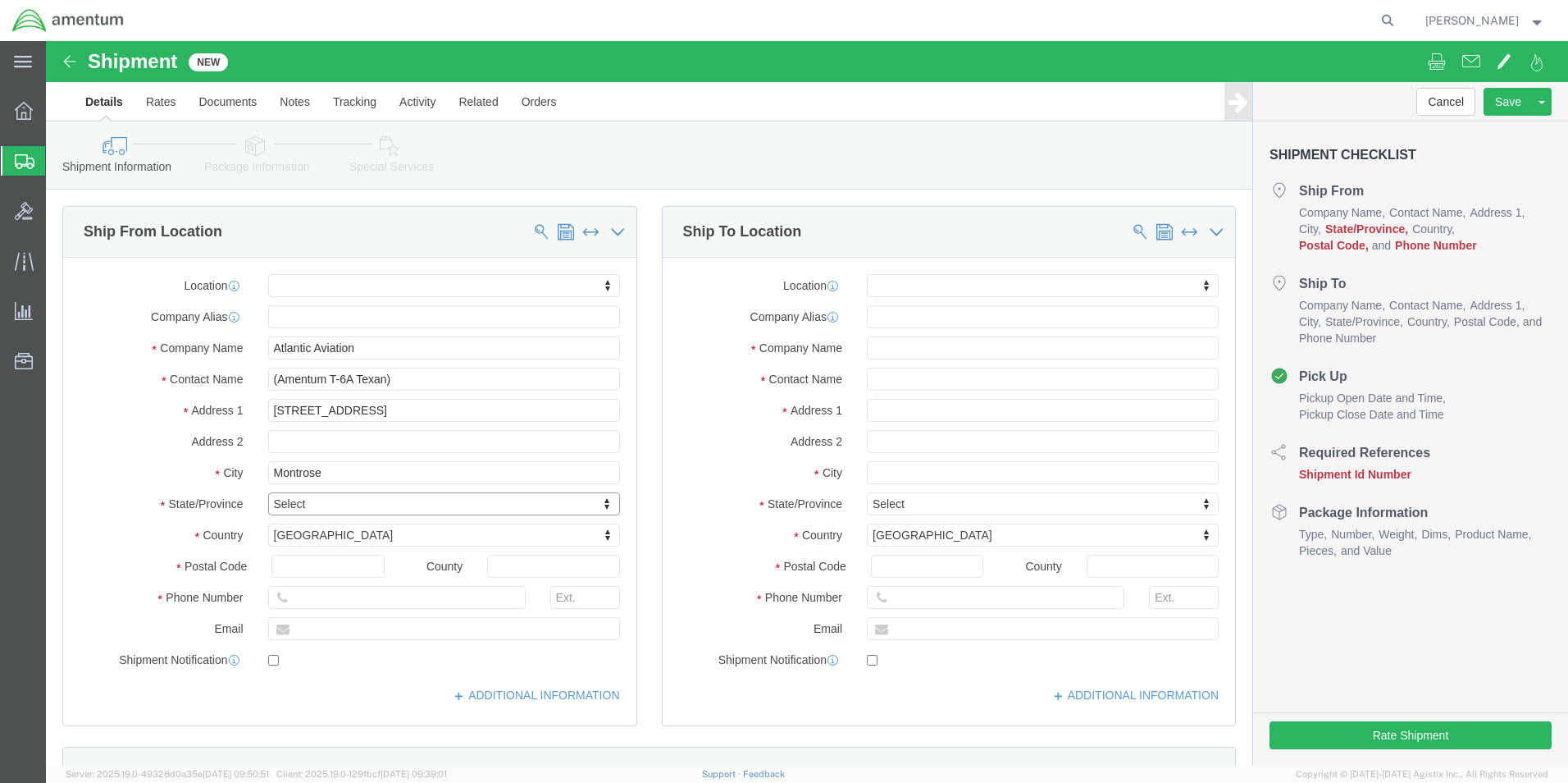
type input "c"
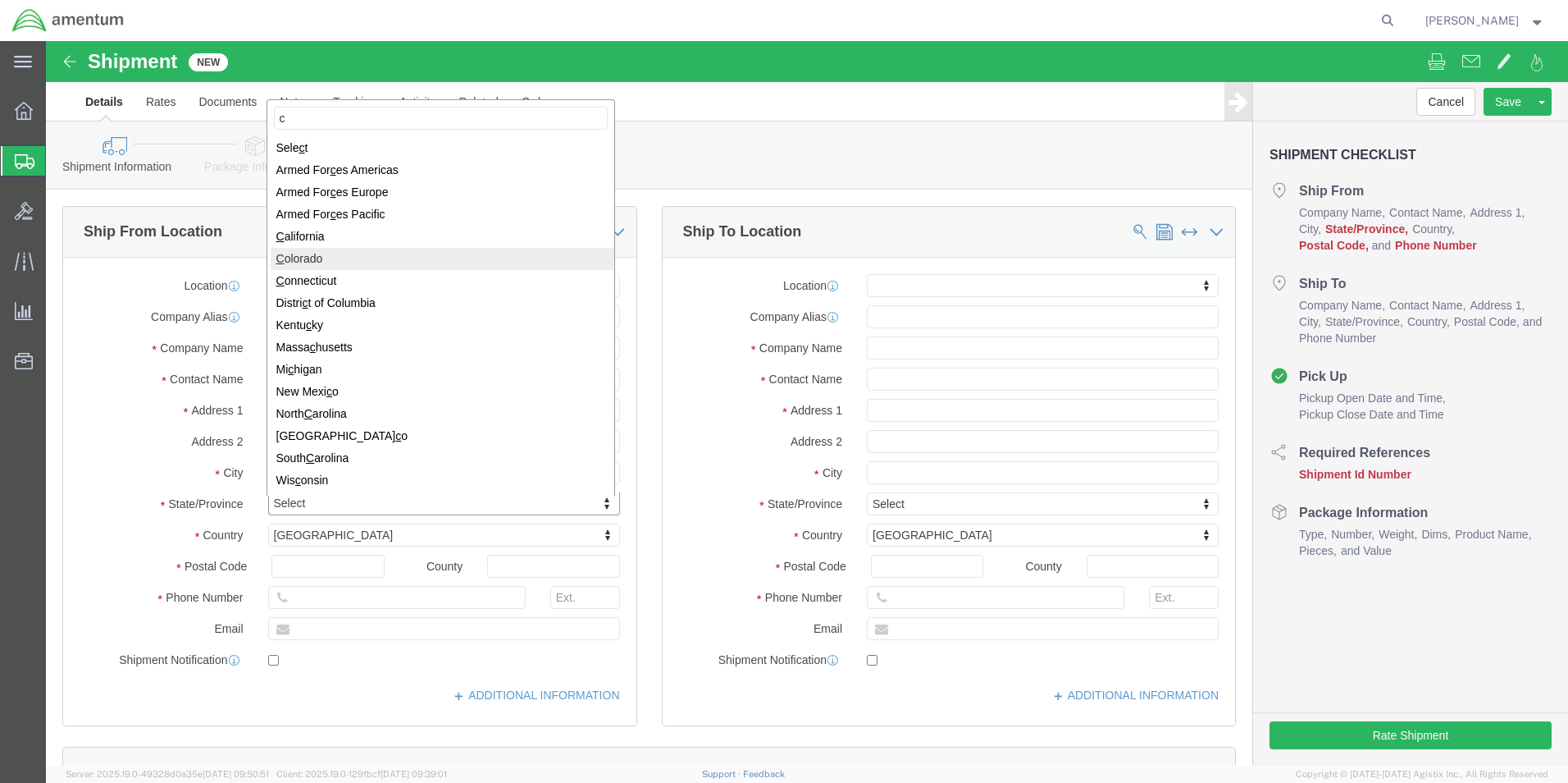
select select
select select "CO"
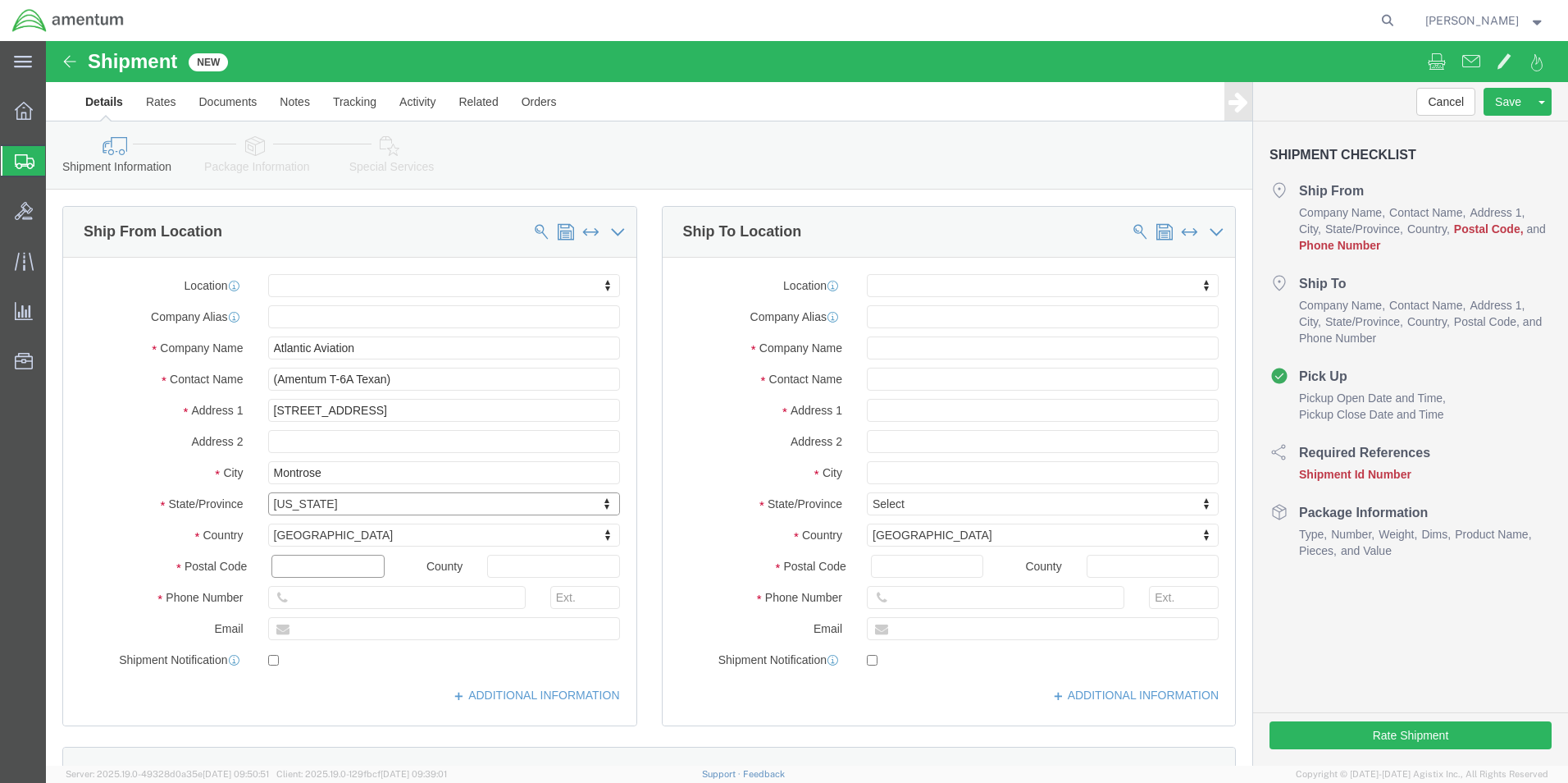
click input "text"
type input "81401"
select select
click input "text"
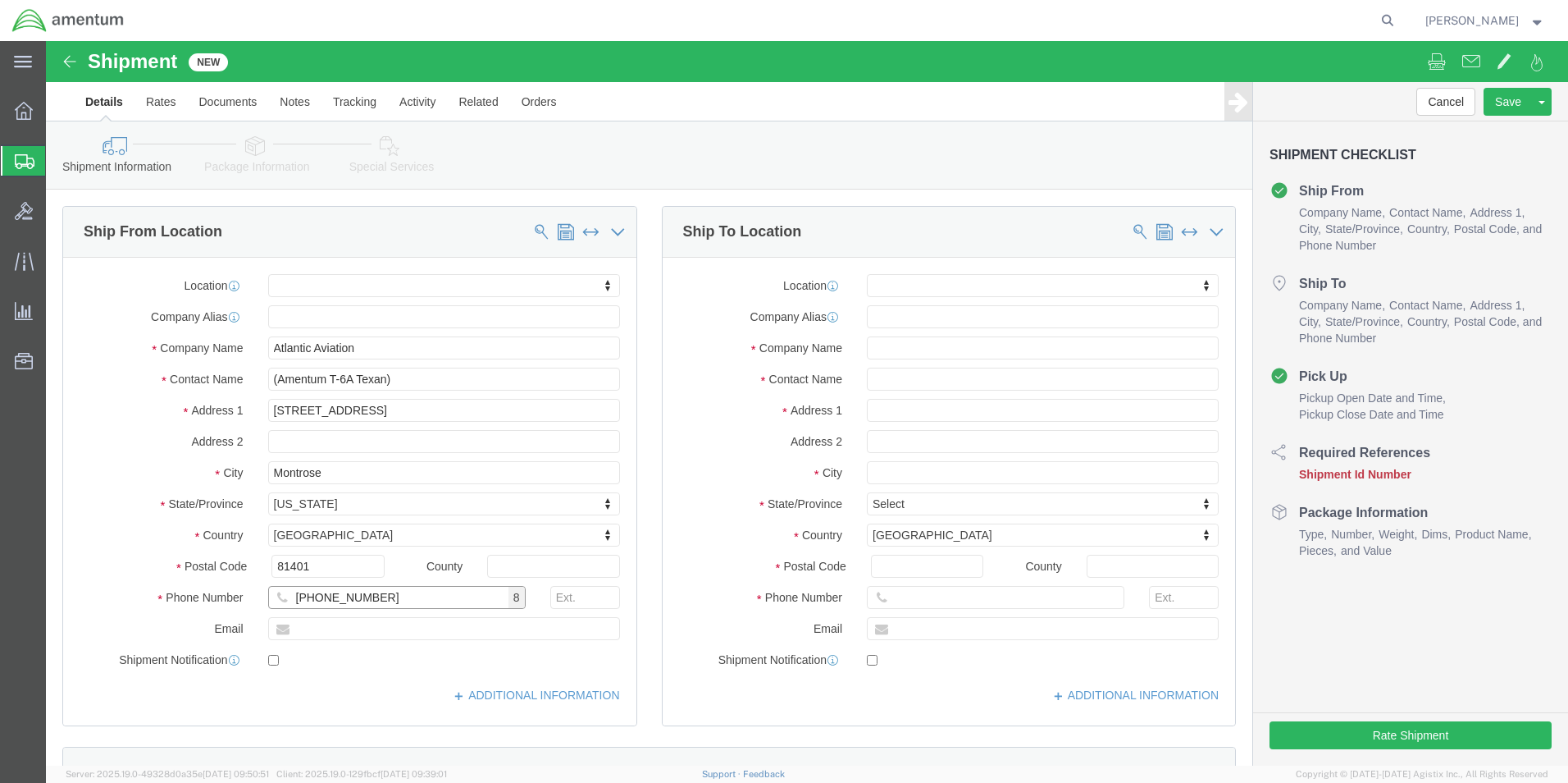
type input "[PHONE_NUMBER]"
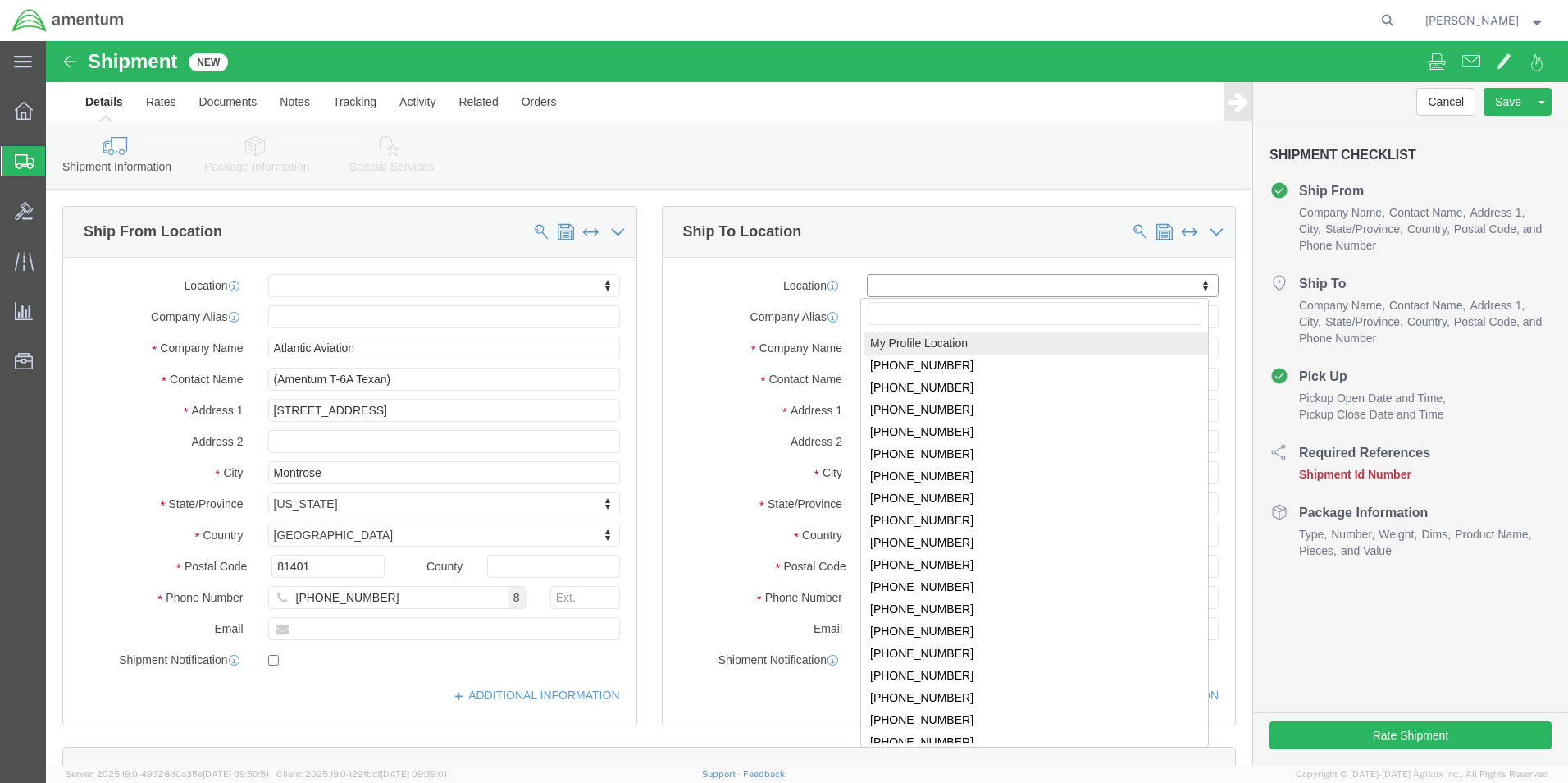
select select "MYPROFILE"
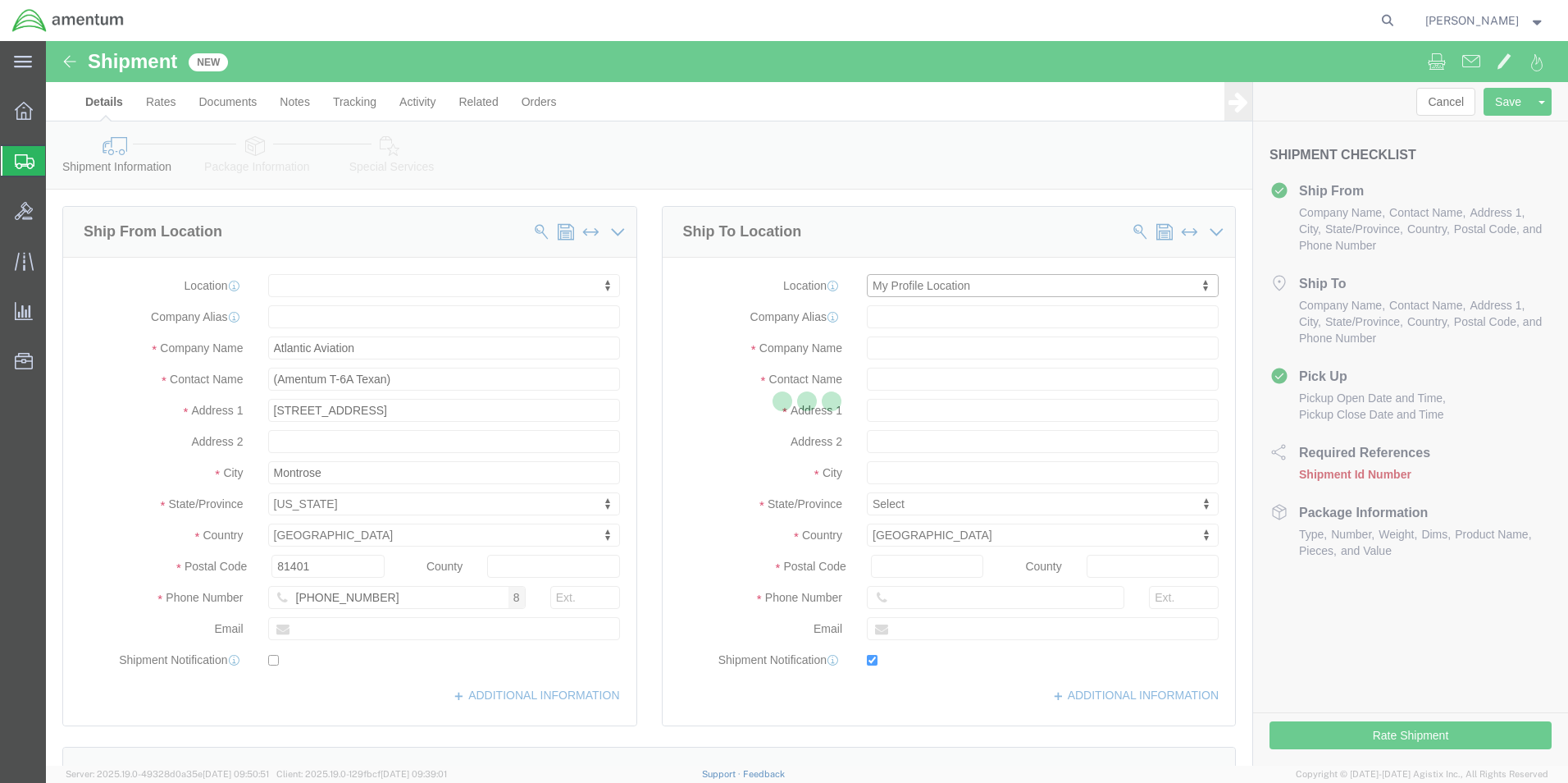
type input "[STREET_ADDRESS][PERSON_NAME]"
type input "RM#S-124, NAS PENSACOLA, T44CLS"
type input "32508"
type input "[PHONE_NUMBER]"
type input "[PERSON_NAME][EMAIL_ADDRESS][PERSON_NAME][DOMAIN_NAME]"
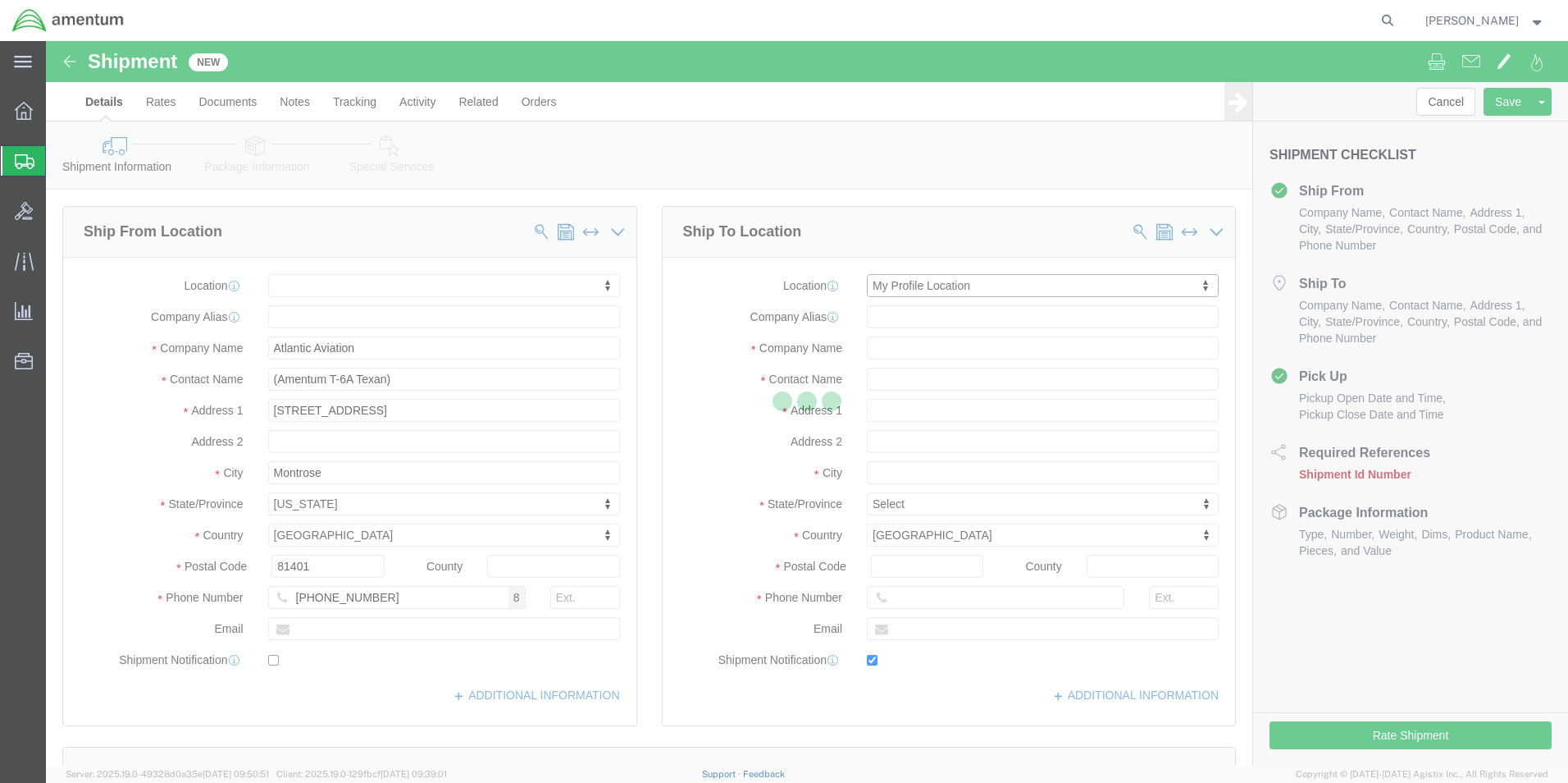
checkbox input "true"
type input "Amentum Services, Inc."
type input "[PERSON_NAME]"
type input "Pensacola"
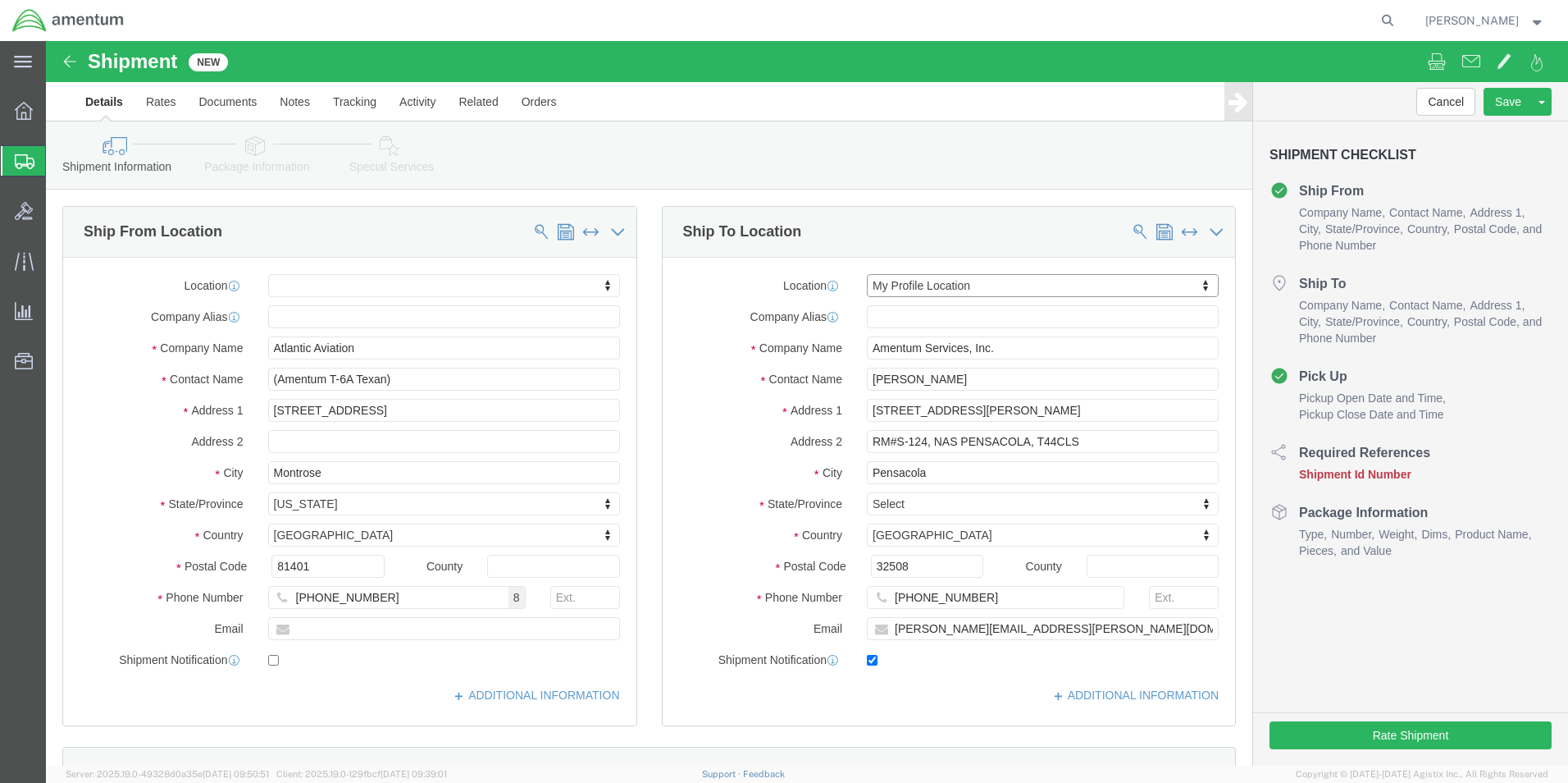
select select "FL"
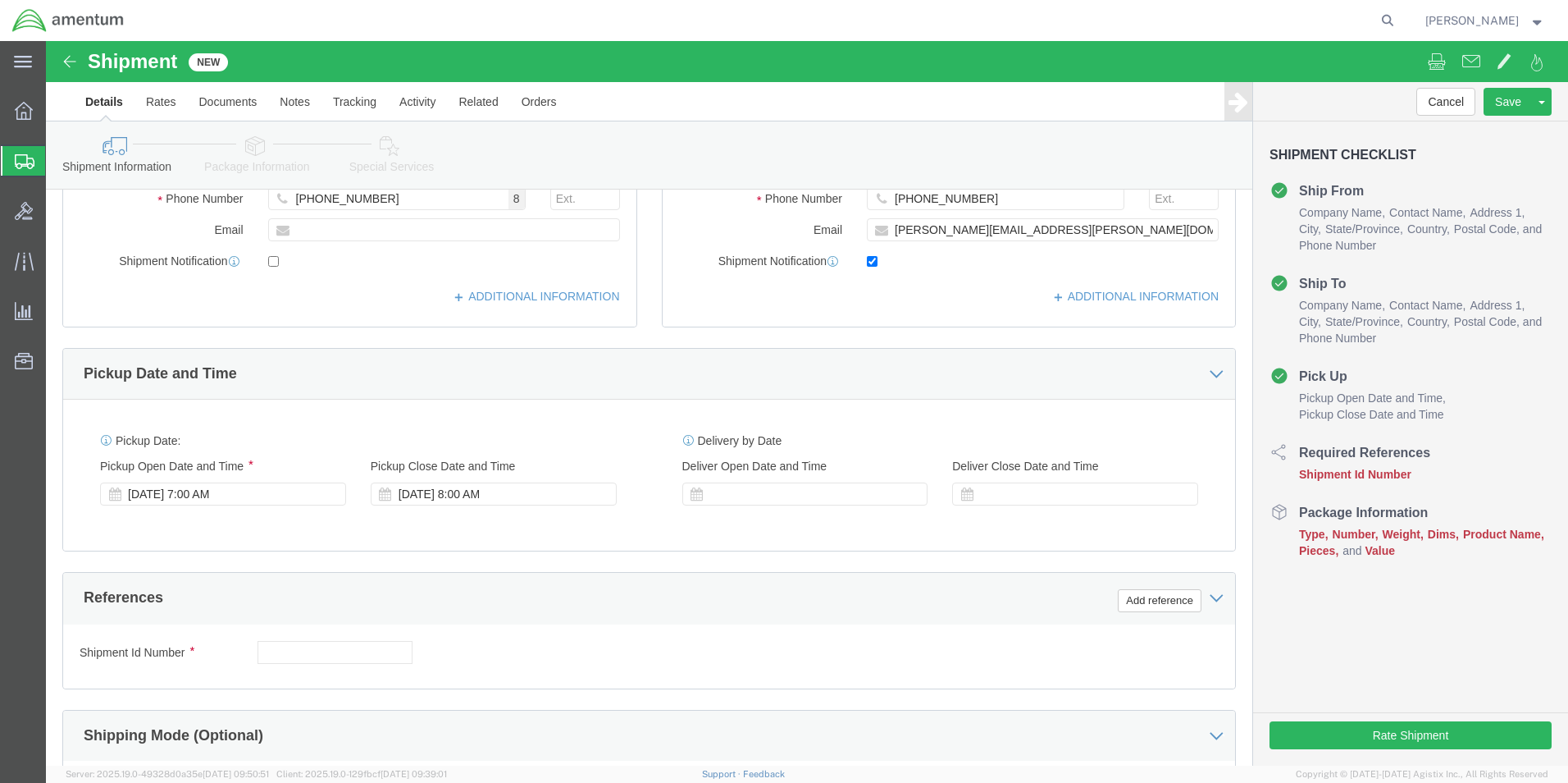
scroll to position [410, 0]
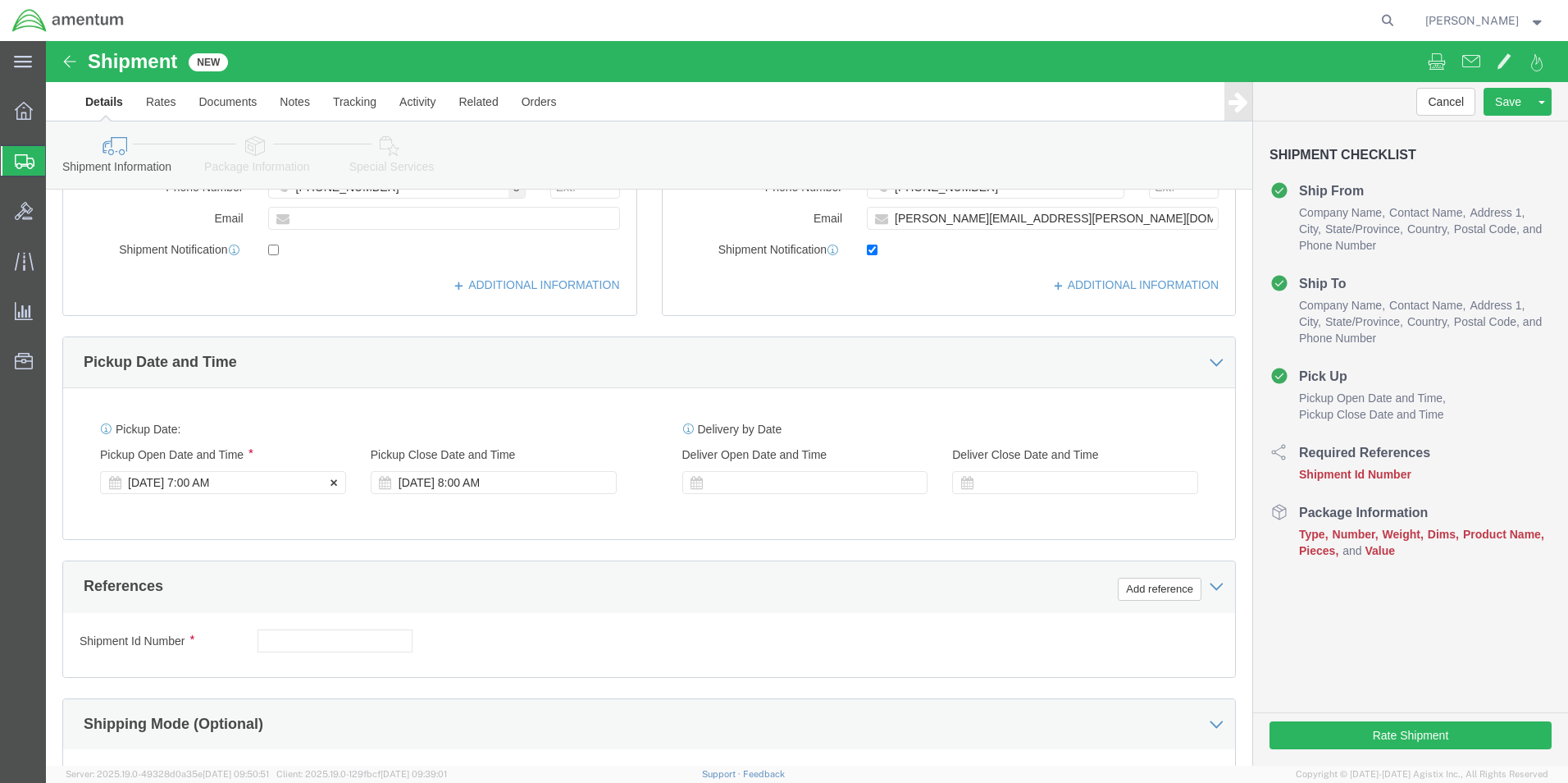
click div "[DATE] 7:00 AM"
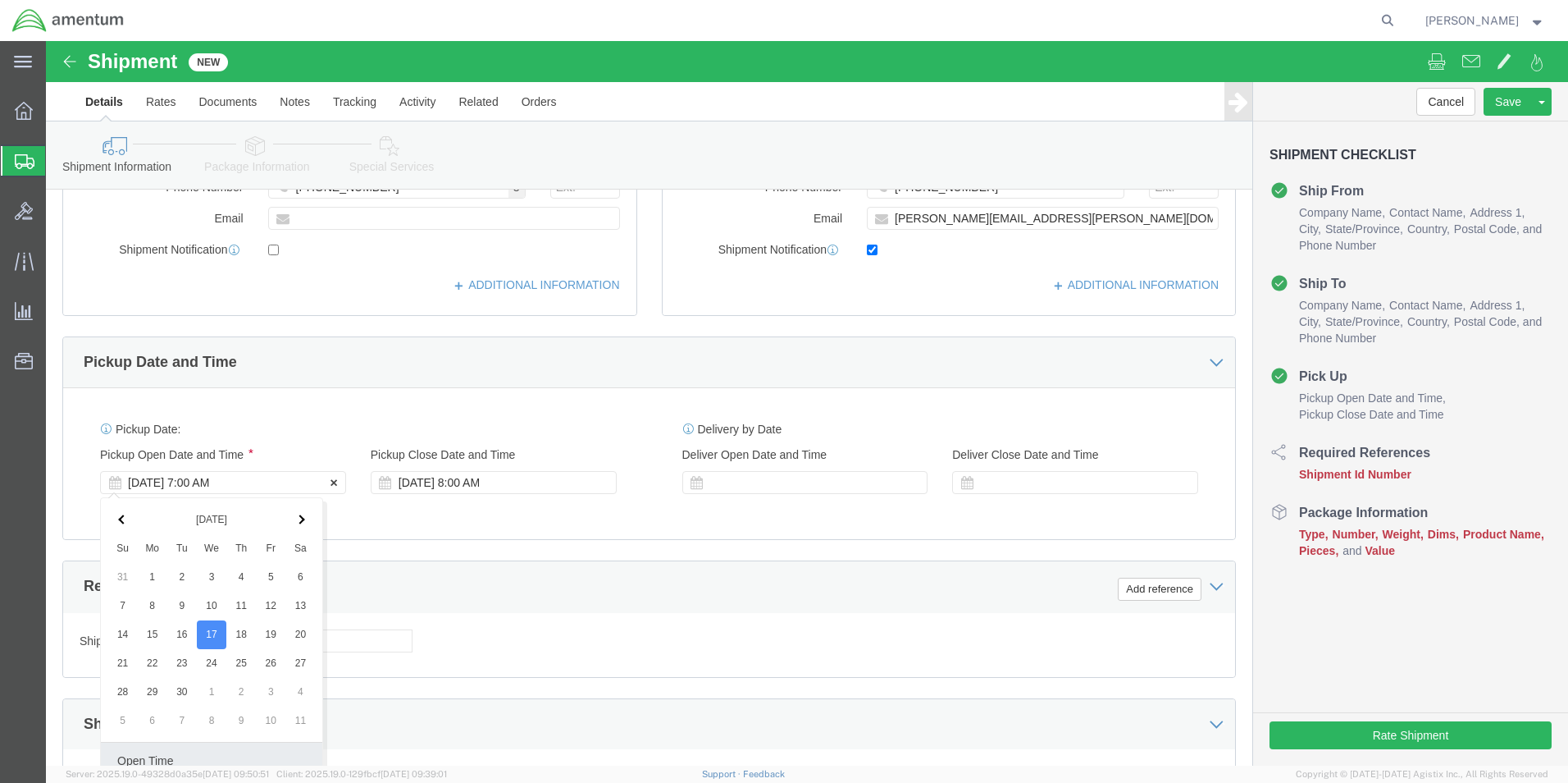
scroll to position [684, 0]
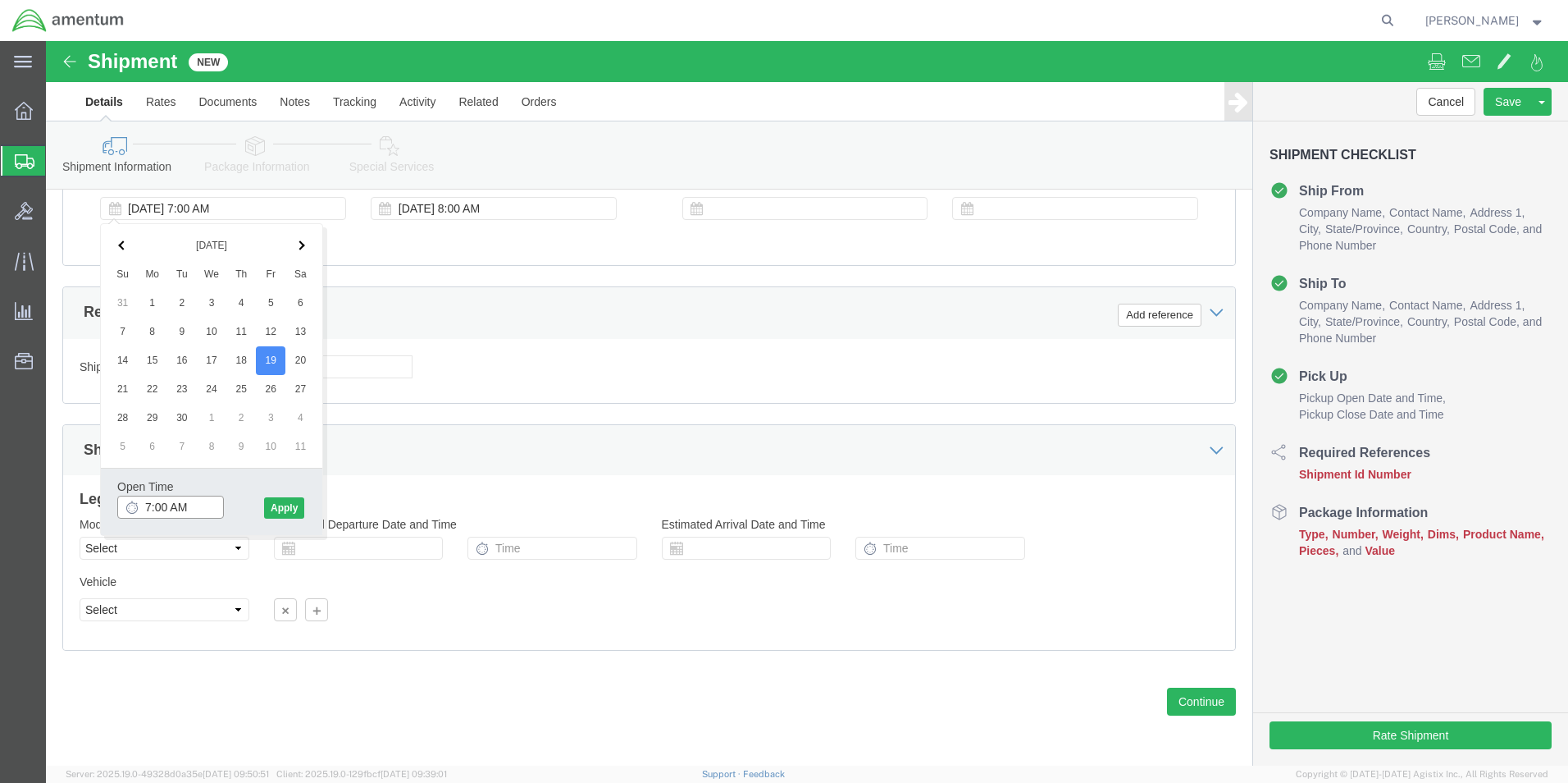
click input "7:00 AM"
type input "9:00 AM"
click button "Apply"
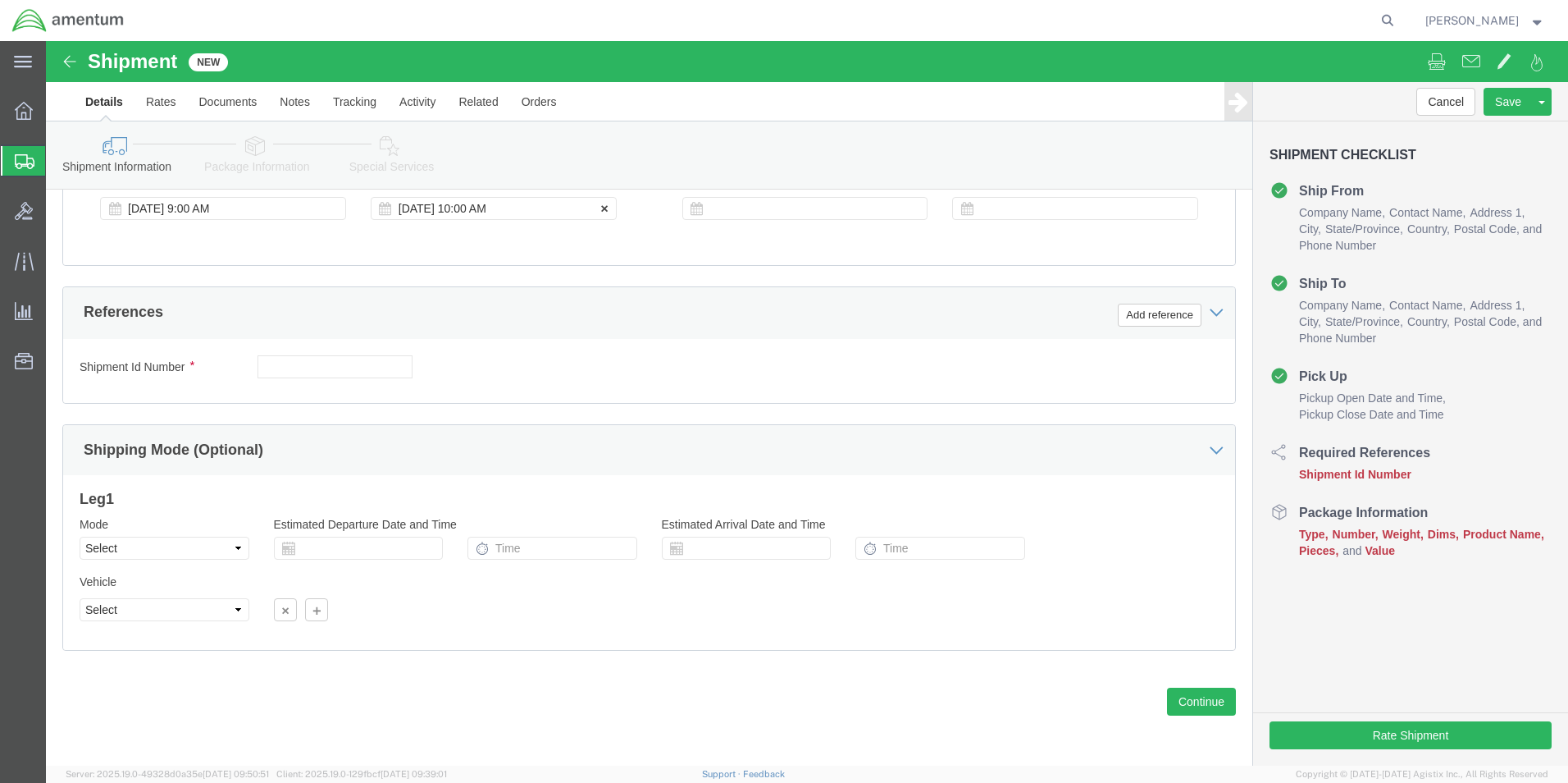
click div "[DATE] 10:00 AM"
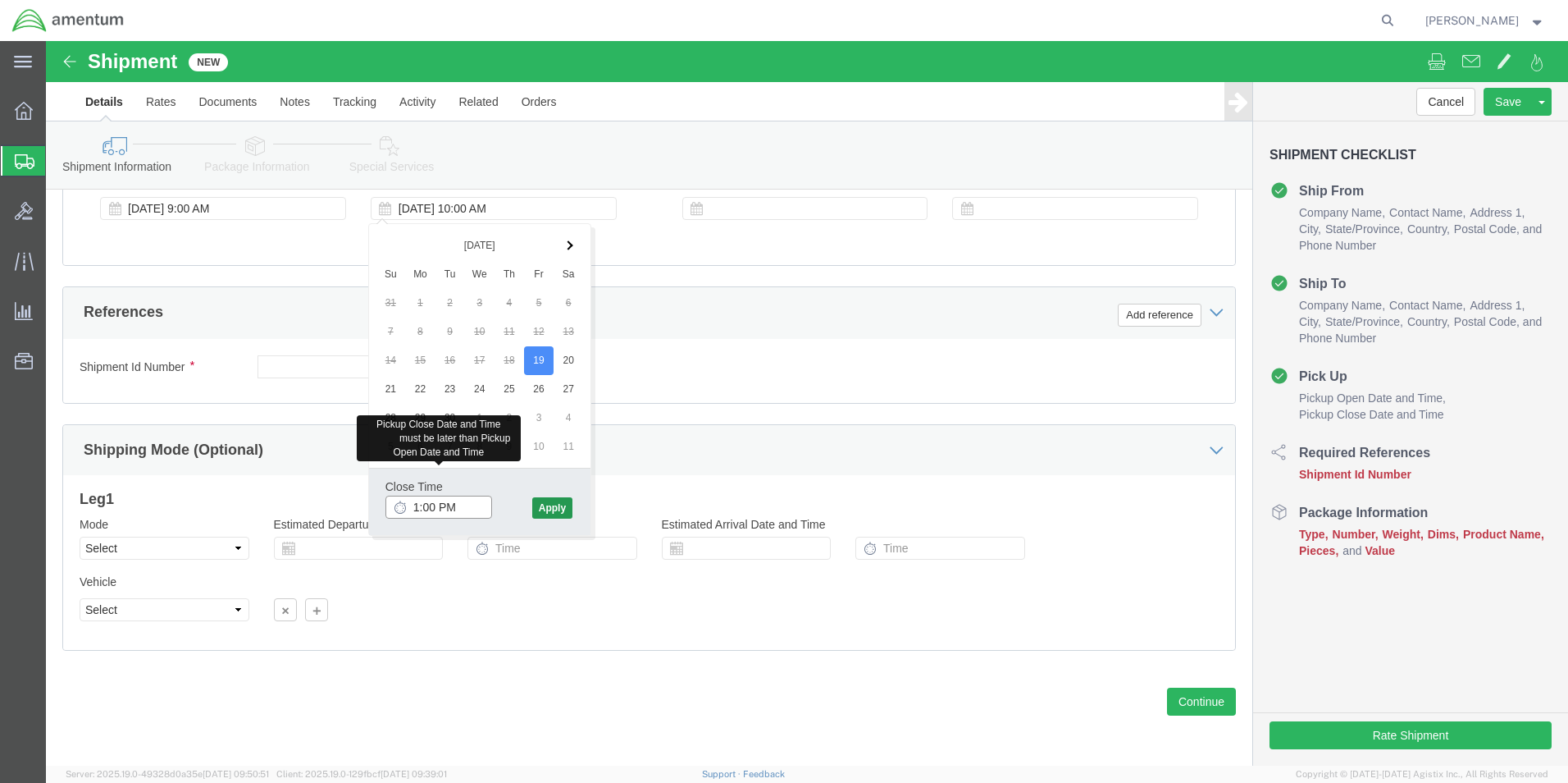
type input "1:00 PM"
click button "Apply"
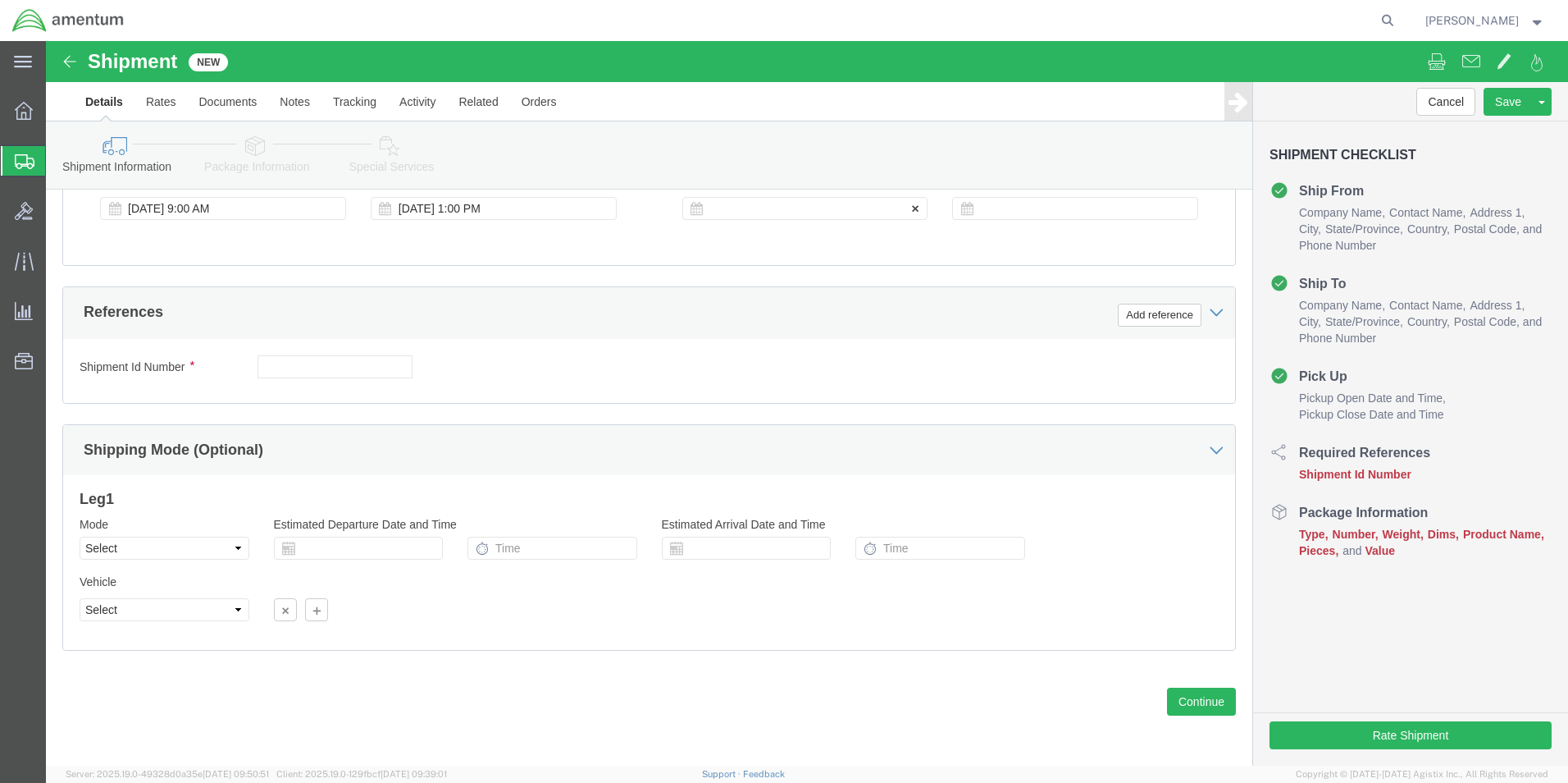
click div
click input "2:00 PM"
type input "11:00 AM"
click button "Apply"
click icon
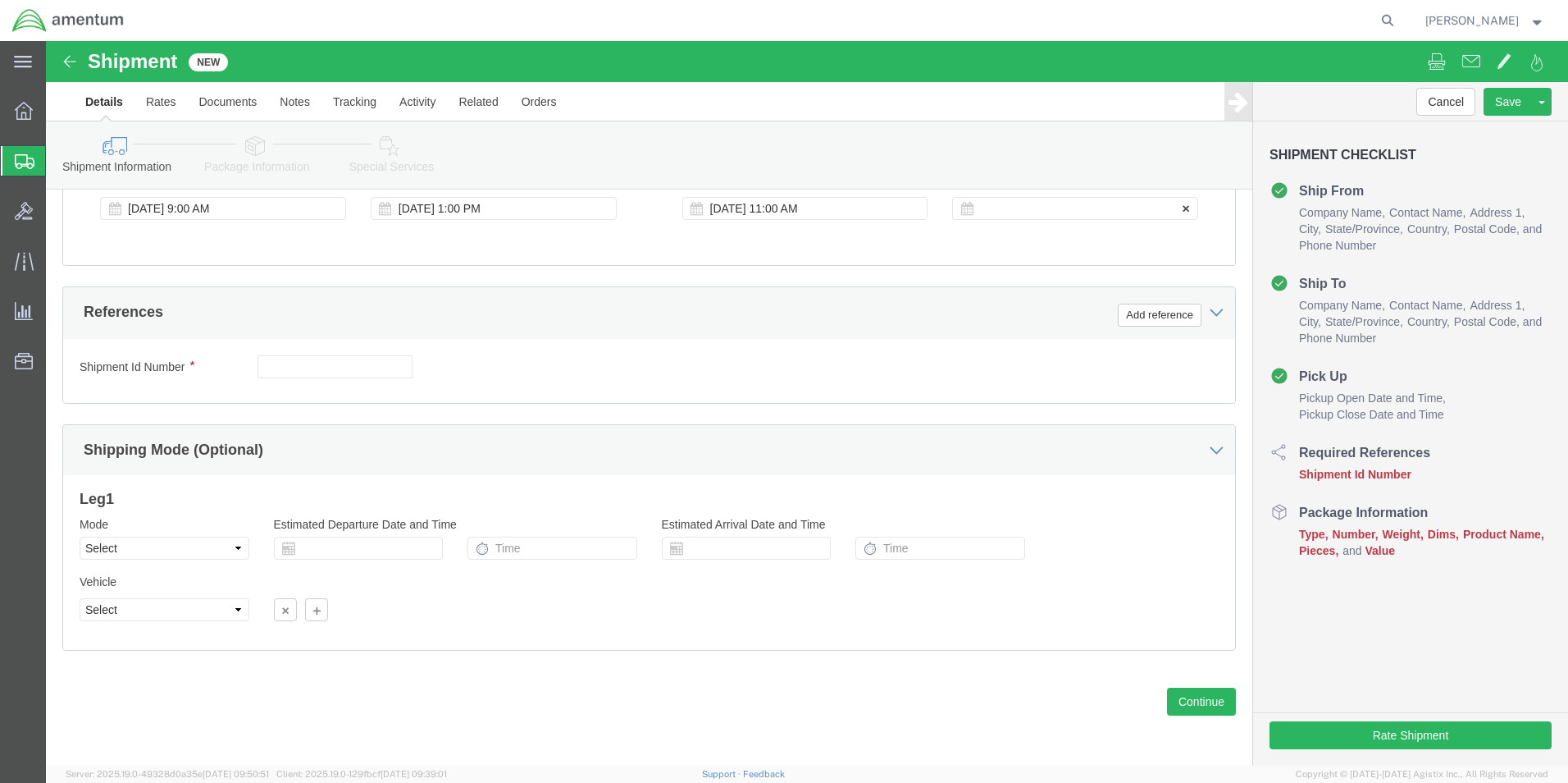
click div
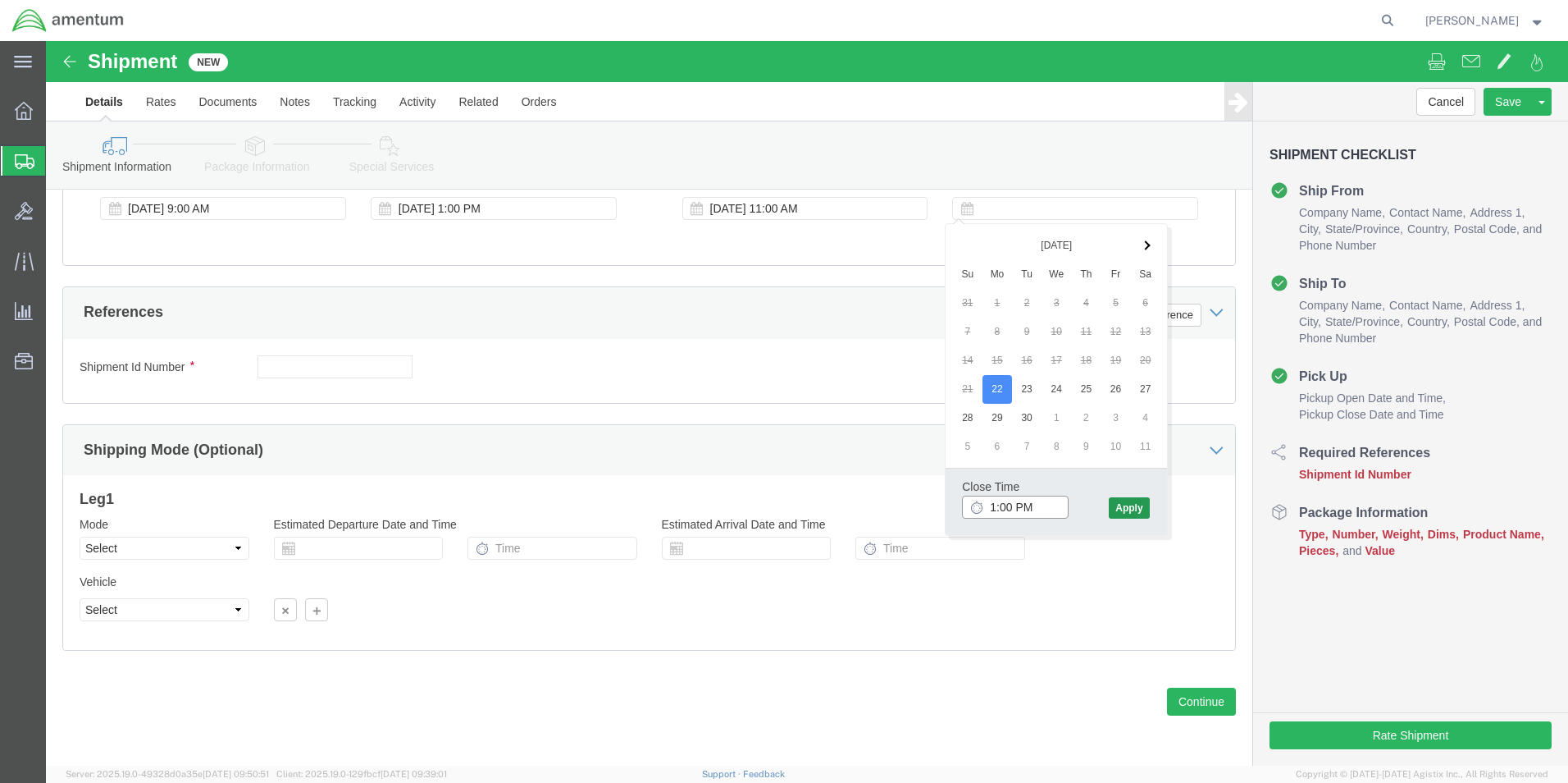
type input "1:00 PM"
click button "Apply"
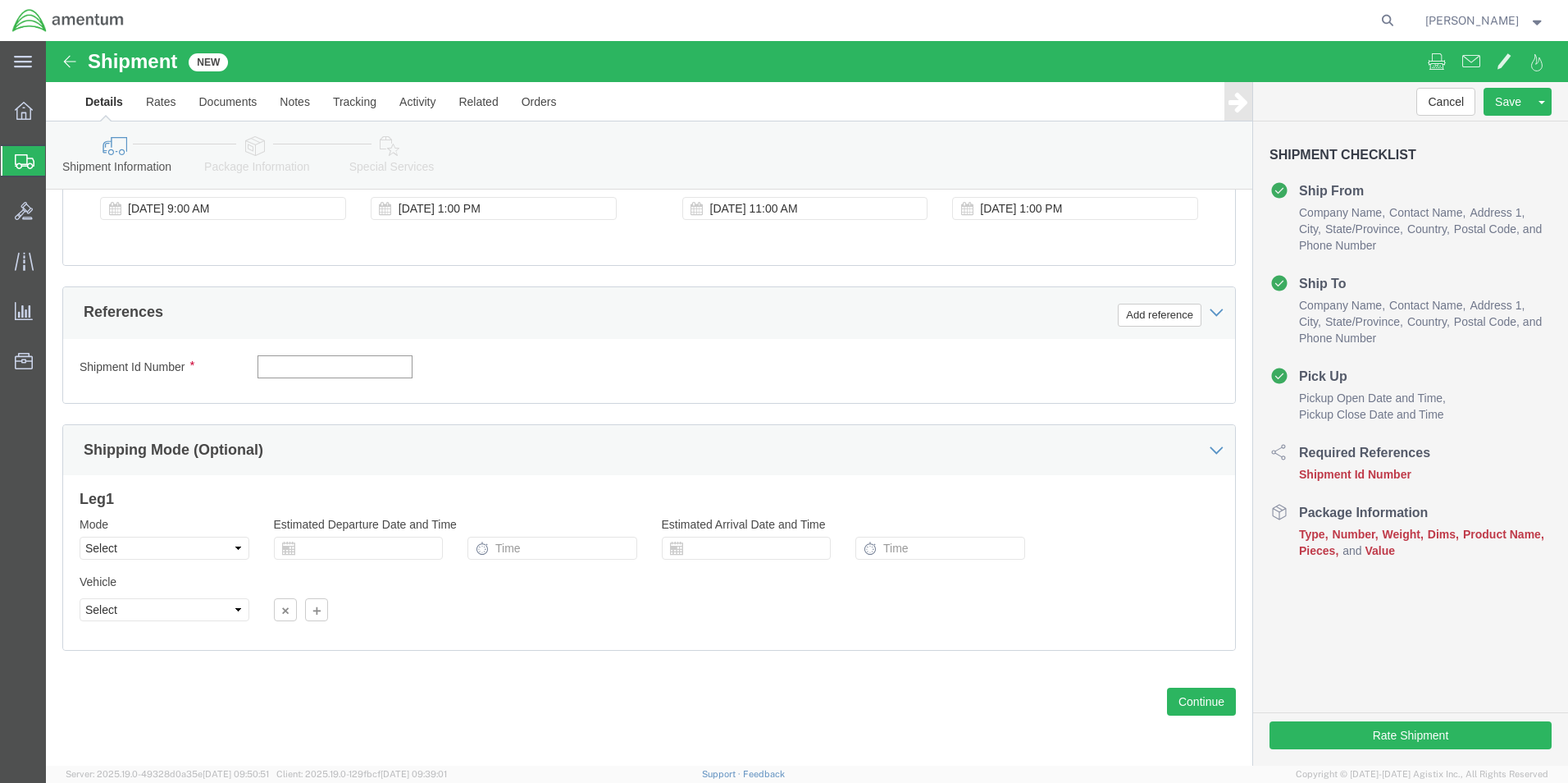
click input "text"
paste input "620052600001"
type input "620052600002"
click button "Add reference"
click input "text"
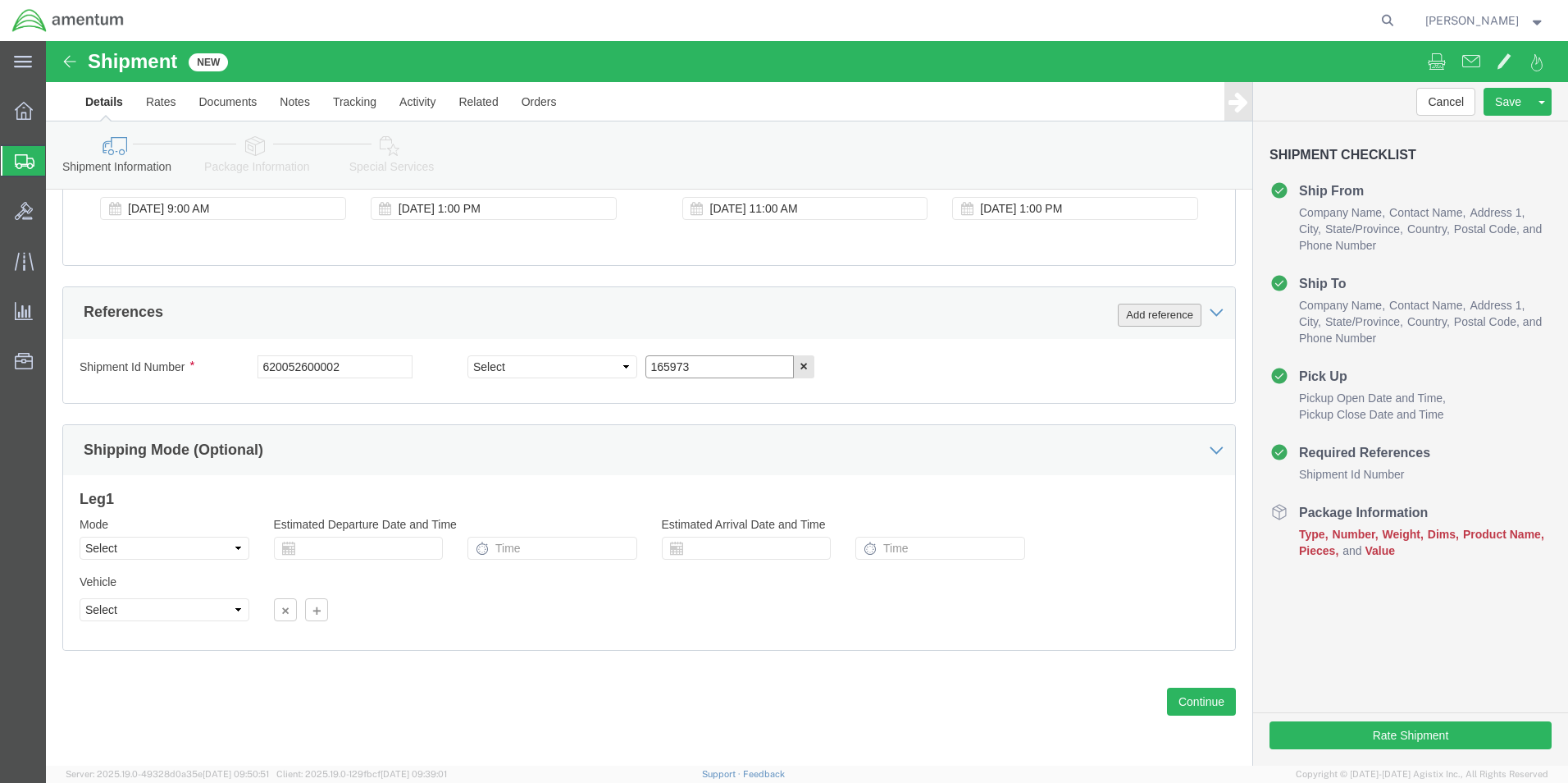
type input "165973"
click button "Add reference"
click select "Select Account Type Activity ID Airline Appointment Number ASN Batch Request # …"
select select "PROJNUM"
click select "Select Account Type Activity ID Airline Appointment Number ASN Batch Request # …"
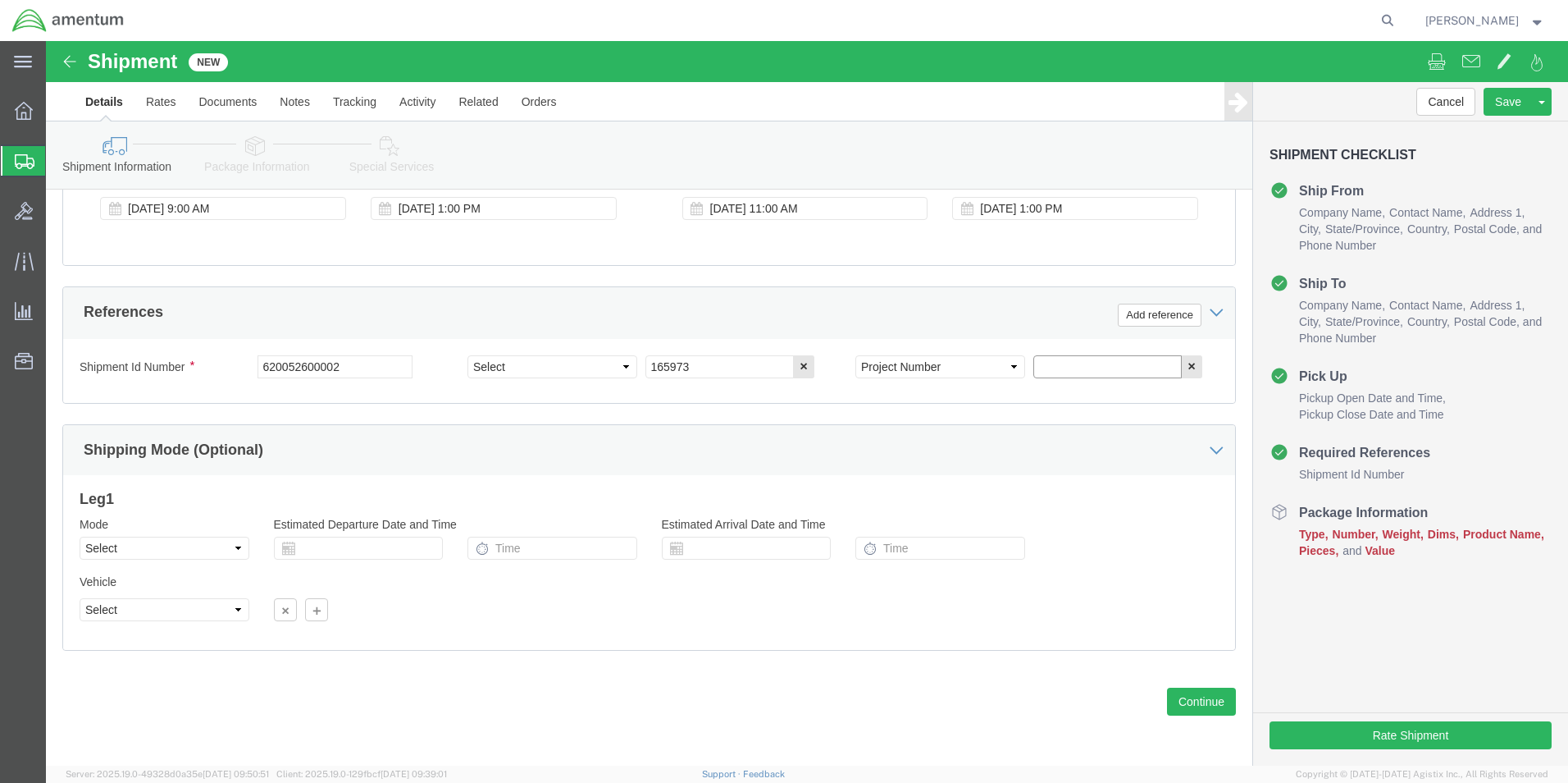
click input "text"
paste input "6097.5.149.01.C.FR.0.23P.E00"
type input "6097.5.149.01.C.FR.0.23P.E00"
click button "Continue"
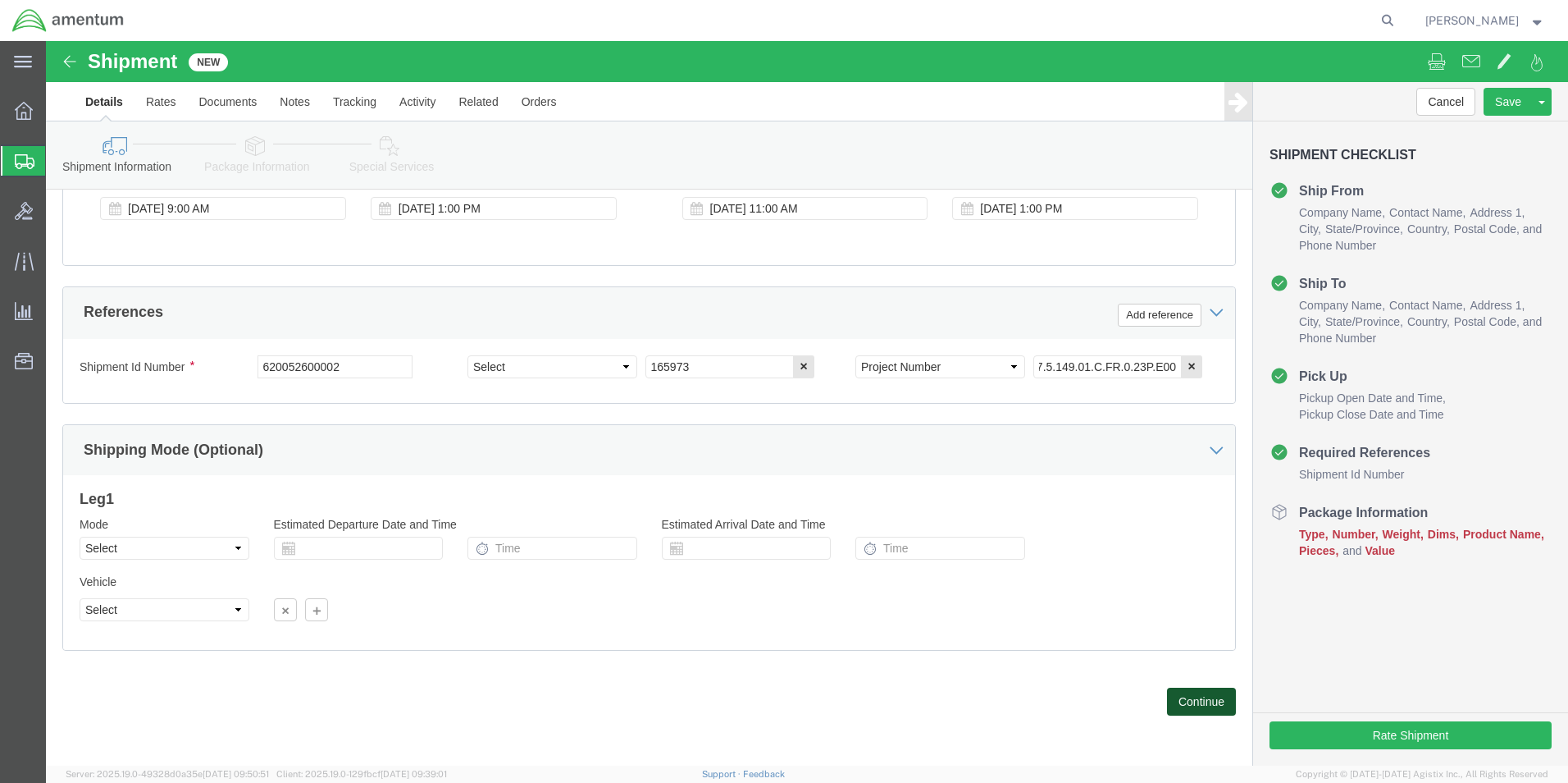
scroll to position [0, 0]
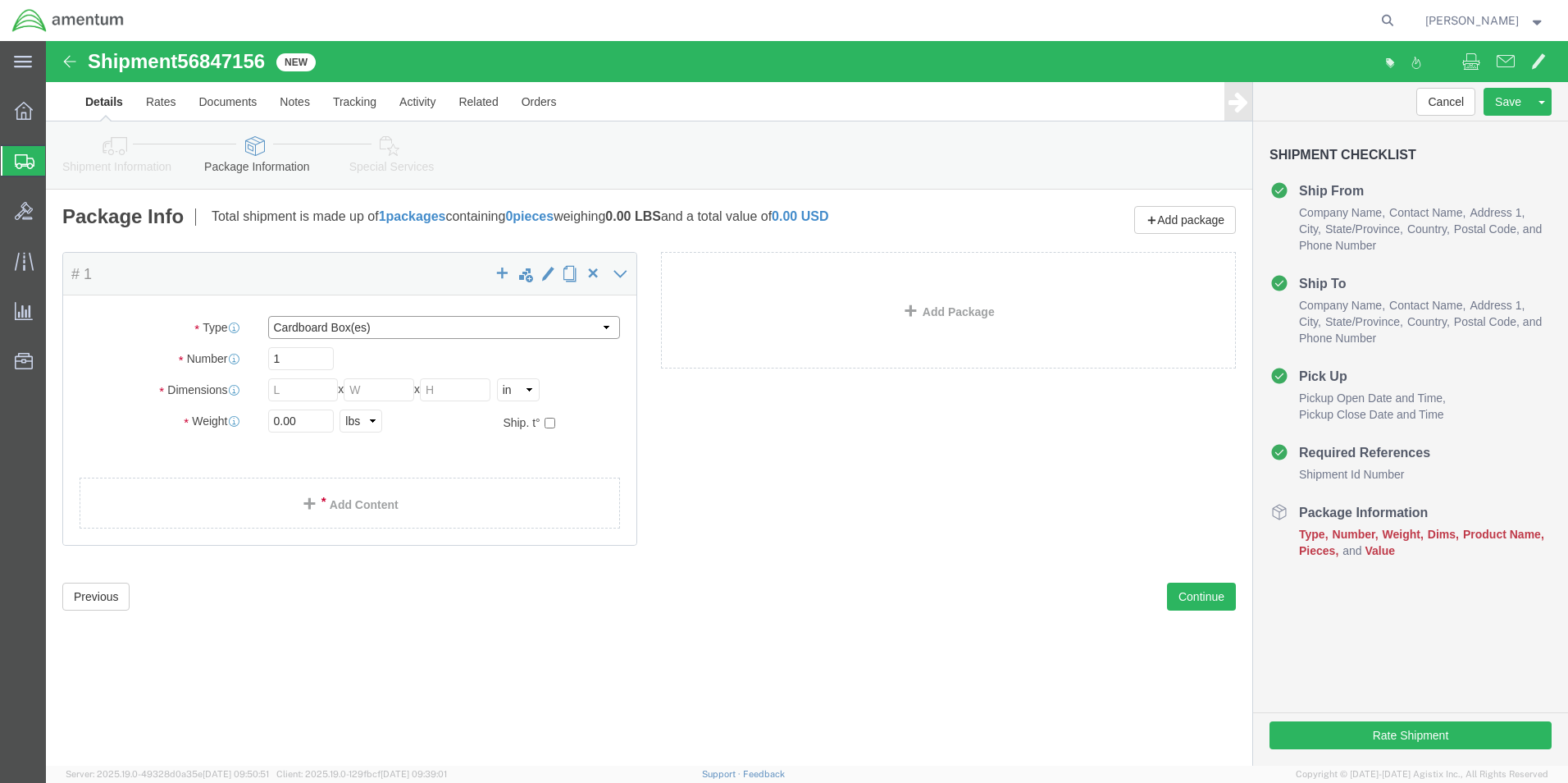
click select "Select BCK Boxes Bale(s) Basket(s) Bolt(s) Bottle(s) Buckets Bulk Bundle(s) Can…"
select select "CASE"
click select "Select BCK Boxes Bale(s) Basket(s) Bolt(s) Bottle(s) Buckets Bulk Bundle(s) Can…"
click input "text"
type input "30"
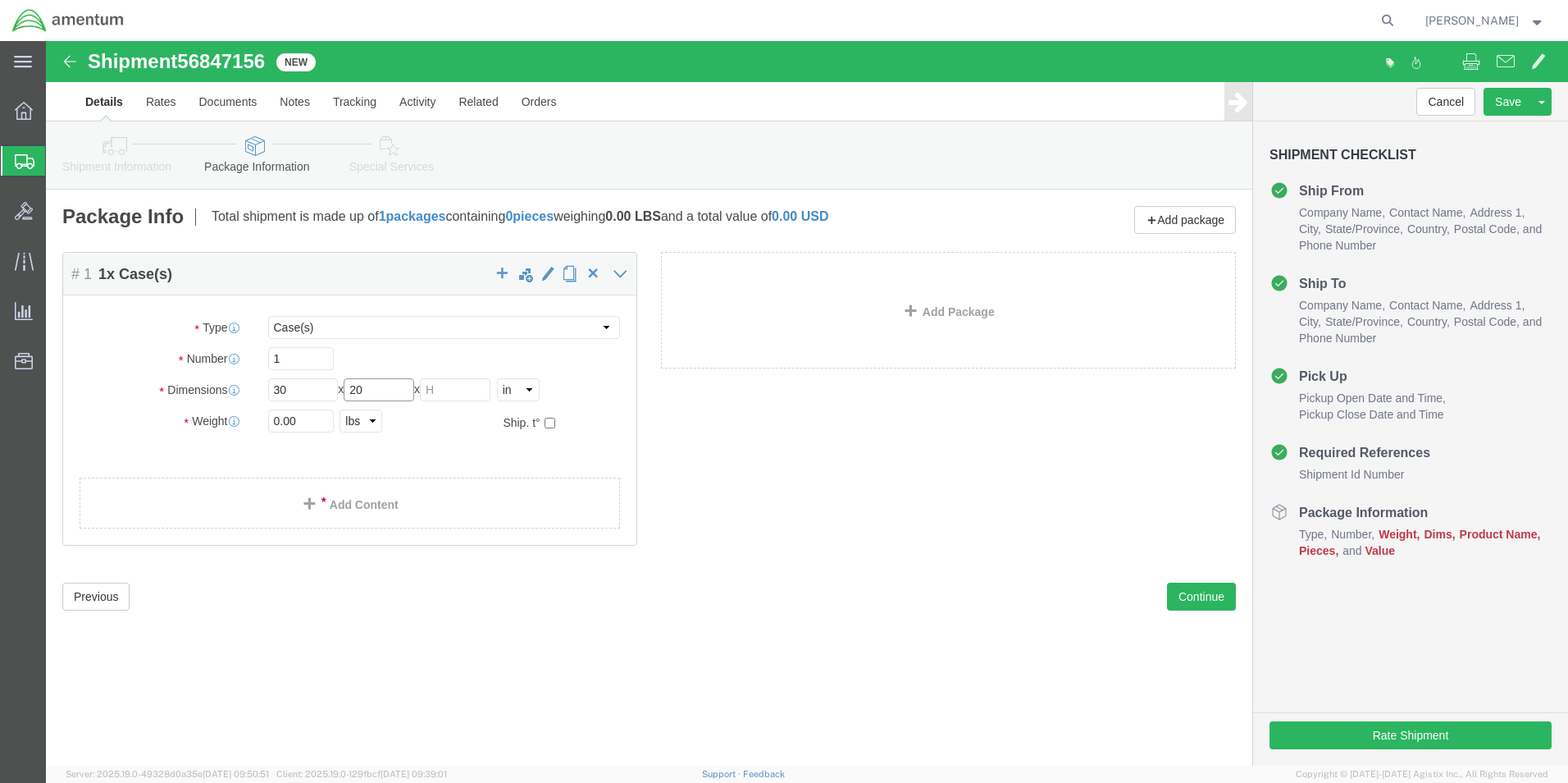
type input "20"
type input "12"
type input "64"
click span
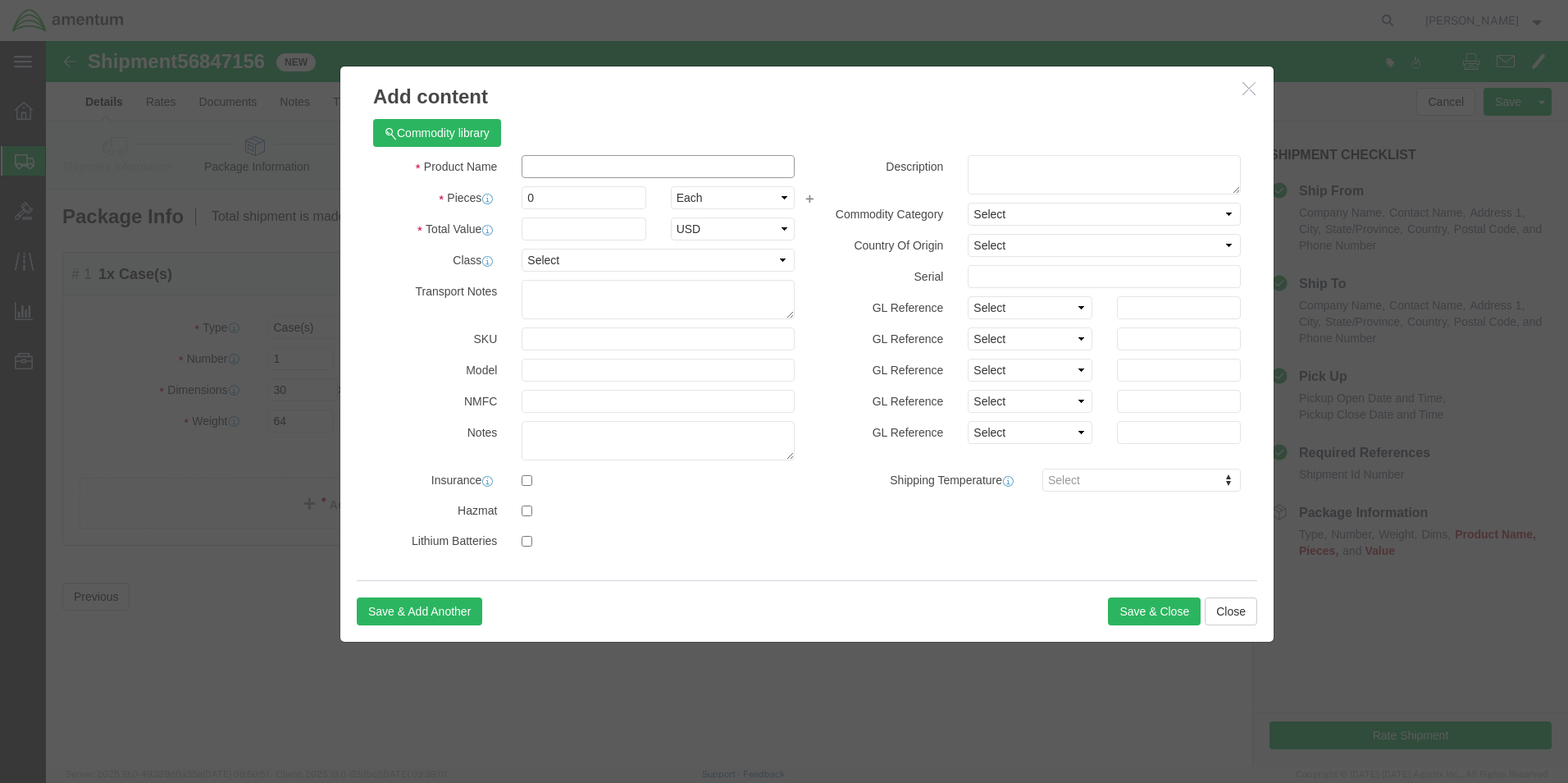
click input "text"
type input "Aircraft Tools & Parts"
type input "5000"
click input "0"
type input "7"
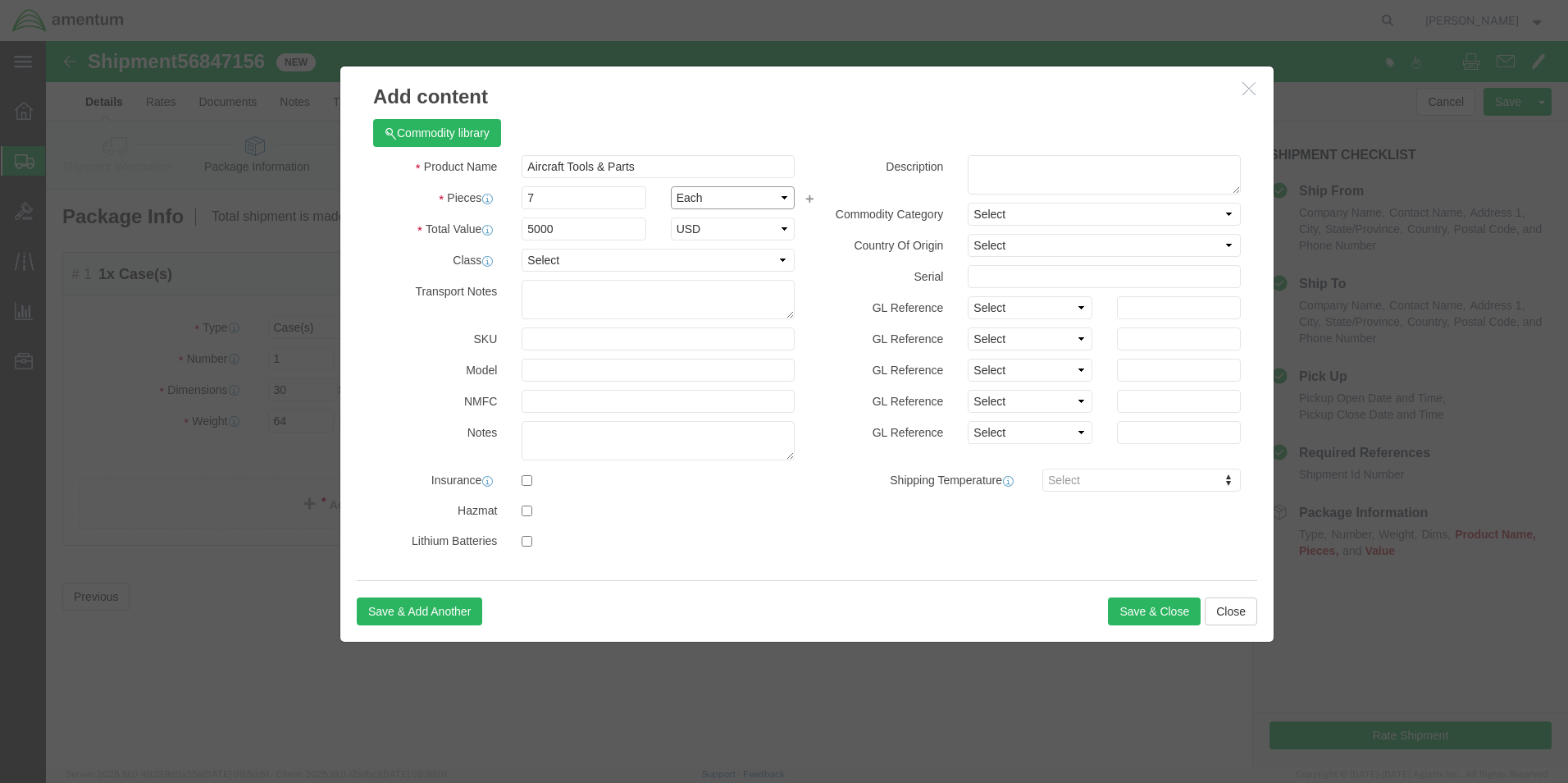
type input "35000"
click select "Select 50 55 60 65 70 85 92.5 100 125 175 250 300 400"
select select "65"
click select "Select 50 55 60 65 70 85 92.5 100 125 175 250 300 400"
click textarea
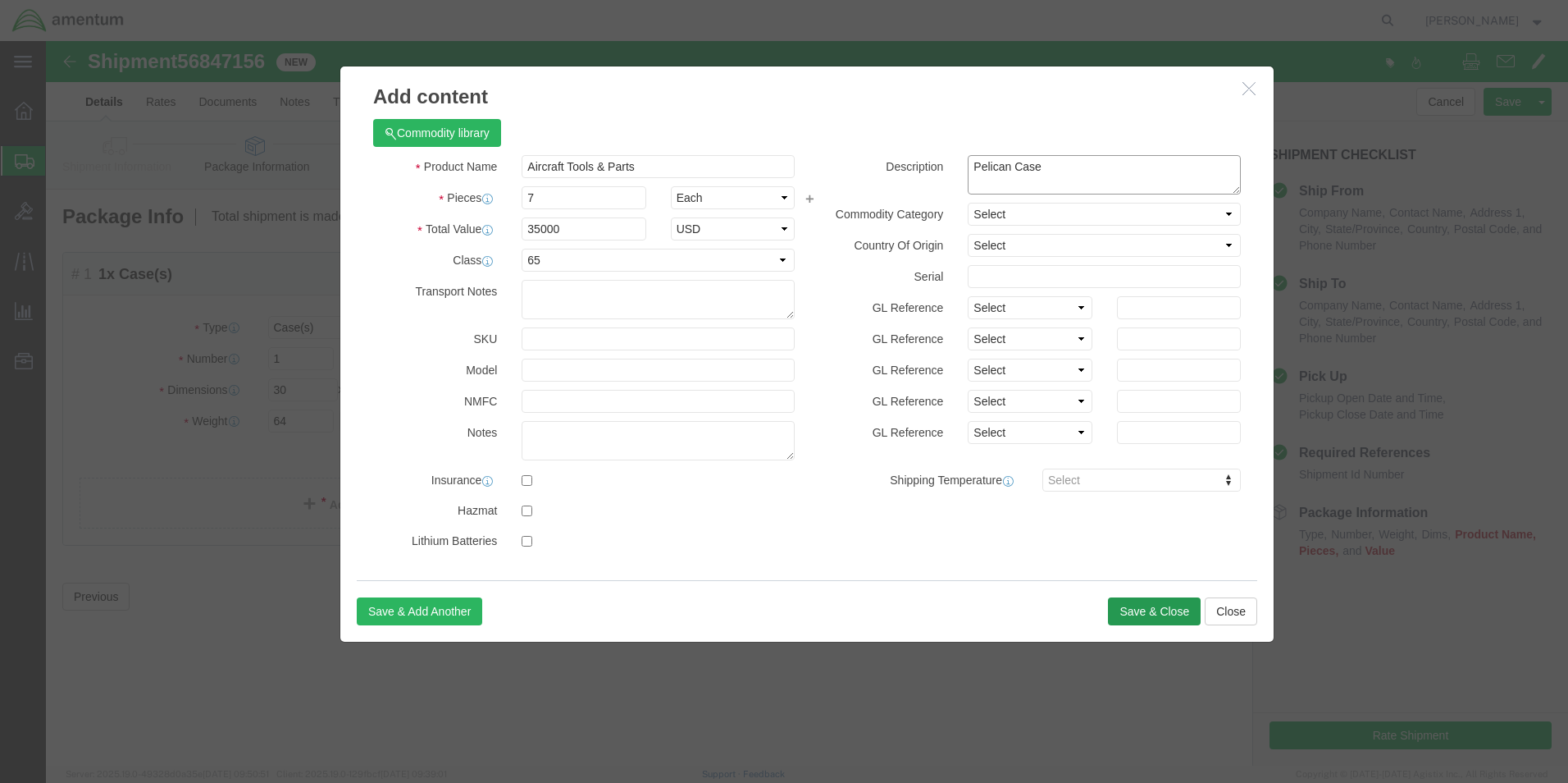
type textarea "Pelican Case"
click button "Save & Close"
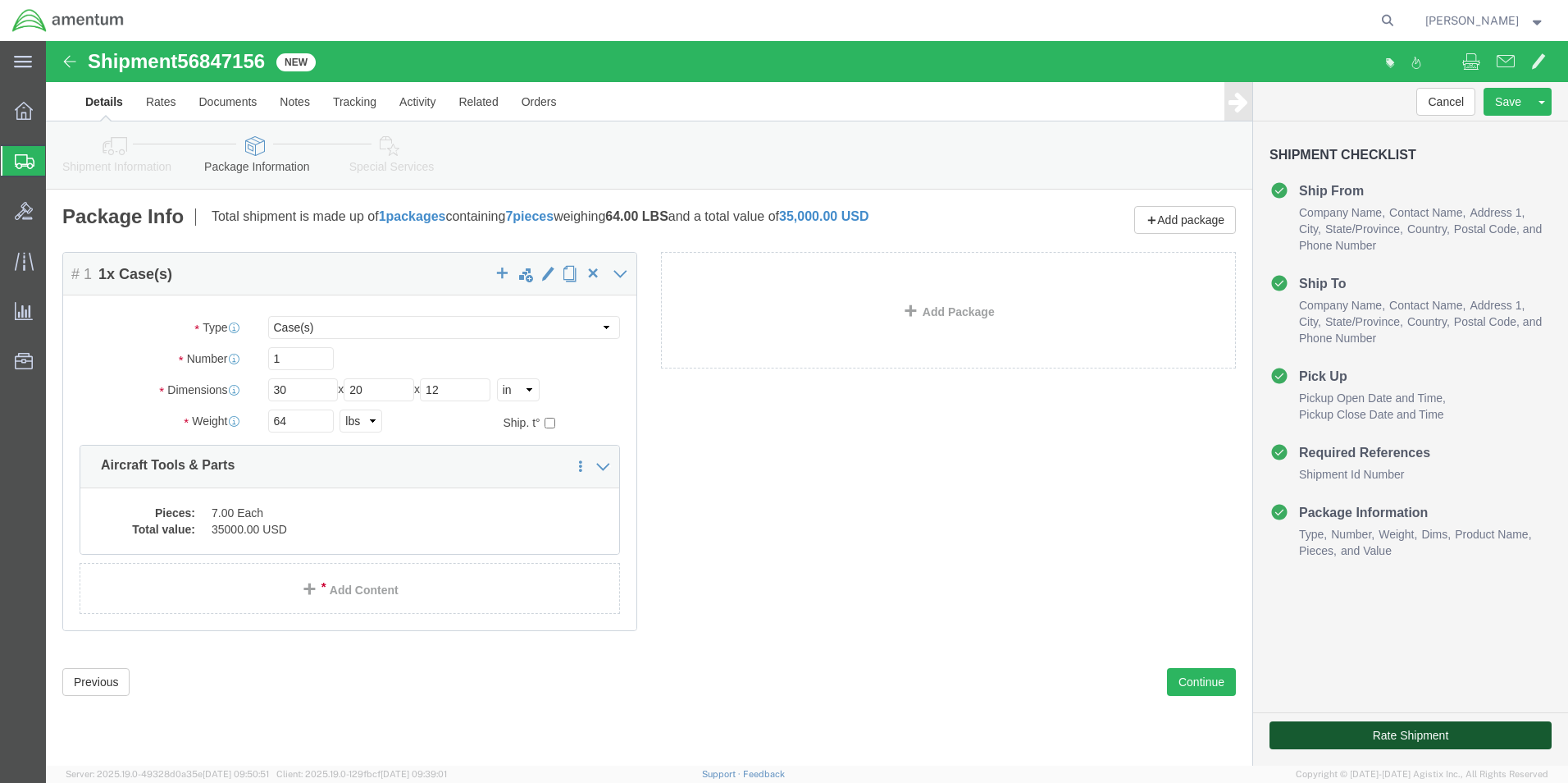
click button "Rate Shipment"
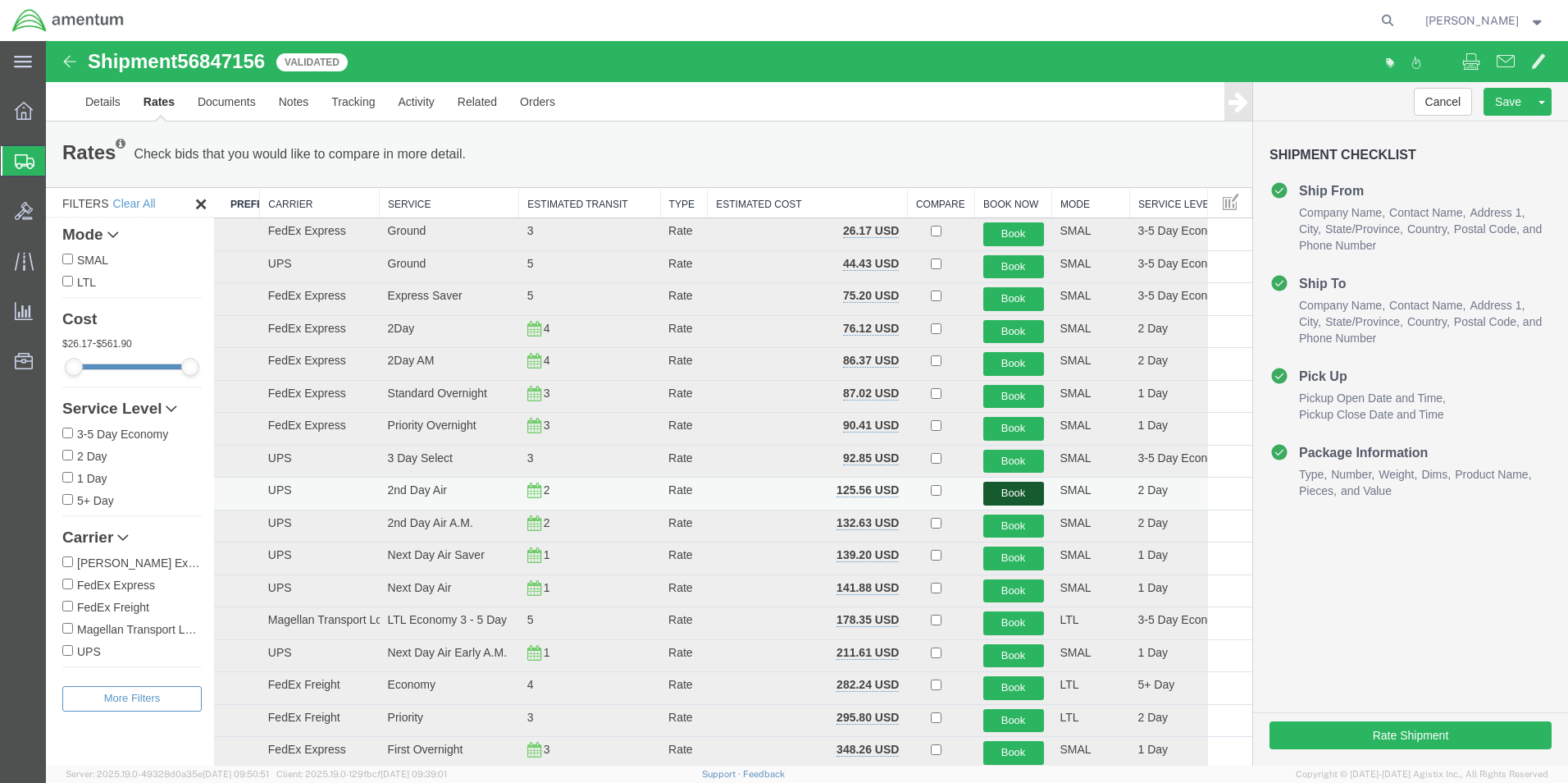
click at [1008, 489] on button "Book" at bounding box center [1013, 494] width 61 height 24
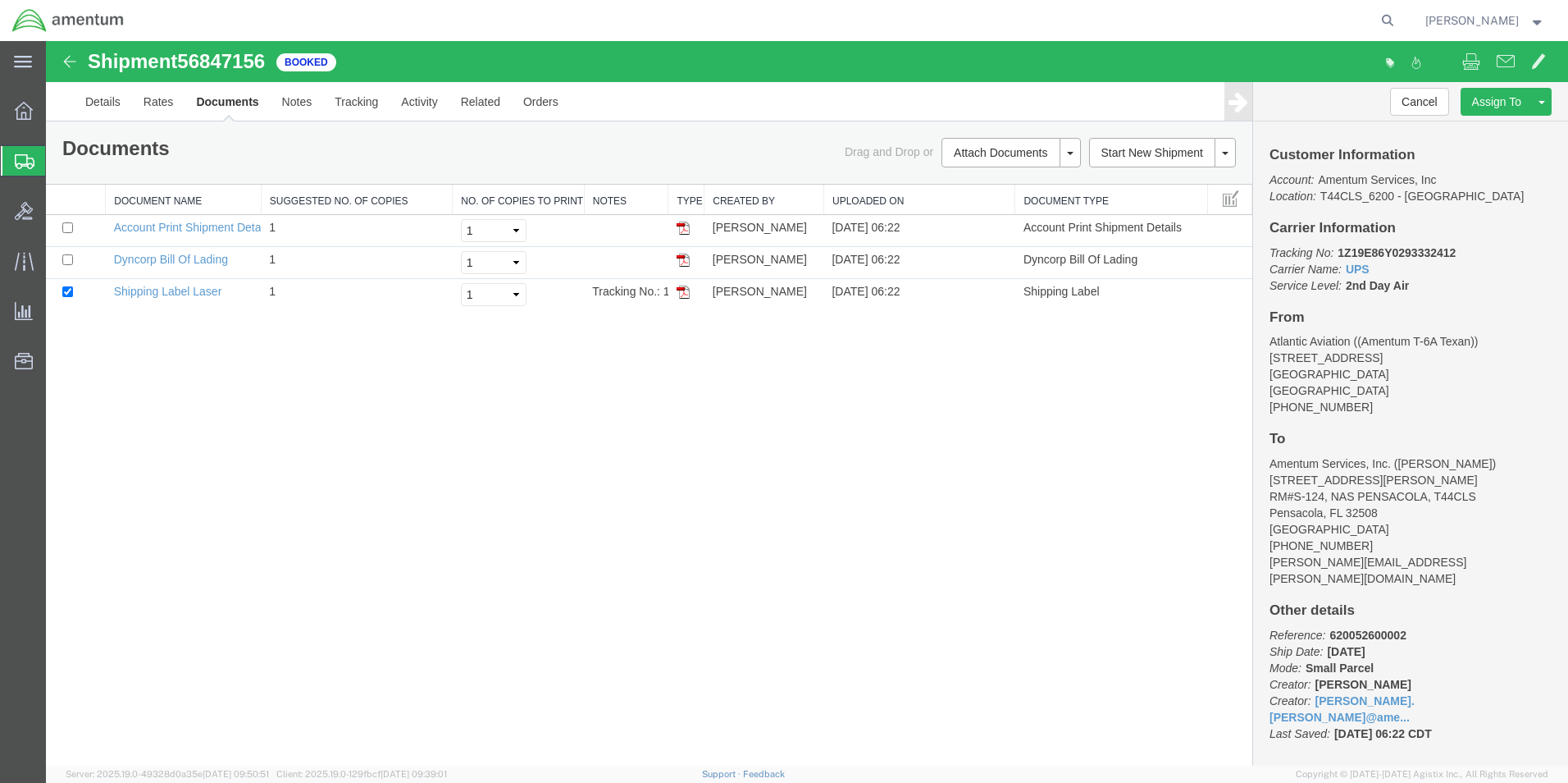
drag, startPoint x: 681, startPoint y: 295, endPoint x: 681, endPoint y: 323, distance: 28.0
click at [681, 295] on img at bounding box center [683, 292] width 13 height 13
click at [160, 103] on link "Rates" at bounding box center [158, 102] width 53 height 39
